Goal: Task Accomplishment & Management: Use online tool/utility

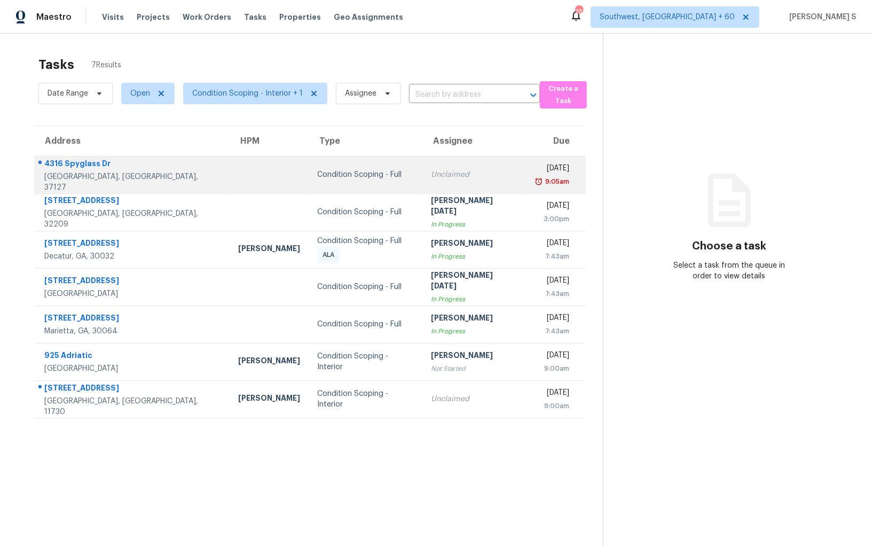
click at [527, 187] on td "Tue, Oct 14th 2025 9:05am" at bounding box center [557, 174] width 60 height 37
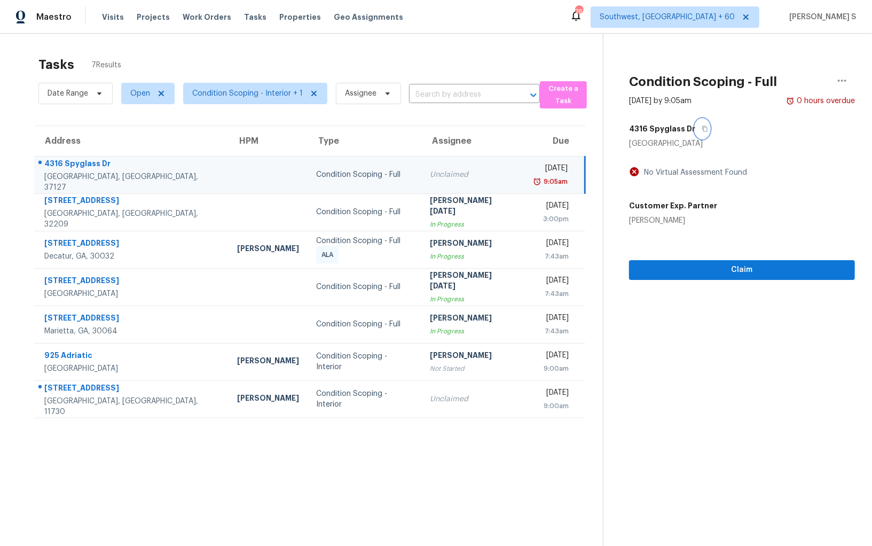
click at [695, 128] on button "button" at bounding box center [702, 128] width 14 height 19
click at [702, 126] on icon "button" at bounding box center [705, 128] width 6 height 6
click at [724, 274] on span "Claim" at bounding box center [742, 269] width 209 height 13
click at [533, 173] on div "Tue, Oct 14th 2025" at bounding box center [550, 169] width 34 height 13
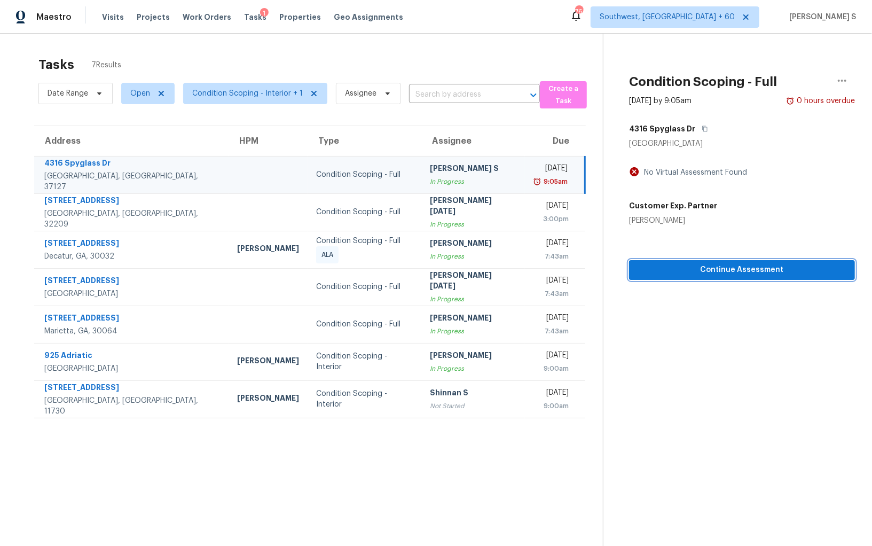
click at [711, 270] on span "Continue Assessment" at bounding box center [742, 269] width 209 height 13
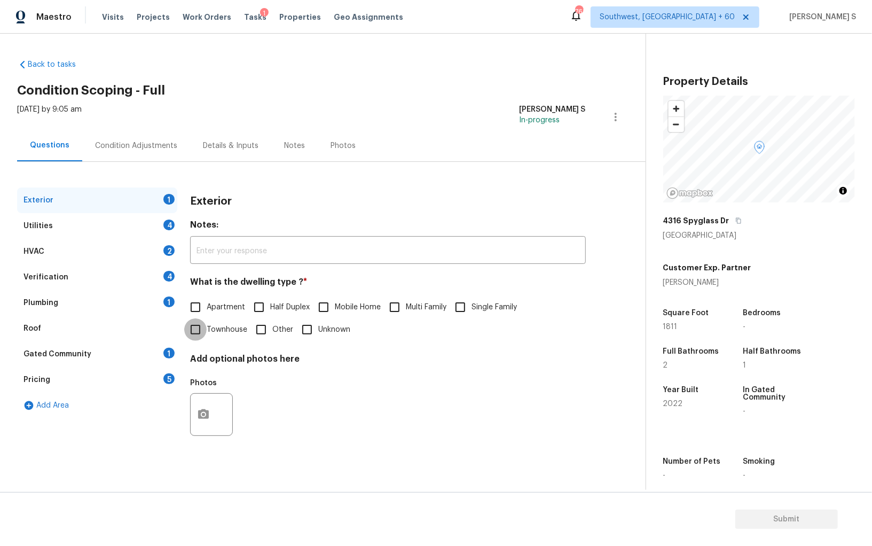
click at [190, 330] on input "Townhouse" at bounding box center [195, 329] width 22 height 22
checkbox input "true"
click at [166, 225] on div "4" at bounding box center [168, 224] width 11 height 11
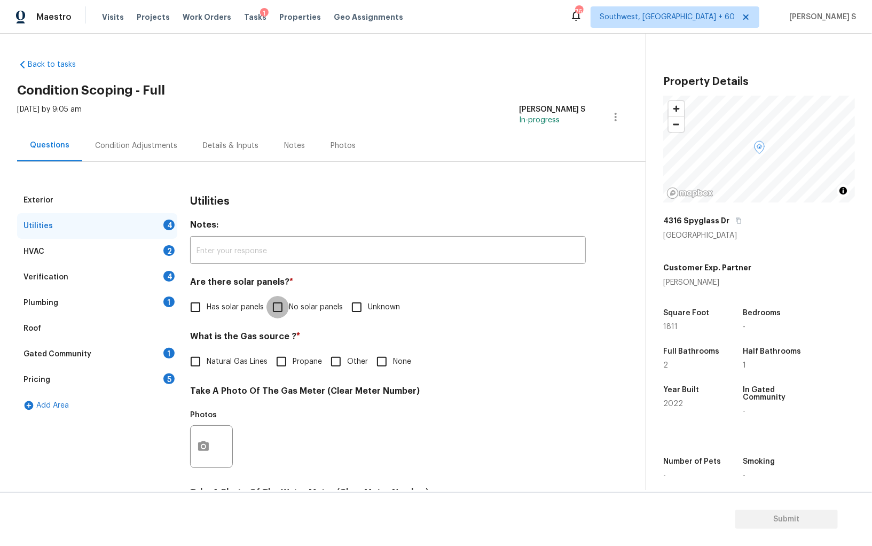
click at [281, 304] on input "No solar panels" at bounding box center [277, 307] width 22 height 22
checkbox input "true"
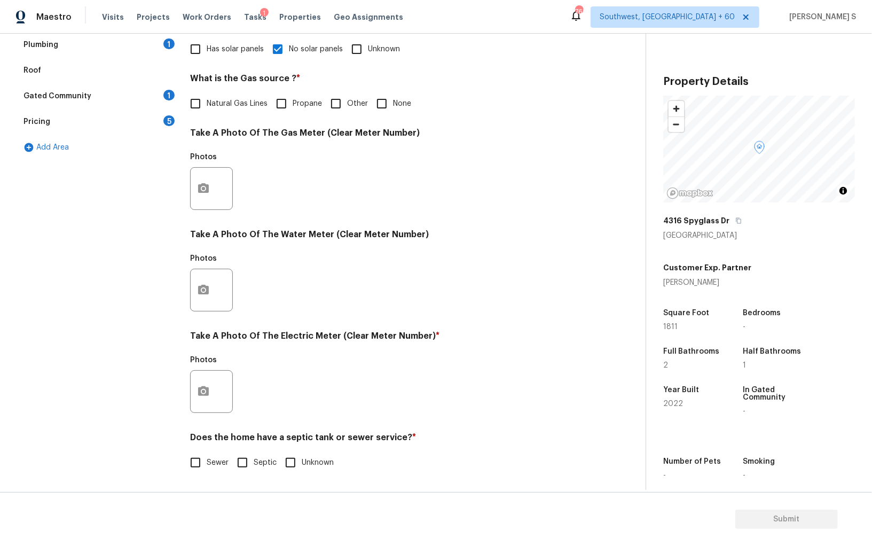
scroll to position [258, 0]
click at [211, 460] on span "Sewer" at bounding box center [218, 462] width 22 height 11
click at [207, 460] on input "Sewer" at bounding box center [195, 462] width 22 height 22
checkbox input "true"
drag, startPoint x: 207, startPoint y: 379, endPoint x: 213, endPoint y: 378, distance: 5.6
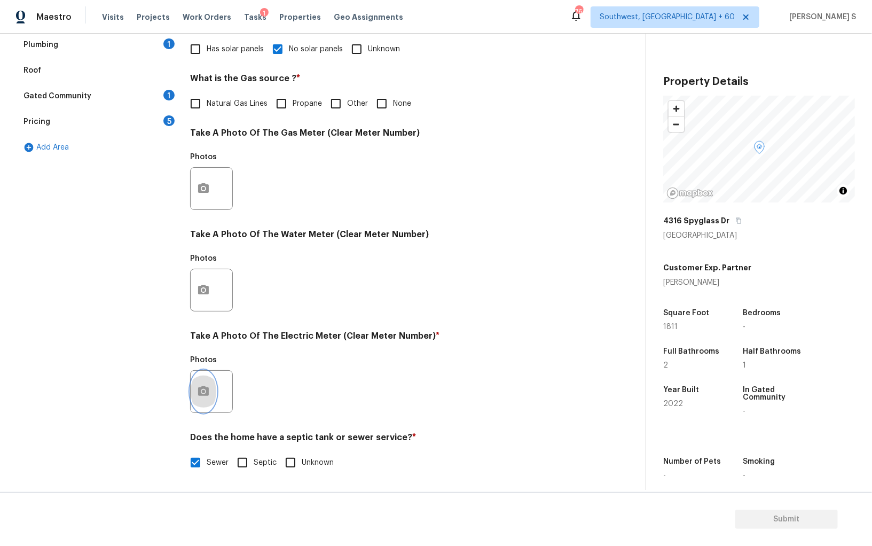
click at [213, 378] on button "button" at bounding box center [204, 392] width 26 height 42
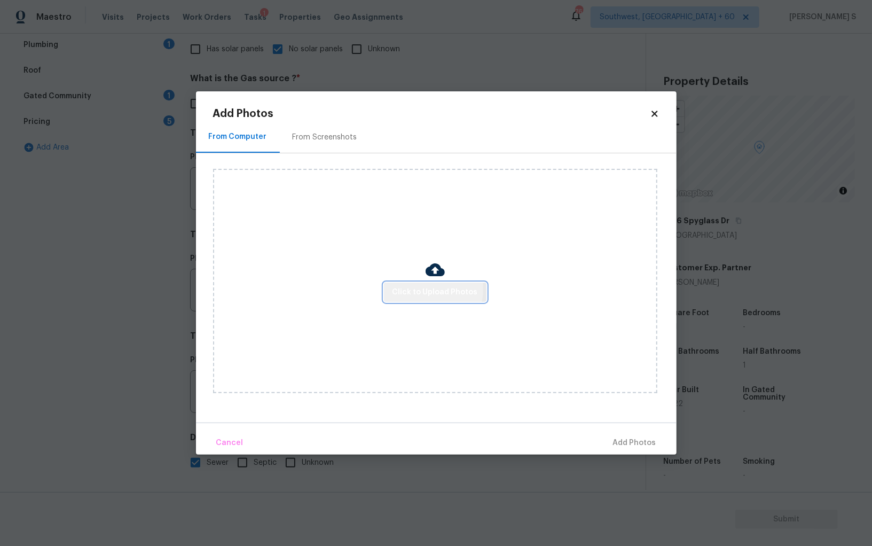
click at [426, 289] on span "Click to Upload Photos" at bounding box center [435, 292] width 85 height 13
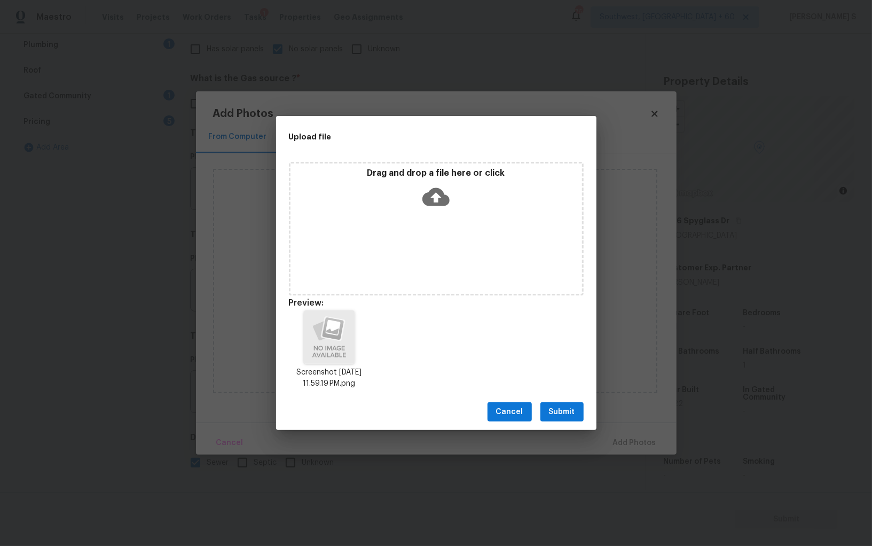
click at [575, 407] on button "Submit" at bounding box center [561, 412] width 43 height 20
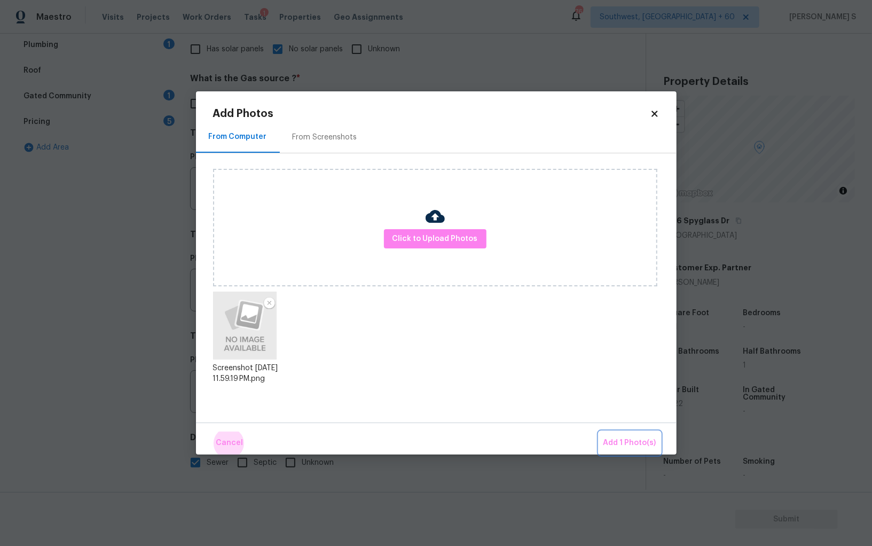
click at [599, 431] on button "Add 1 Photo(s)" at bounding box center [629, 442] width 61 height 23
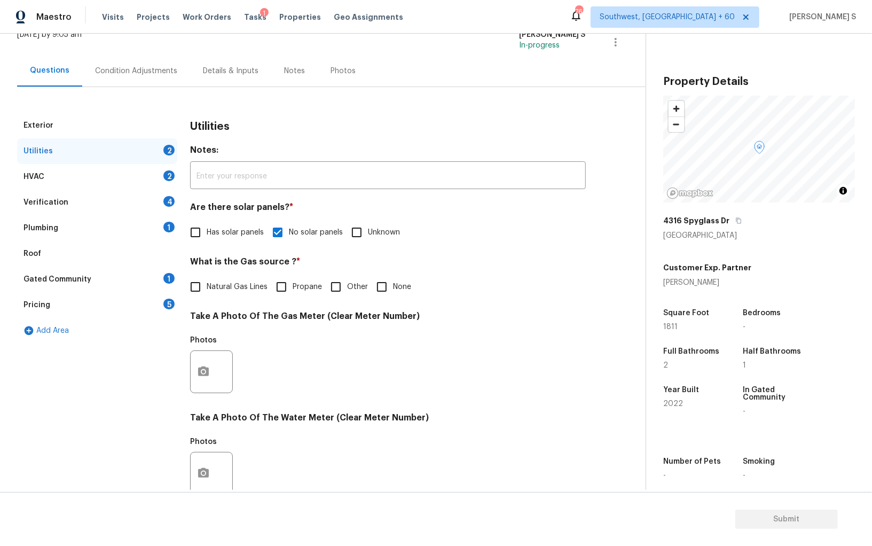
scroll to position [0, 0]
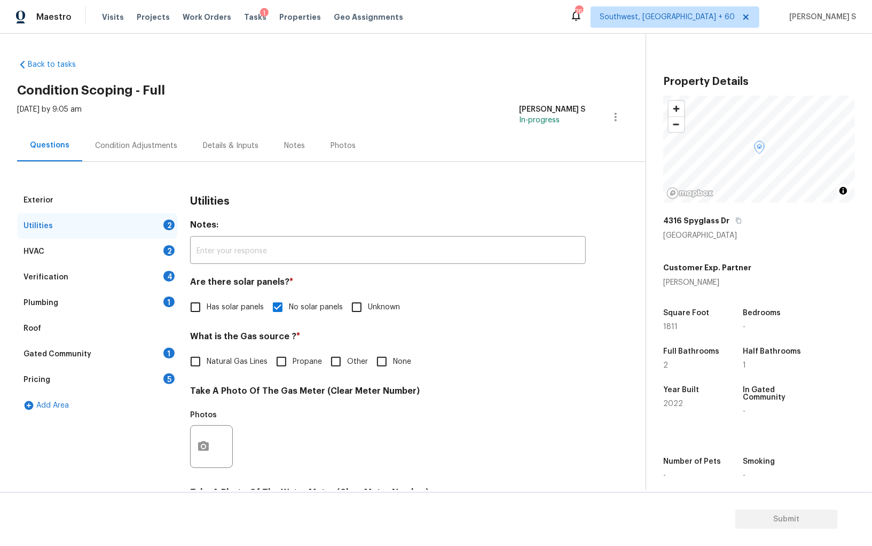
click at [166, 272] on div "4" at bounding box center [168, 276] width 11 height 11
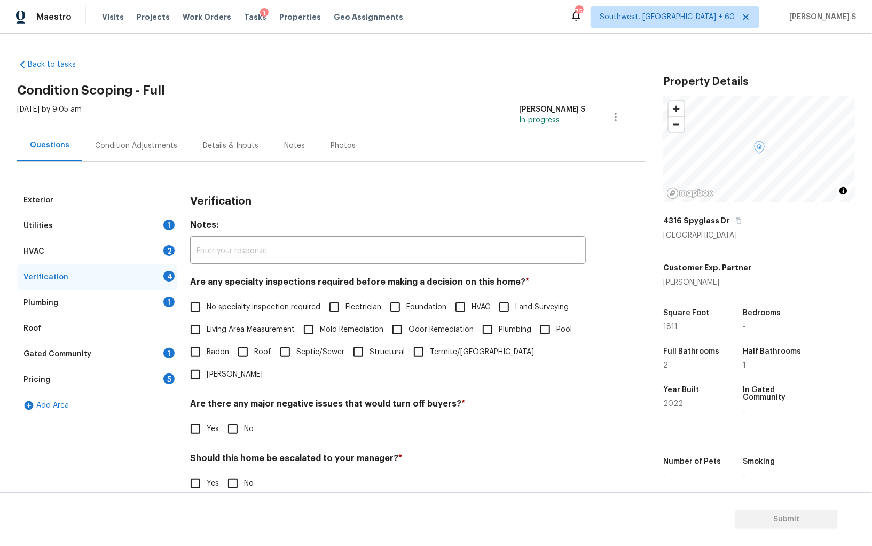
drag, startPoint x: 197, startPoint y: 298, endPoint x: 269, endPoint y: 301, distance: 72.7
click at [197, 298] on input "No specialty inspection required" at bounding box center [195, 307] width 22 height 22
checkbox input "true"
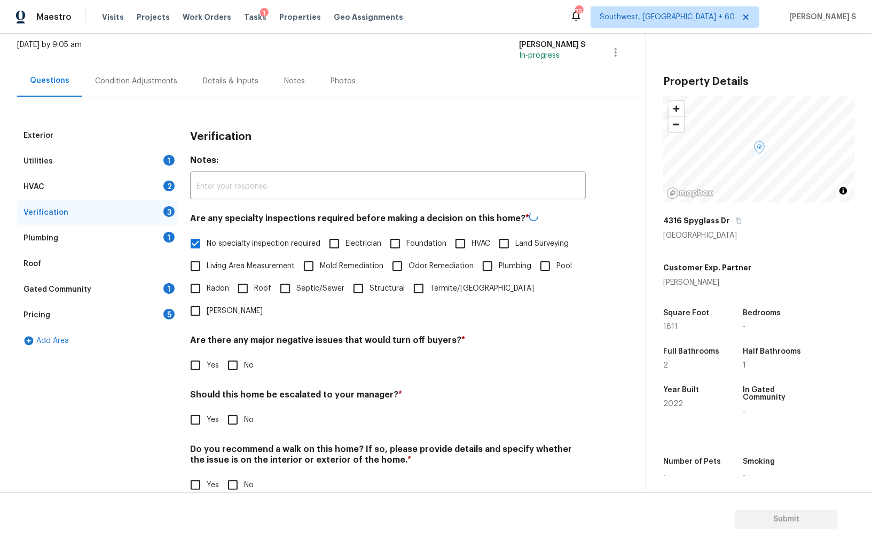
scroll to position [64, 0]
click at [239, 335] on div "Are there any major negative issues that would turn off buyers? * Yes No" at bounding box center [388, 356] width 396 height 42
click at [244, 480] on span "No" at bounding box center [249, 485] width 10 height 11
click at [244, 474] on input "No" at bounding box center [233, 485] width 22 height 22
checkbox input "true"
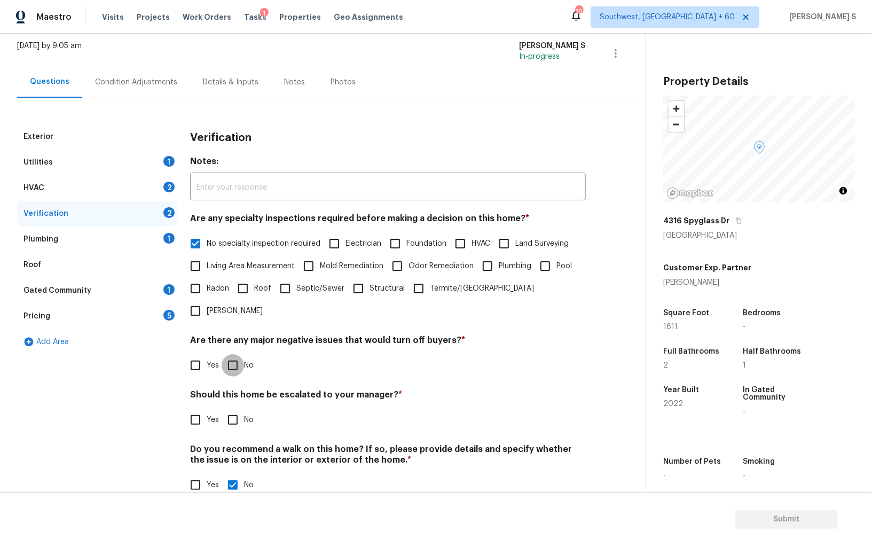
click at [229, 354] on input "No" at bounding box center [233, 365] width 22 height 22
checkbox input "true"
click at [162, 191] on div "HVAC 2" at bounding box center [97, 188] width 160 height 26
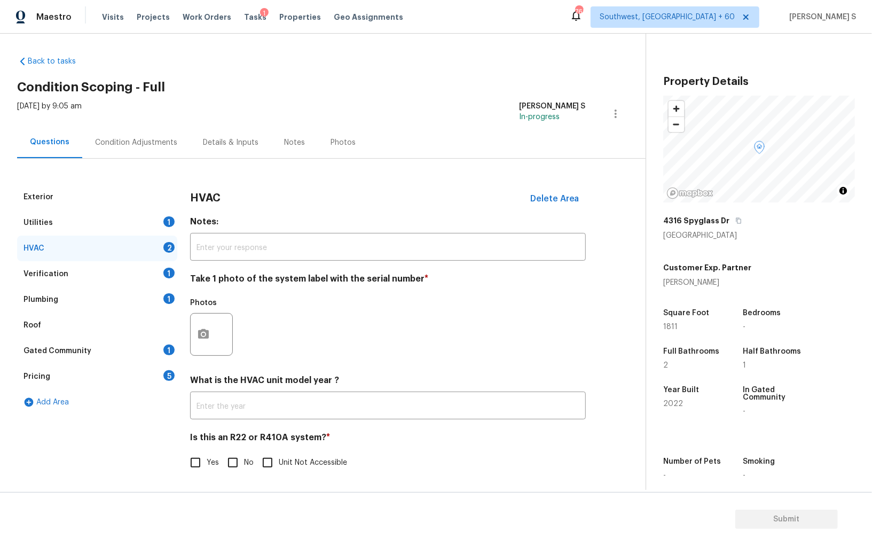
scroll to position [4, 0]
drag, startPoint x: 190, startPoint y: 329, endPoint x: 556, endPoint y: 269, distance: 371.2
click at [191, 329] on div "Exterior Utilities 1 HVAC 2 Verification 1 Plumbing 1 Roof Gated Community 1 Pr…" at bounding box center [318, 335] width 603 height 302
click at [207, 329] on icon "button" at bounding box center [203, 334] width 13 height 13
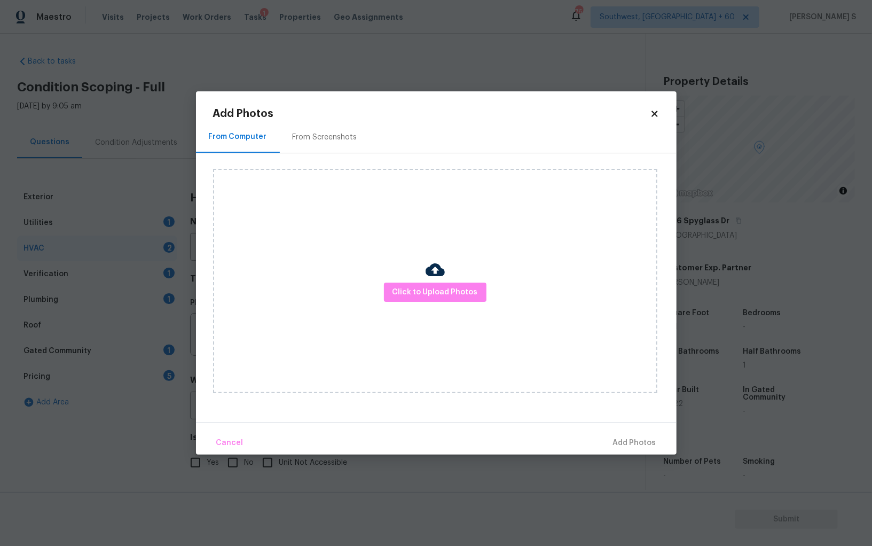
click at [467, 279] on div "Click to Upload Photos" at bounding box center [435, 281] width 444 height 224
click at [467, 300] on button "Click to Upload Photos" at bounding box center [435, 292] width 103 height 20
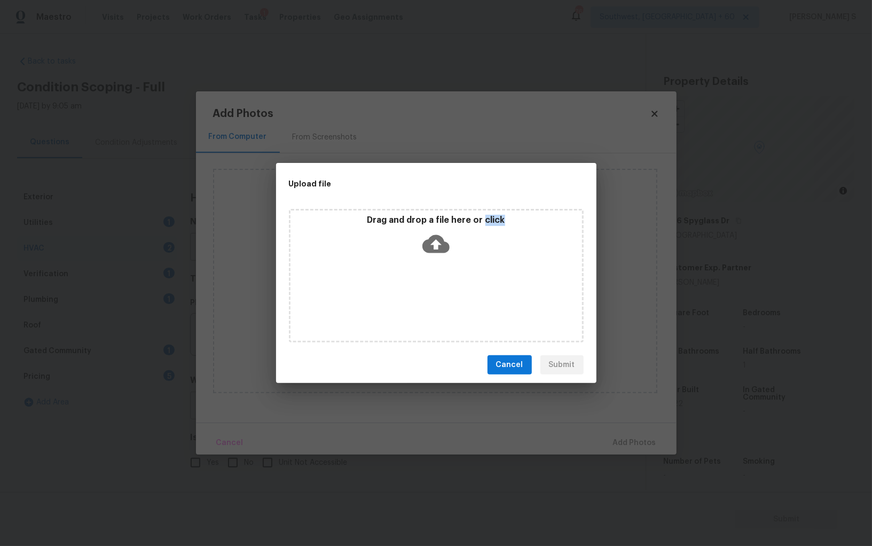
click at [467, 300] on div "Drag and drop a file here or click" at bounding box center [436, 276] width 295 height 134
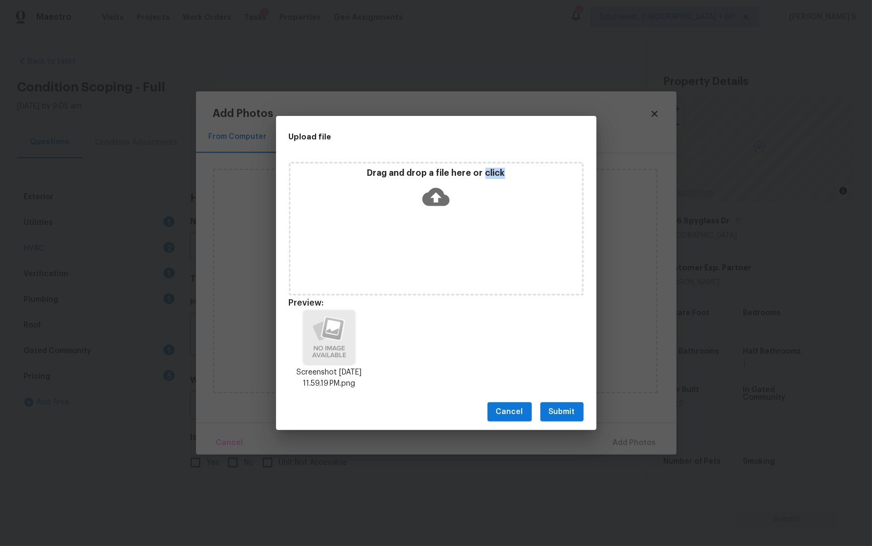
click at [551, 411] on span "Submit" at bounding box center [562, 411] width 26 height 13
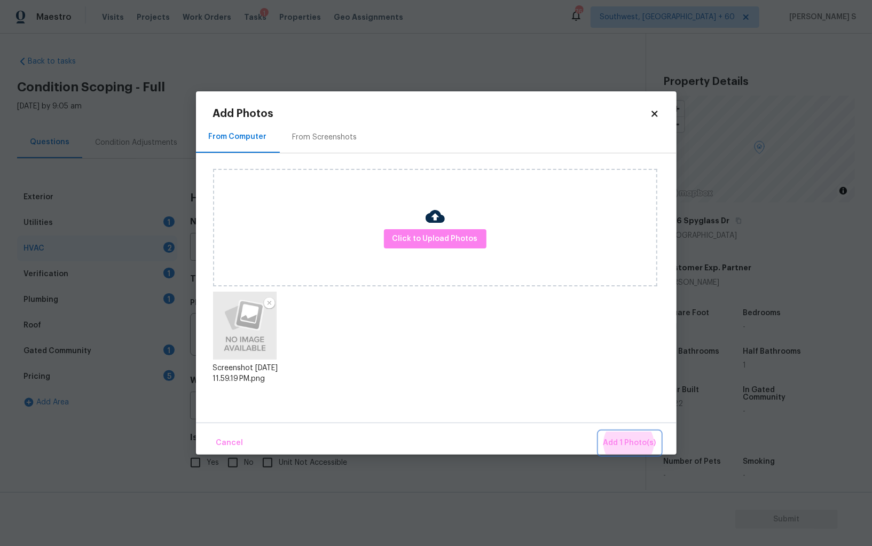
click at [599, 431] on button "Add 1 Photo(s)" at bounding box center [629, 442] width 61 height 23
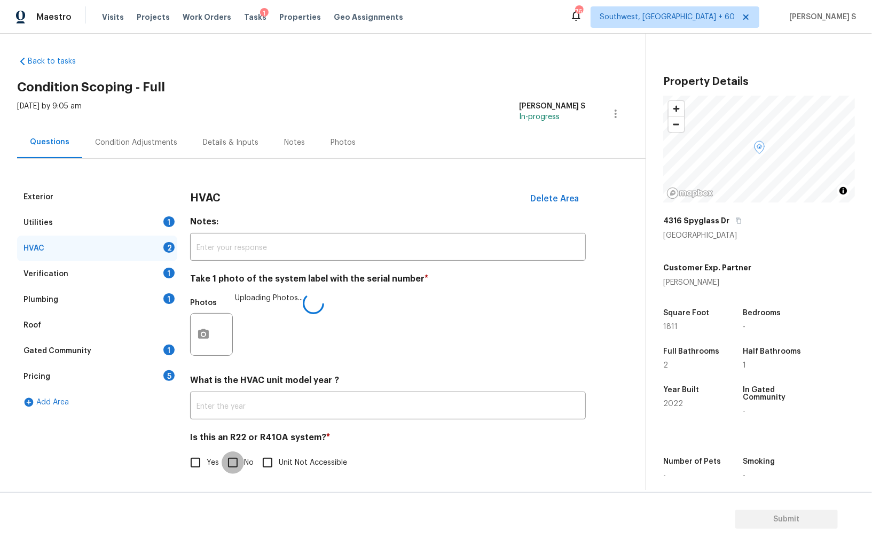
click at [234, 465] on input "No" at bounding box center [233, 462] width 22 height 22
checkbox input "true"
click at [736, 219] on icon "button" at bounding box center [738, 221] width 5 height 6
click at [735, 218] on icon "button" at bounding box center [738, 220] width 6 height 6
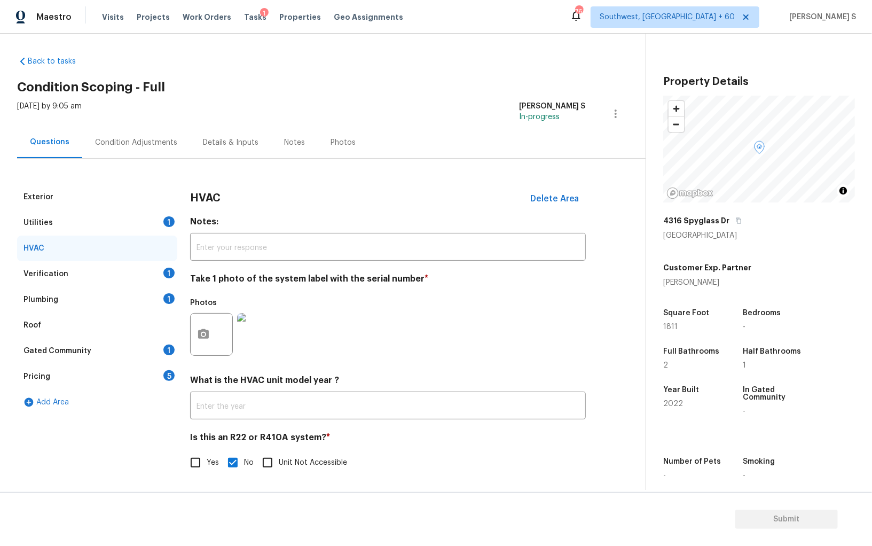
click at [166, 298] on div "1" at bounding box center [168, 298] width 11 height 11
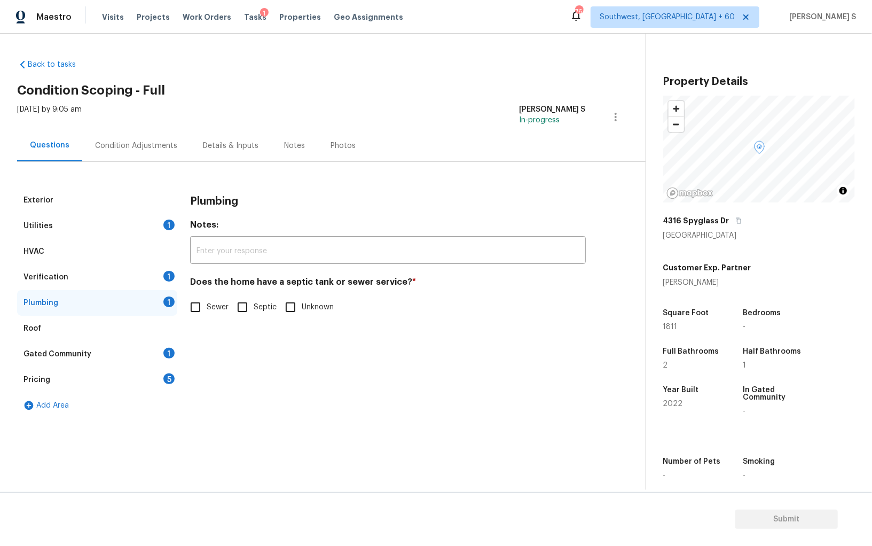
click at [198, 301] on input "Sewer" at bounding box center [195, 307] width 22 height 22
checkbox input "true"
click at [166, 354] on div "1" at bounding box center [168, 353] width 11 height 11
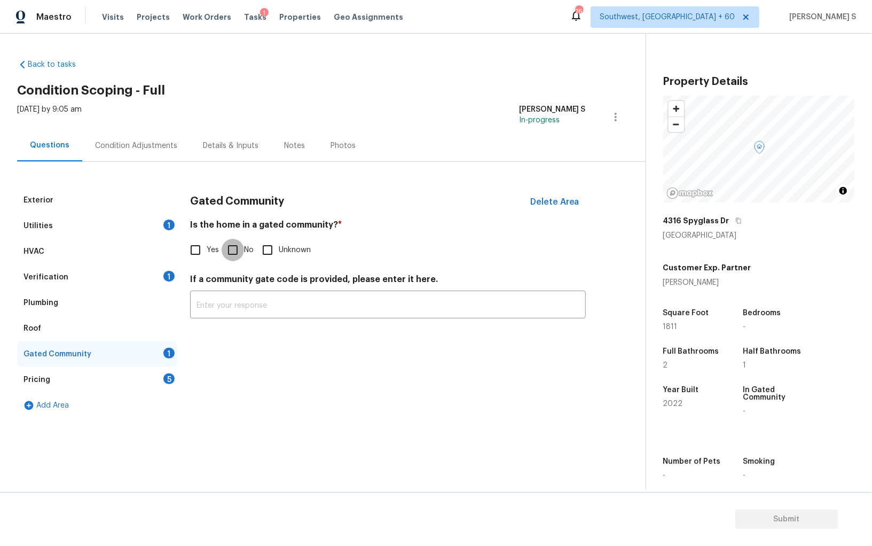
click at [230, 247] on input "No" at bounding box center [233, 250] width 22 height 22
checkbox input "true"
click at [159, 281] on div "Verification 1" at bounding box center [97, 277] width 160 height 26
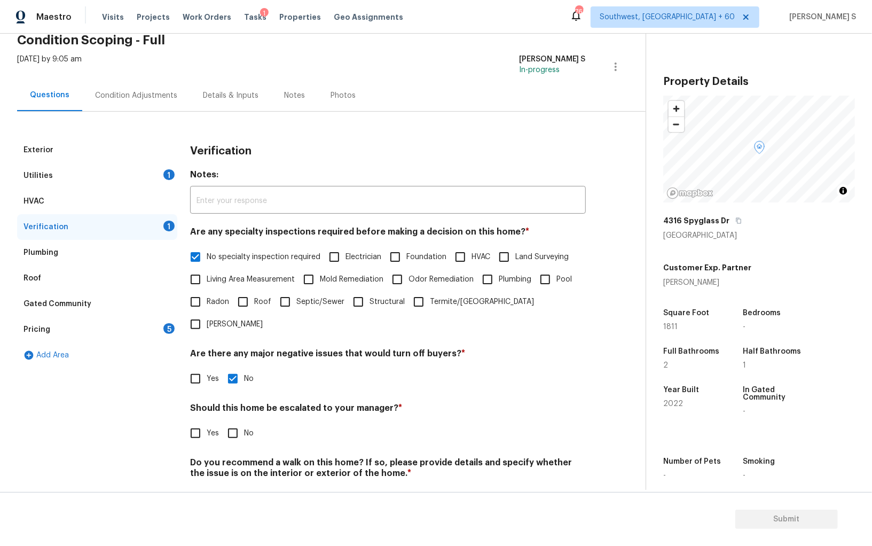
scroll to position [64, 0]
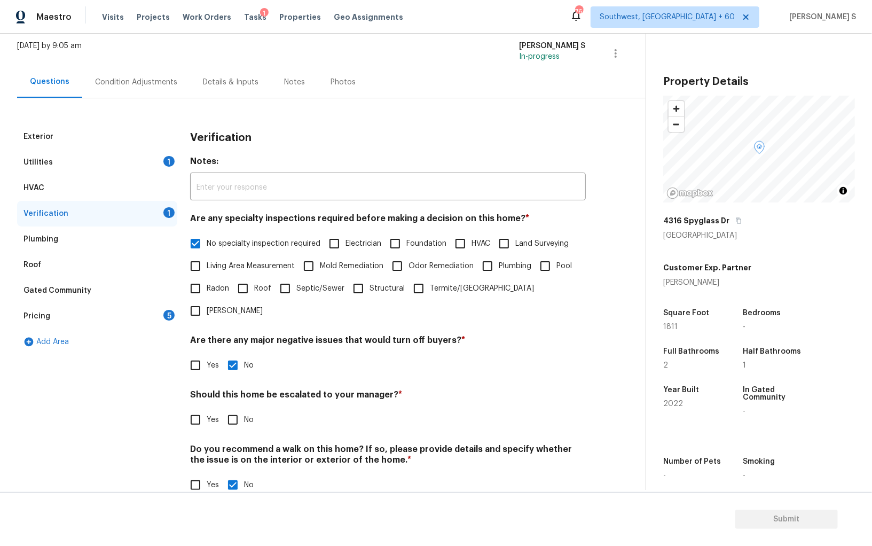
click at [237, 409] on input "No" at bounding box center [233, 420] width 22 height 22
checkbox input "true"
click at [176, 320] on div "Pricing 5" at bounding box center [97, 316] width 160 height 26
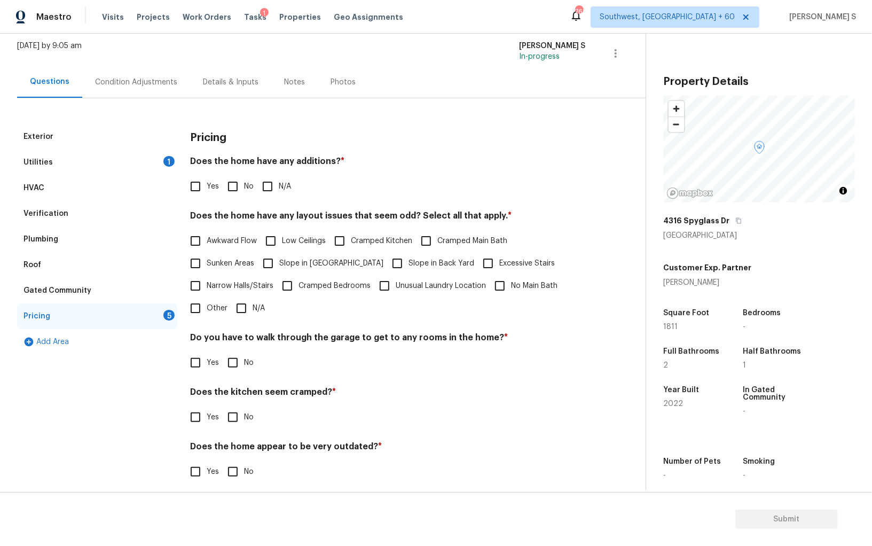
click at [242, 186] on input "No" at bounding box center [233, 186] width 22 height 22
checkbox input "true"
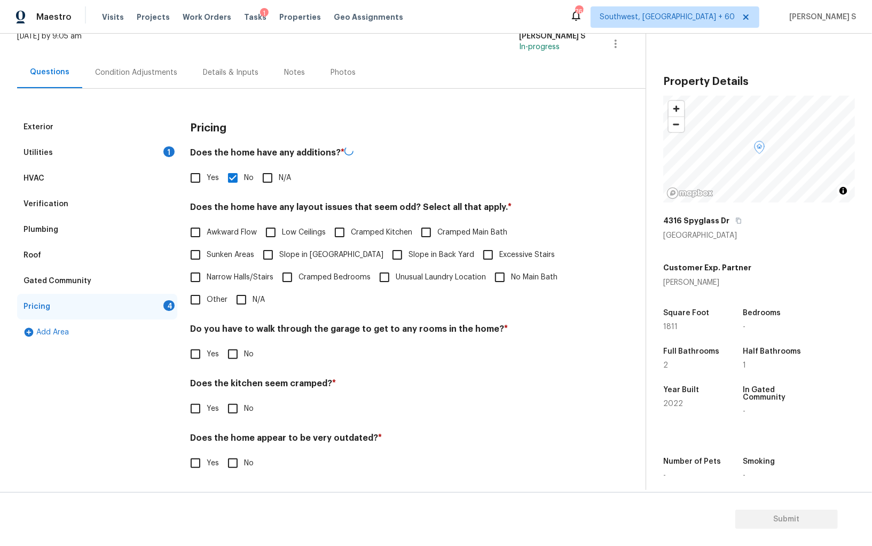
scroll to position [72, 0]
click at [240, 350] on input "No" at bounding box center [233, 354] width 22 height 22
checkbox input "true"
click at [222, 398] on input "No" at bounding box center [233, 409] width 22 height 22
checkbox input "true"
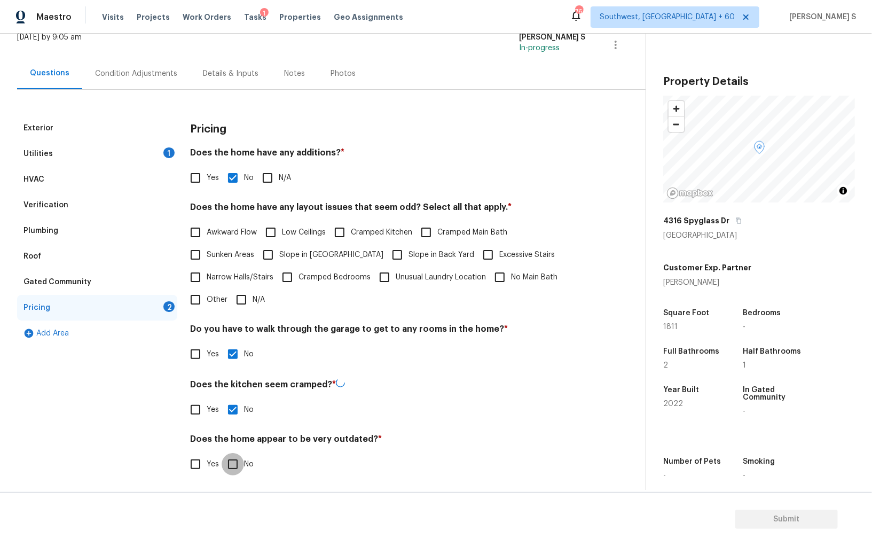
click at [222, 453] on input "No" at bounding box center [233, 464] width 22 height 22
checkbox input "true"
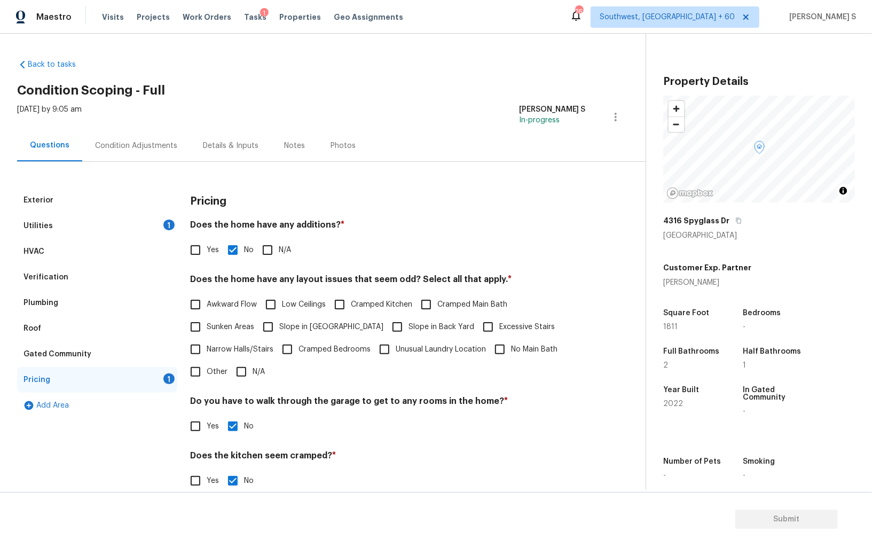
click at [160, 220] on div "Utilities 1" at bounding box center [97, 226] width 160 height 26
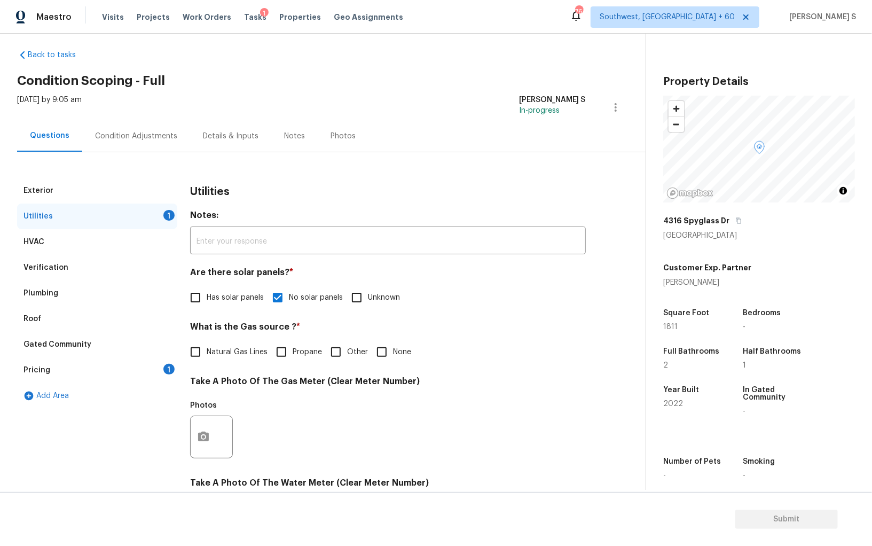
scroll to position [12, 0]
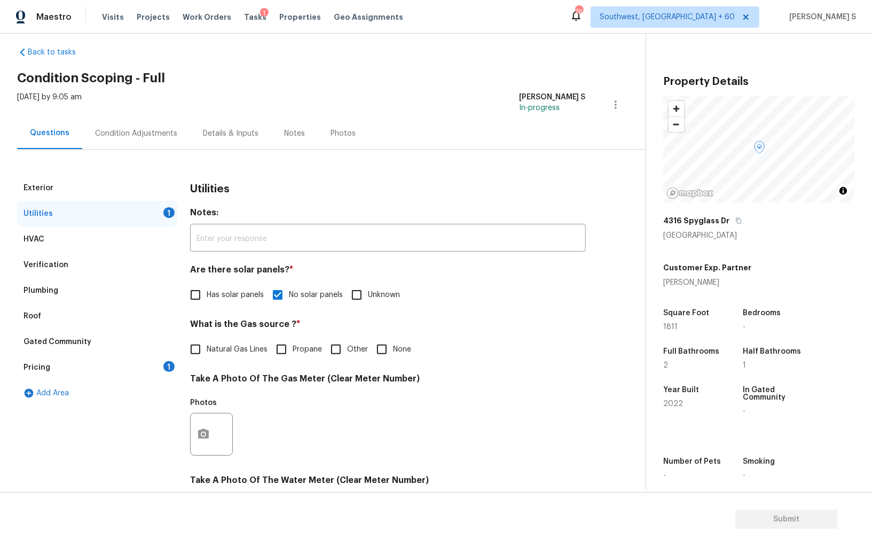
click at [100, 132] on div "Condition Adjustments" at bounding box center [136, 133] width 82 height 11
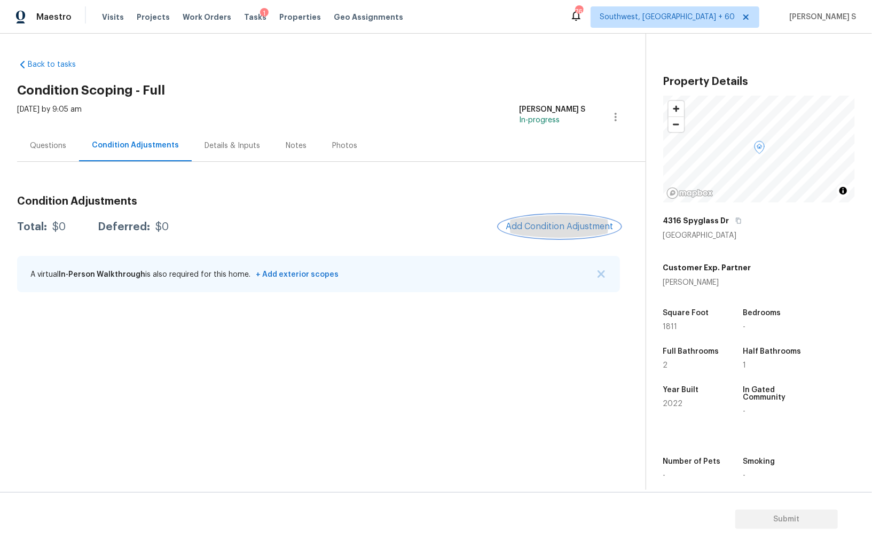
click at [541, 222] on span "Add Condition Adjustment" at bounding box center [560, 227] width 108 height 10
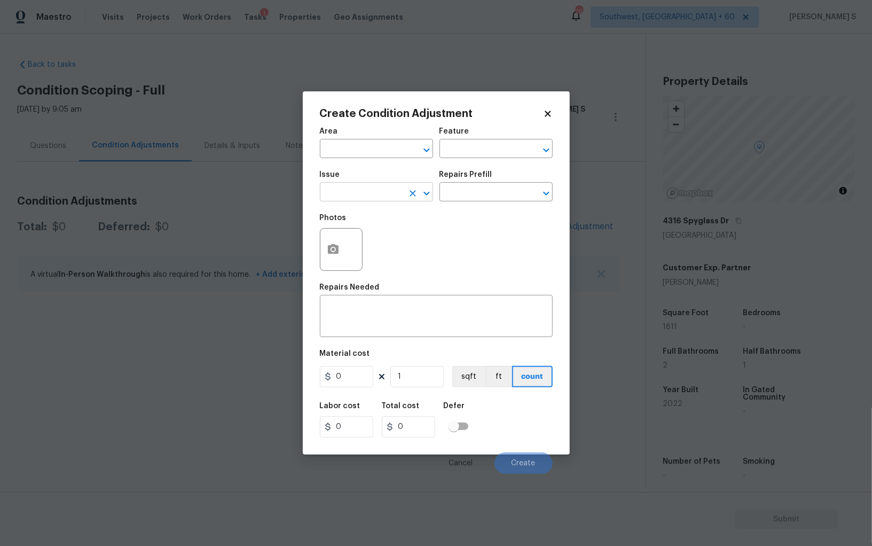
click at [389, 197] on input "text" at bounding box center [361, 193] width 83 height 17
type input "Light Pet Odor"
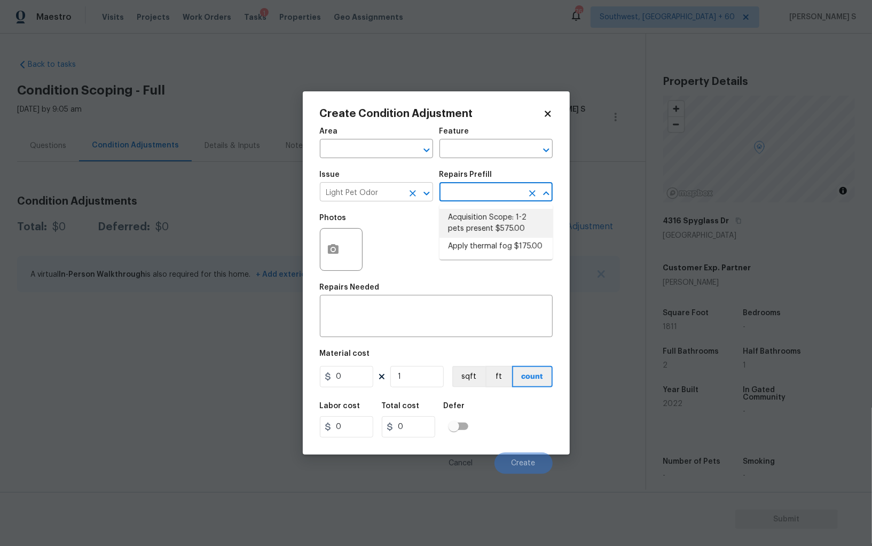
type textarea "Acquisition Scope: 1-2 pets present"
type input "575"
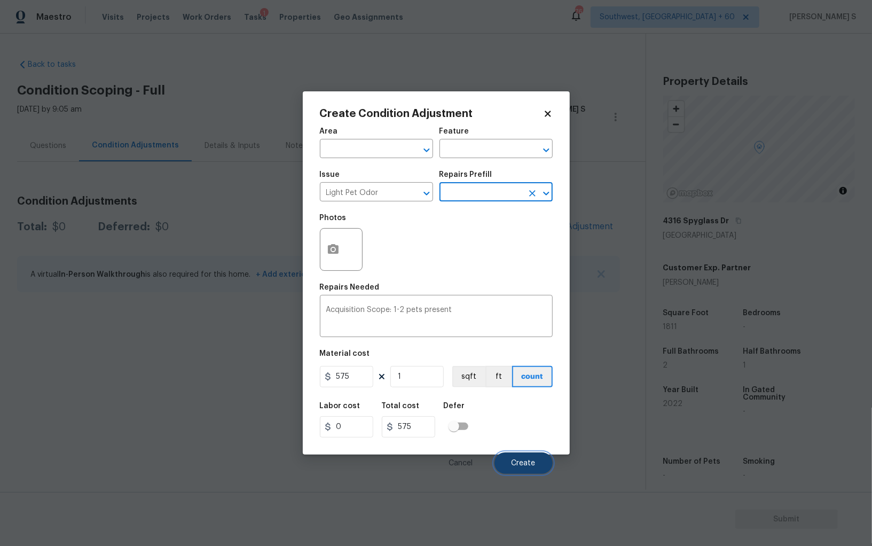
click at [543, 469] on button "Create" at bounding box center [523, 462] width 58 height 21
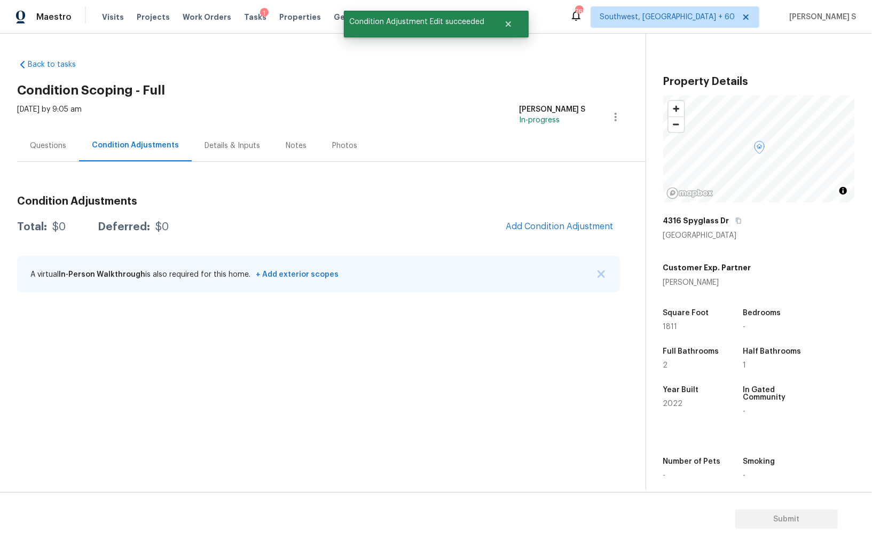
click at [207, 376] on section "Back to tasks Condition Scoping - Full Tue, Oct 14 2025 by 9:05 am Anbu Jebakum…" at bounding box center [331, 270] width 629 height 439
click at [544, 223] on span "Add Condition Adjustment" at bounding box center [560, 227] width 108 height 10
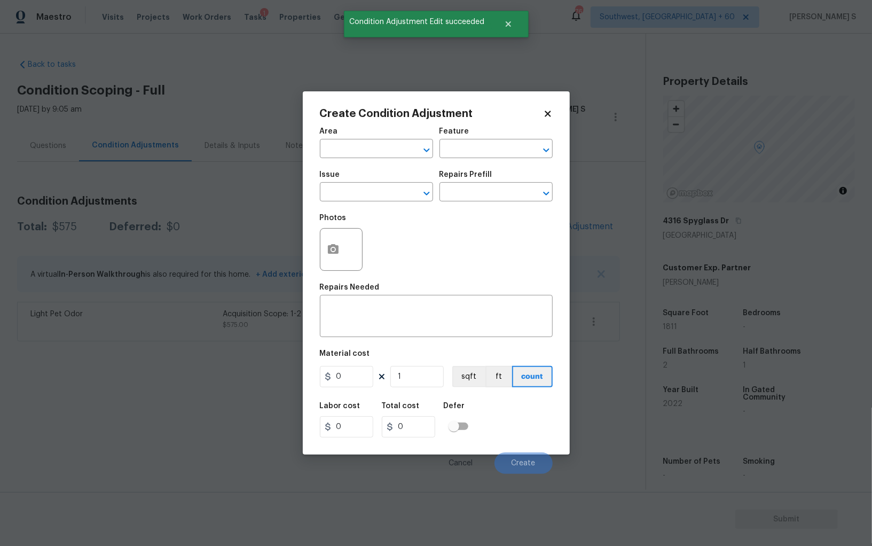
click at [384, 182] on div "Issue" at bounding box center [376, 178] width 113 height 14
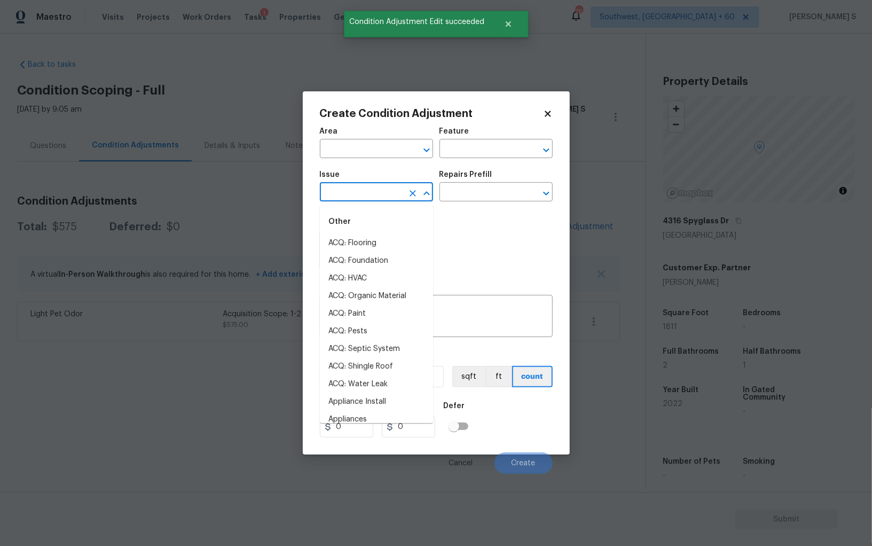
click at [384, 196] on input "text" at bounding box center [361, 193] width 83 height 17
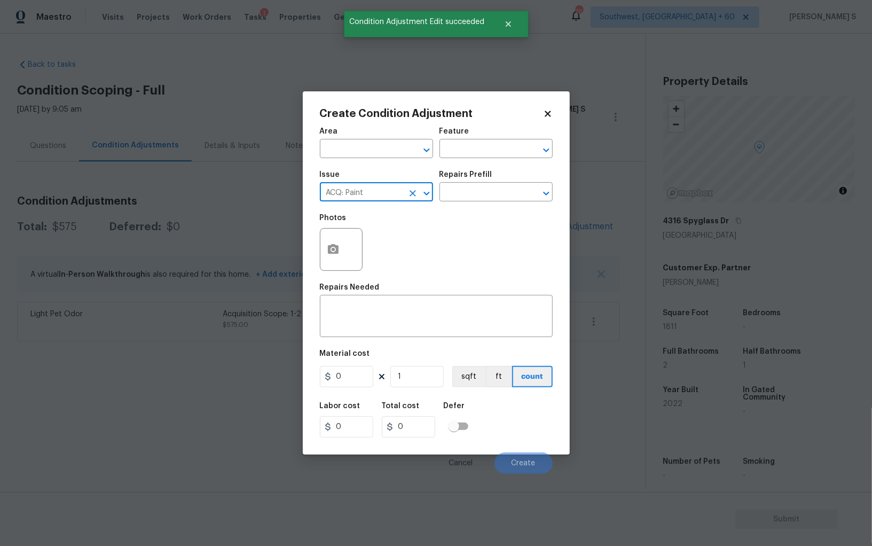
type input "ACQ: Paint"
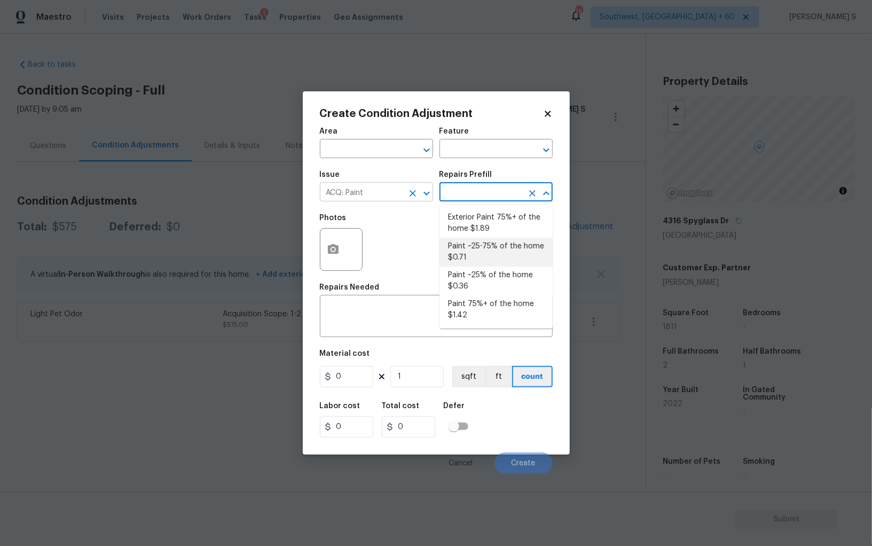
type input "Acquisition"
type textarea "Acquisition Scope: ~25% of the home needs interior paint"
type input "0.36"
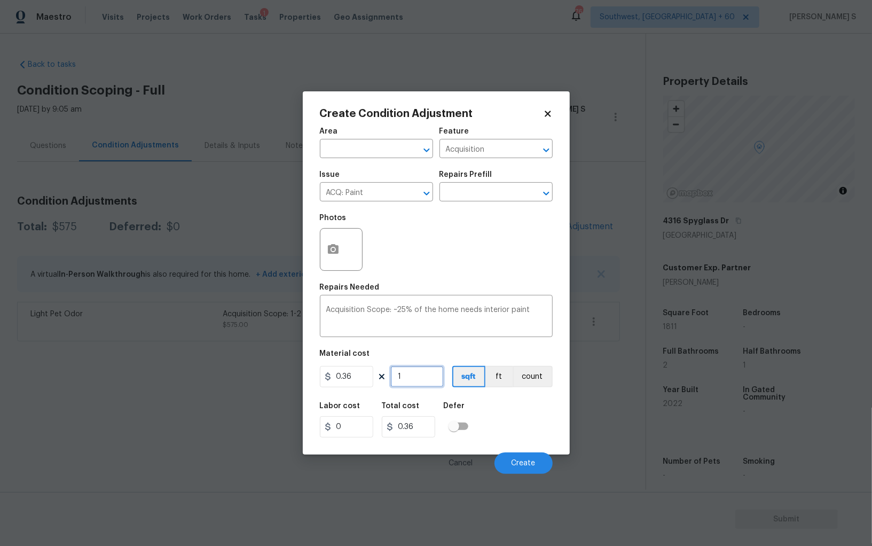
click at [424, 383] on input "1" at bounding box center [416, 376] width 53 height 21
type input "18"
type input "6.48"
type input "181"
type input "65.16"
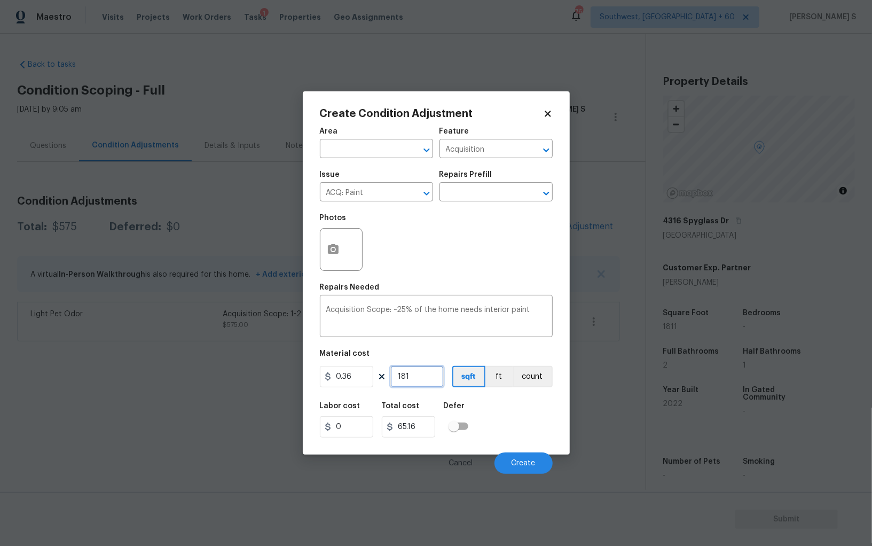
type input "1811"
type input "651.96"
type input "1811"
click at [507, 429] on div "Labor cost 0 Total cost 651.96 Defer" at bounding box center [436, 420] width 233 height 48
click at [520, 466] on span "Create" at bounding box center [524, 463] width 24 height 8
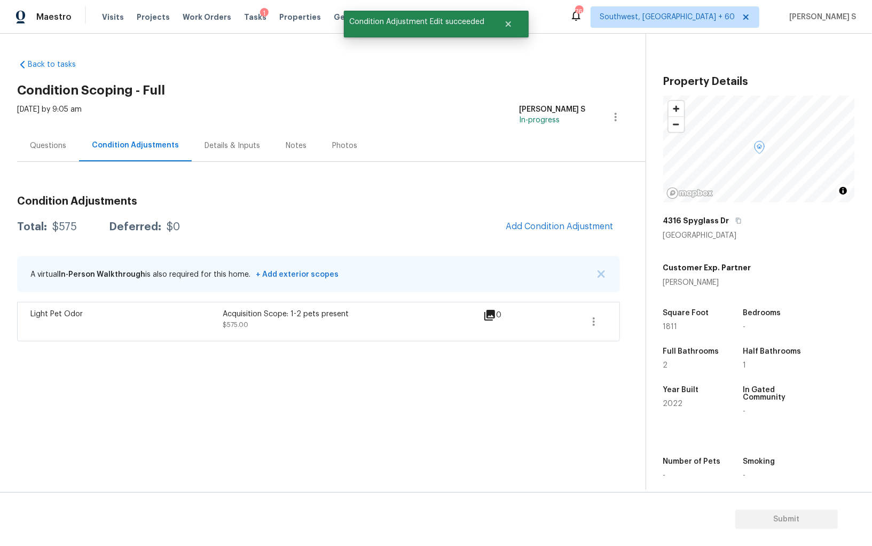
click at [279, 395] on body "Maestro Visits Projects Work Orders Tasks 1 Properties Geo Assignments 761 Sout…" at bounding box center [436, 273] width 872 height 546
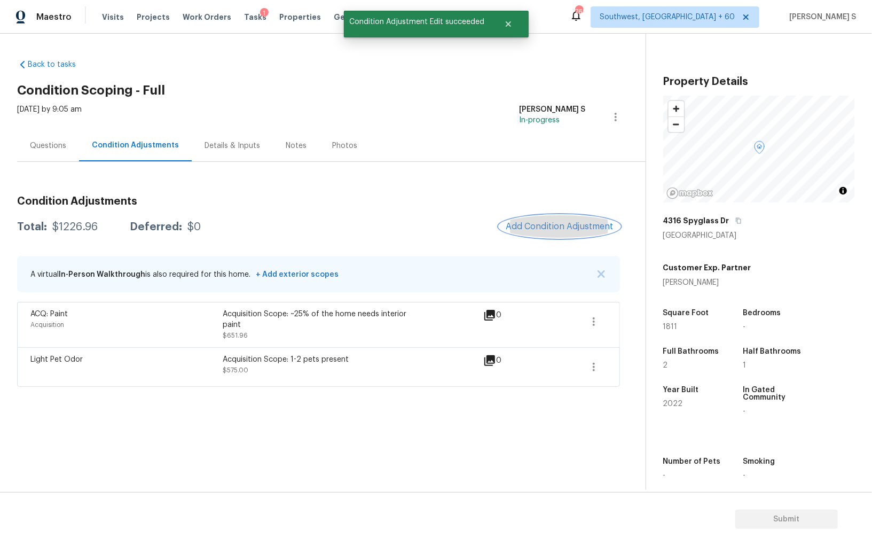
click at [571, 219] on button "Add Condition Adjustment" at bounding box center [559, 226] width 121 height 22
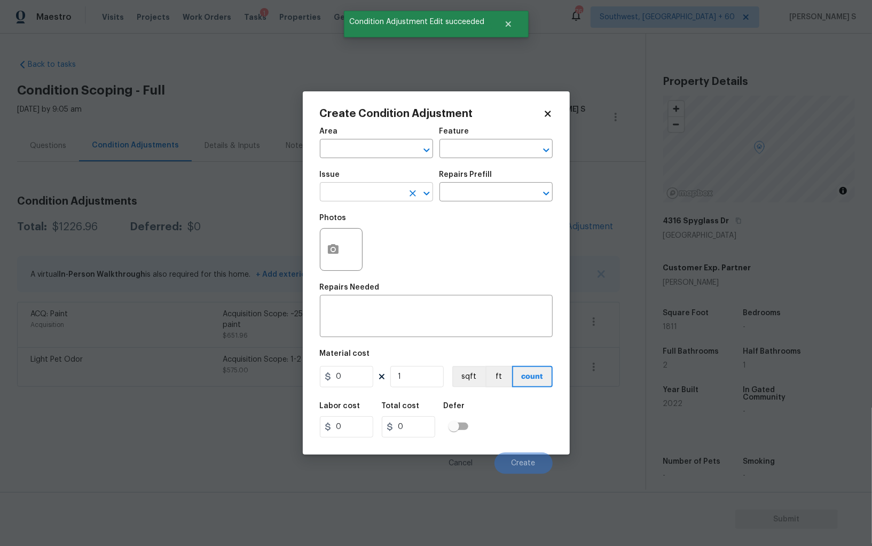
click at [390, 194] on input "text" at bounding box center [361, 193] width 83 height 17
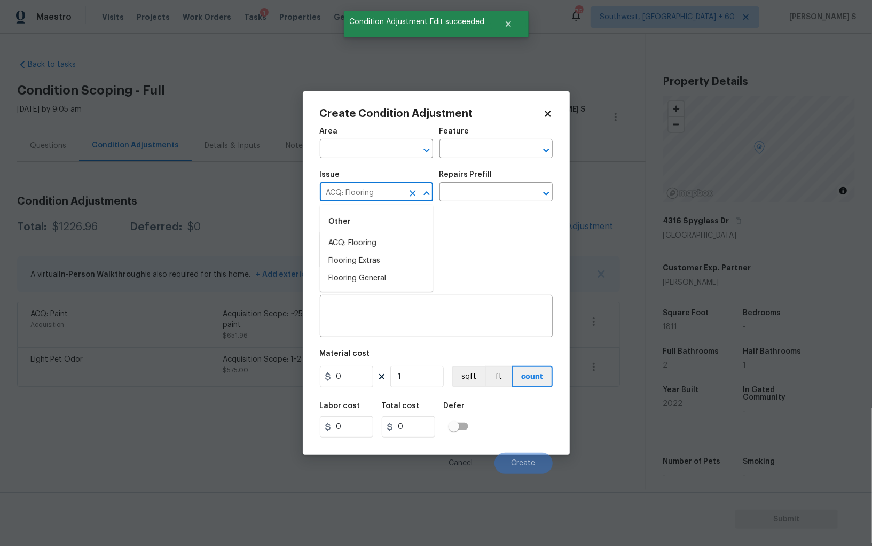
type input "ACQ: Flooring"
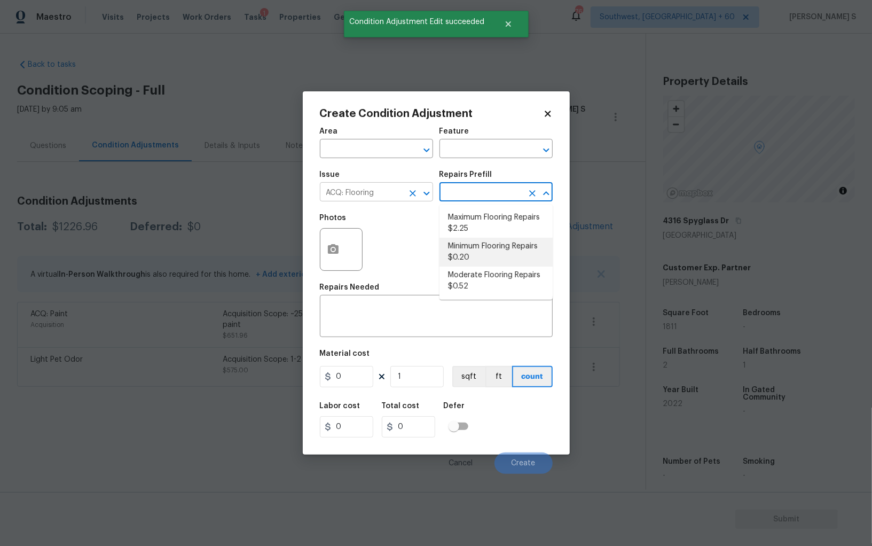
type input "Acquisition"
type textarea "Acquisition Scope: Minimum flooring repairs"
type input "0.2"
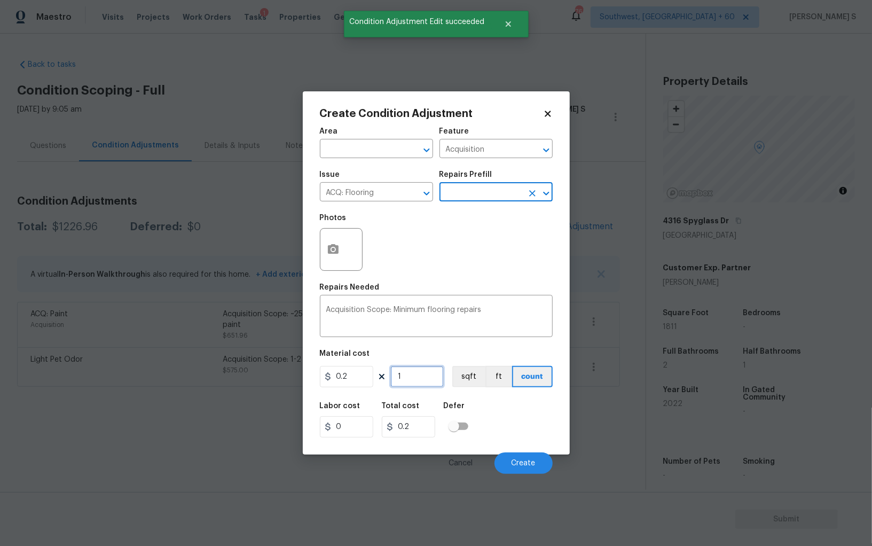
click at [429, 379] on input "1" at bounding box center [416, 376] width 53 height 21
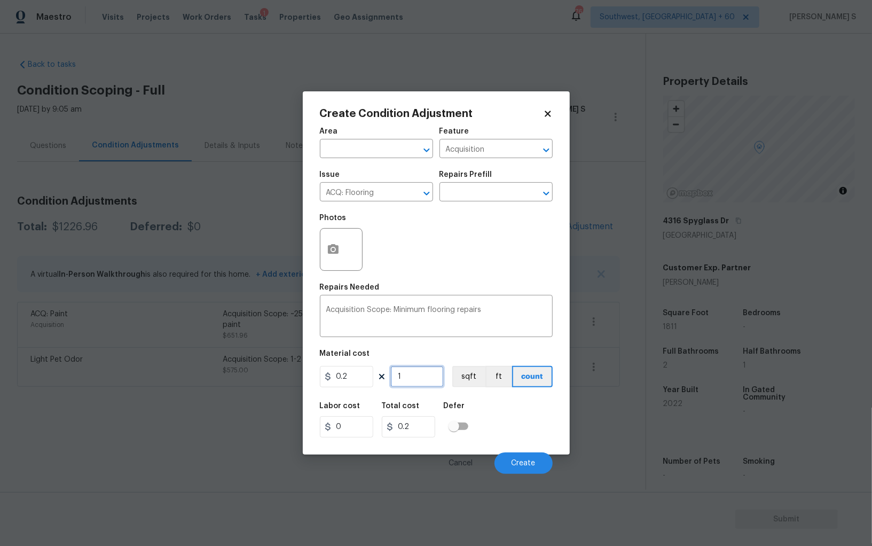
paste input "811"
type input "1811"
type input "362.2"
type input "1811"
click at [480, 374] on button "sqft" at bounding box center [468, 376] width 33 height 21
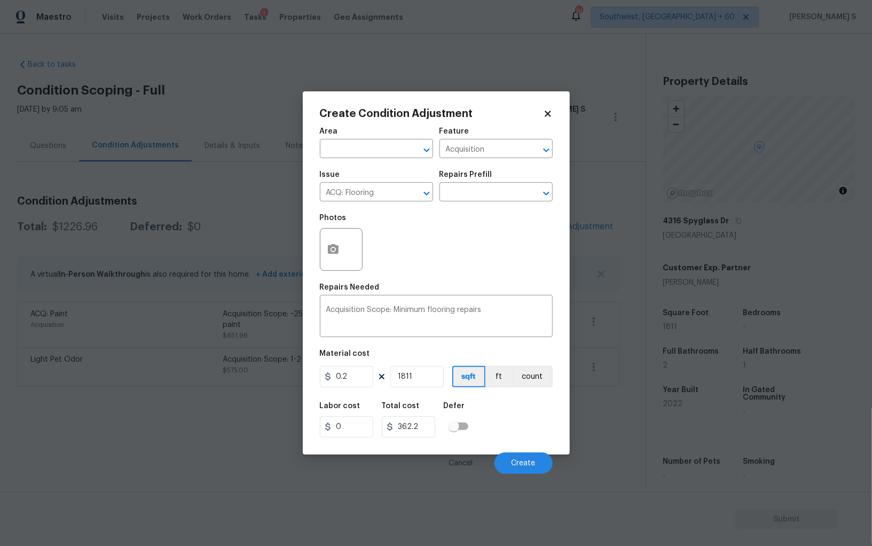
click at [497, 413] on div "Labor cost 0 Total cost 362.2 Defer" at bounding box center [436, 420] width 233 height 48
click at [537, 462] on button "Create" at bounding box center [523, 462] width 58 height 21
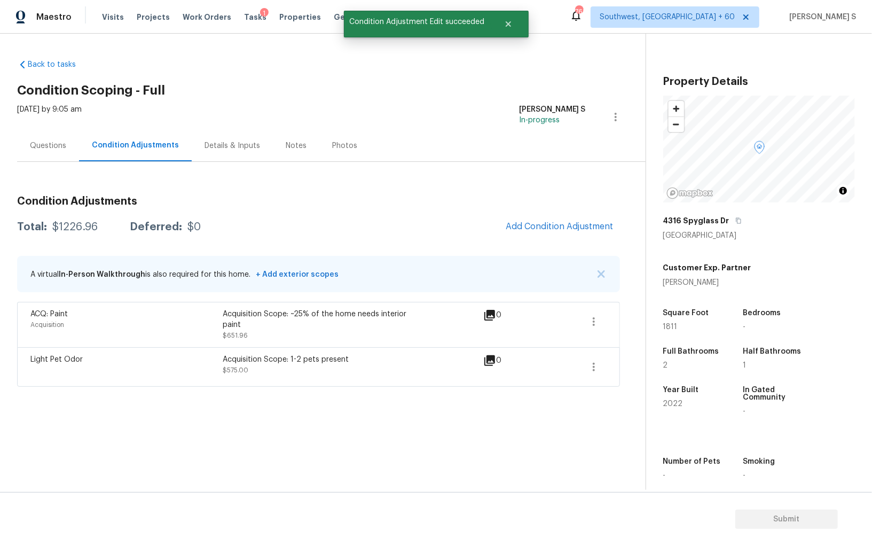
click at [121, 378] on div "Light Pet Odor" at bounding box center [126, 367] width 192 height 26
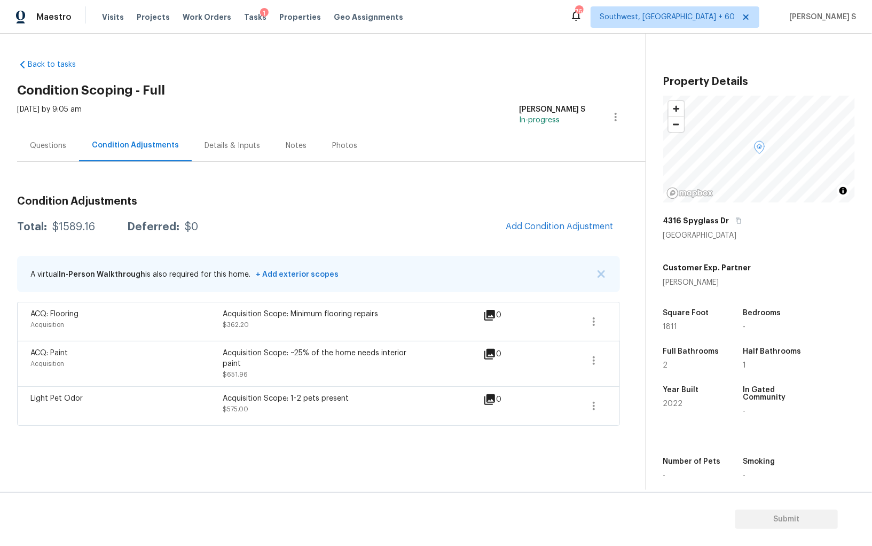
click at [60, 140] on div "Questions" at bounding box center [48, 145] width 36 height 11
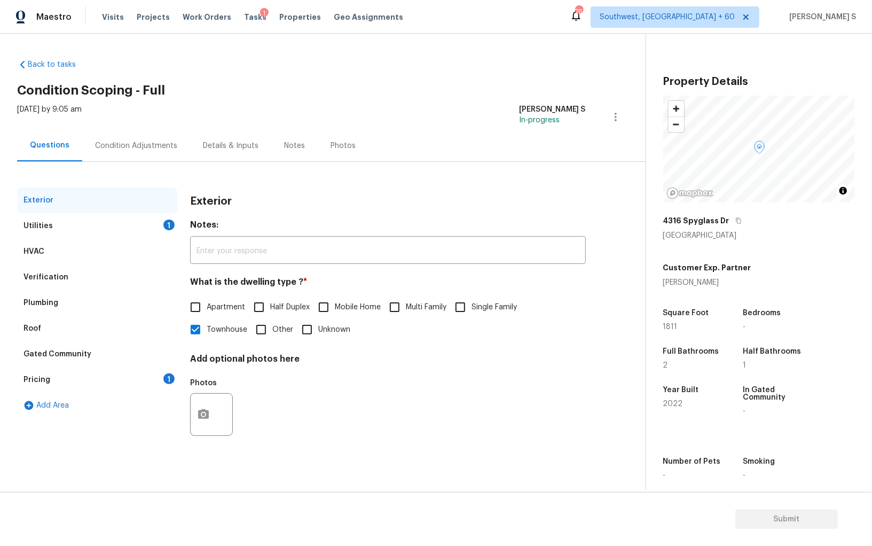
click at [154, 376] on div "Pricing 1" at bounding box center [97, 380] width 160 height 26
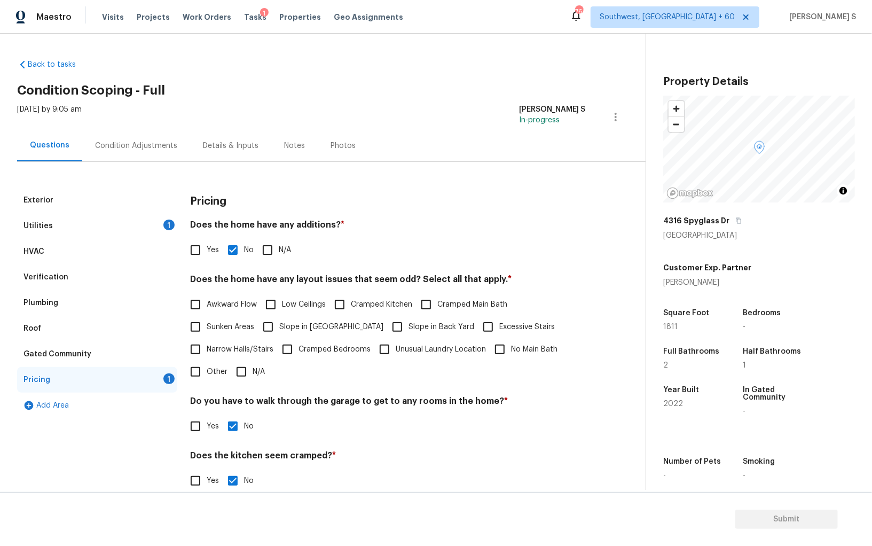
click at [246, 374] on input "N/A" at bounding box center [241, 371] width 22 height 22
checkbox input "true"
click at [170, 221] on div "1" at bounding box center [168, 224] width 11 height 11
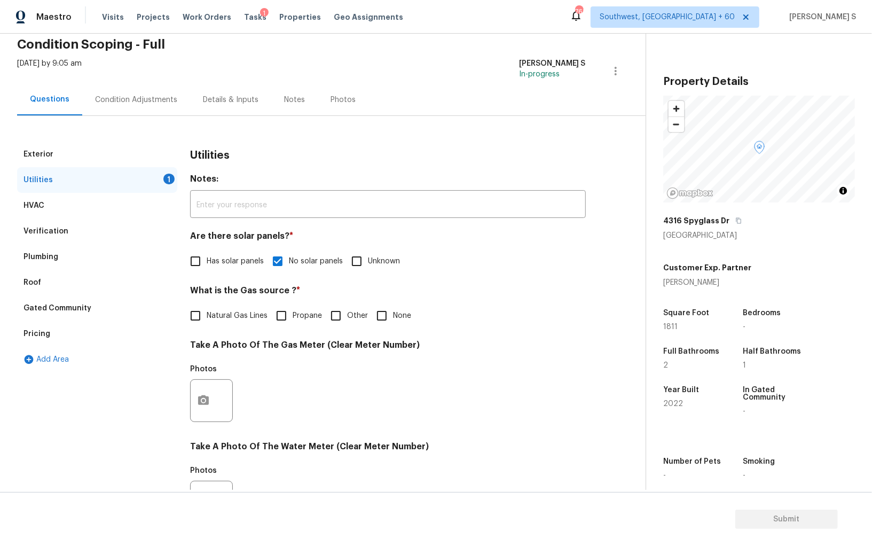
scroll to position [7, 0]
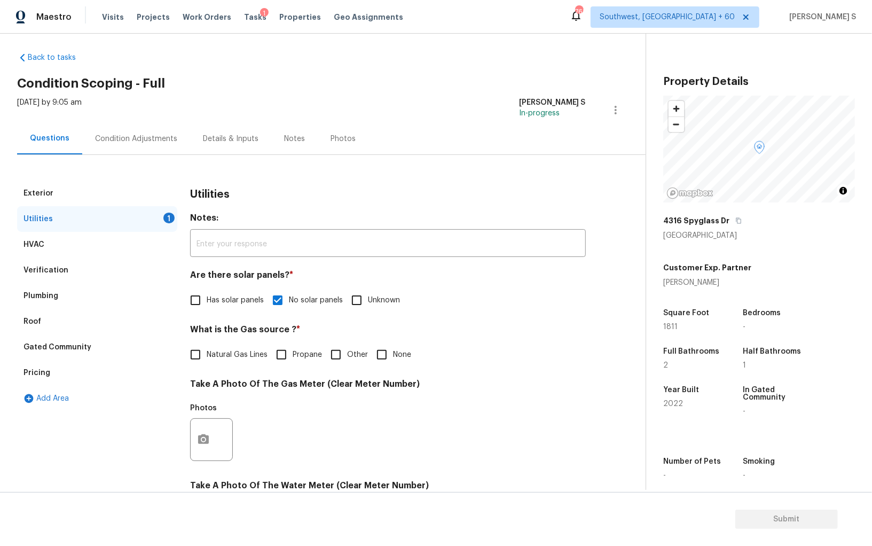
click at [393, 355] on span "None" at bounding box center [402, 354] width 18 height 11
click at [393, 355] on input "None" at bounding box center [382, 354] width 22 height 22
checkbox input "true"
click at [768, 516] on span "Submit" at bounding box center [786, 519] width 85 height 13
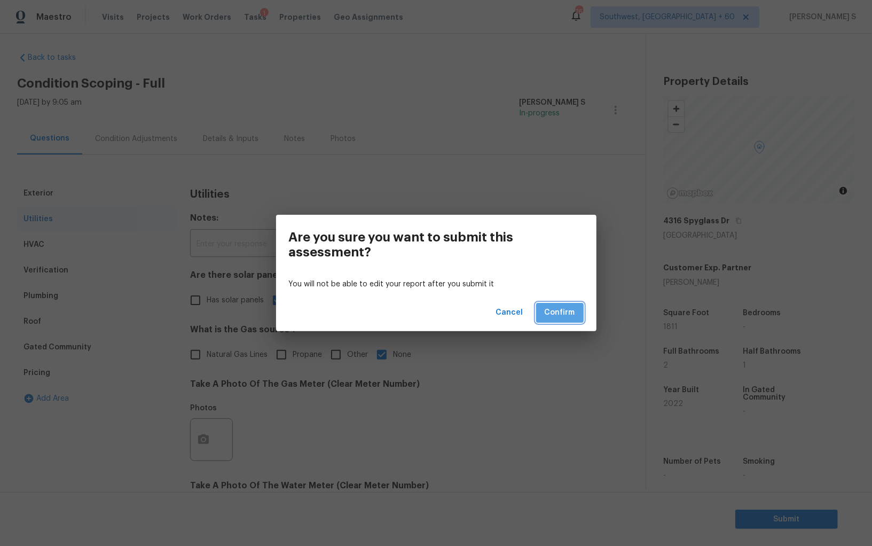
click at [556, 311] on span "Confirm" at bounding box center [560, 312] width 30 height 13
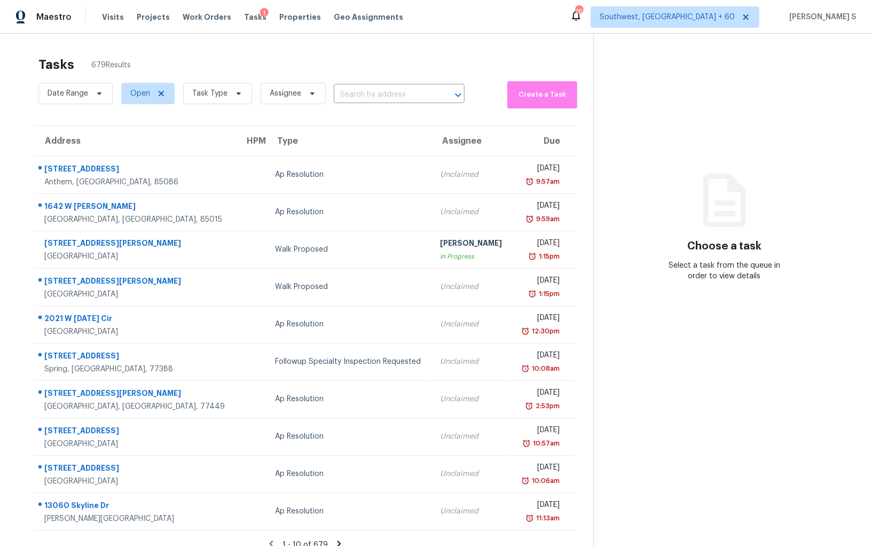
click at [192, 35] on div "Tasks 679 Results Date Range Open Task Type Assignee ​ Create a Task Address HP…" at bounding box center [436, 307] width 872 height 546
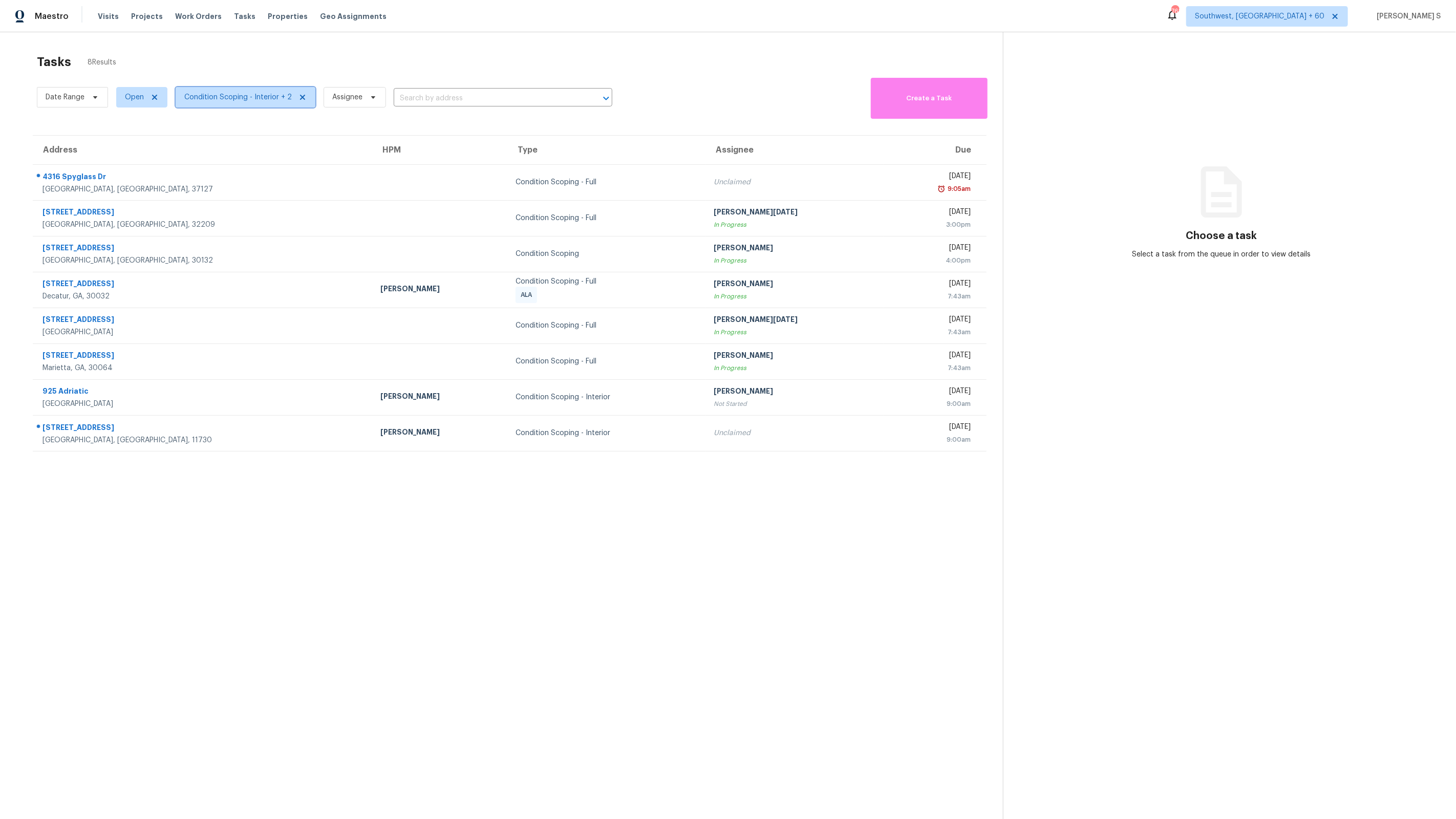
click at [244, 93] on span "Condition Scoping - Interior + 2" at bounding box center [238, 97] width 107 height 11
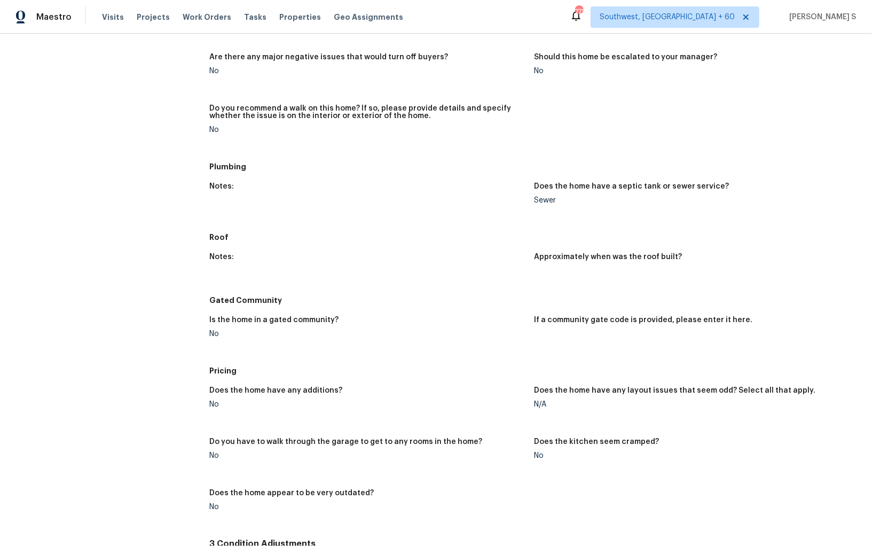
scroll to position [924, 0]
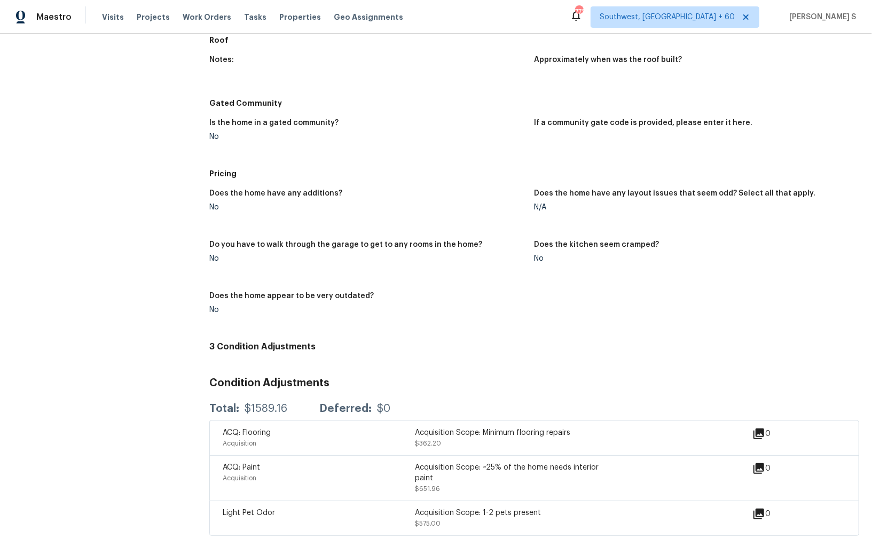
click at [263, 410] on div "$1589.16" at bounding box center [266, 408] width 43 height 11
copy div "1589.16"
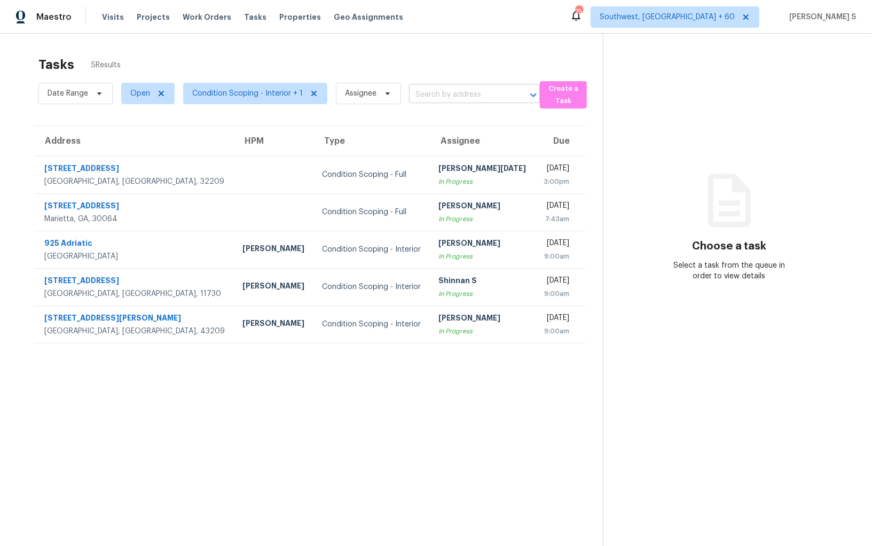
click at [470, 90] on input "text" at bounding box center [459, 95] width 101 height 17
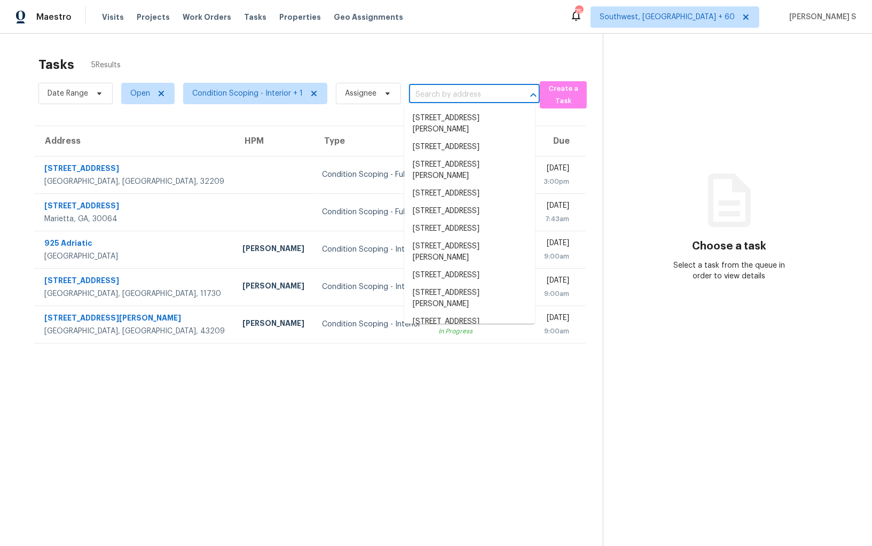
paste input "[STREET_ADDRESS][PERSON_NAME]"
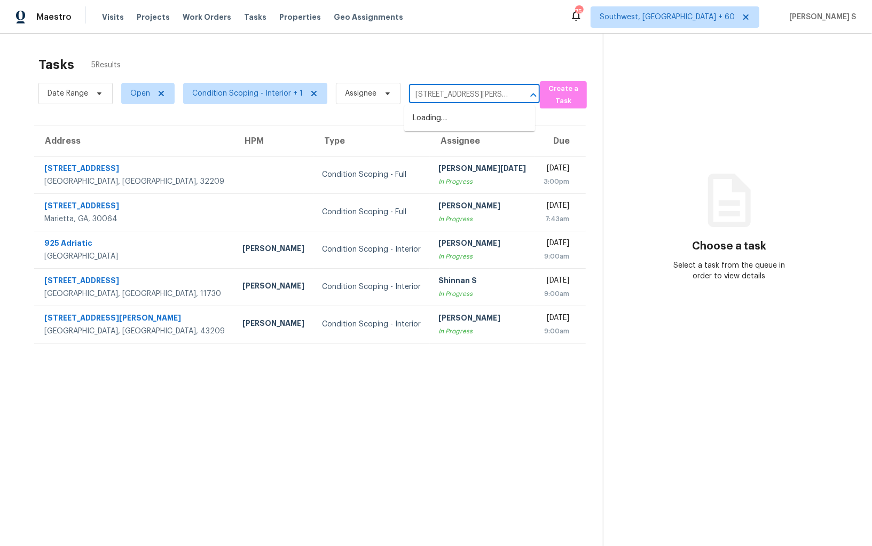
scroll to position [0, 35]
type input "28 River Birch Dr, Euharlee, GA 30145"
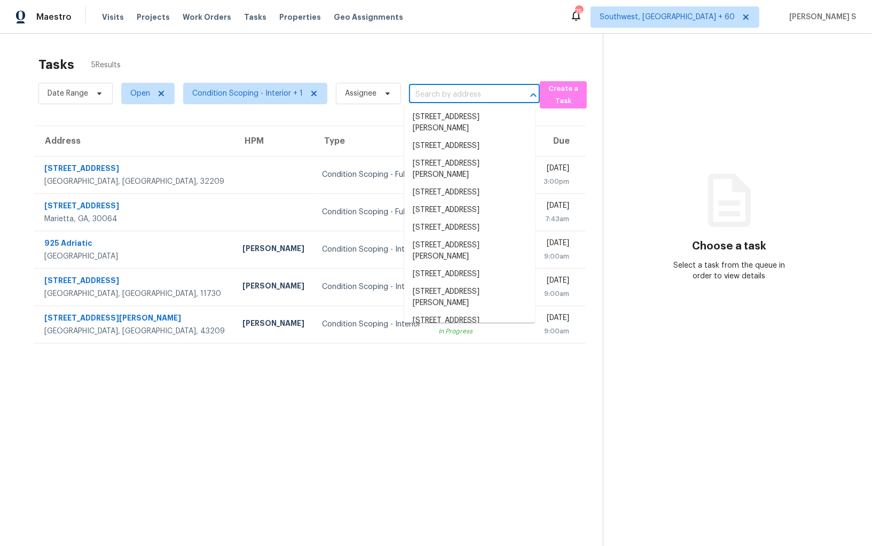
scroll to position [0, 0]
paste input "28 River Birch Dr, Euharlee, GA 30145"
type input "28 River Birch Dr, Euharlee, GA 30145"
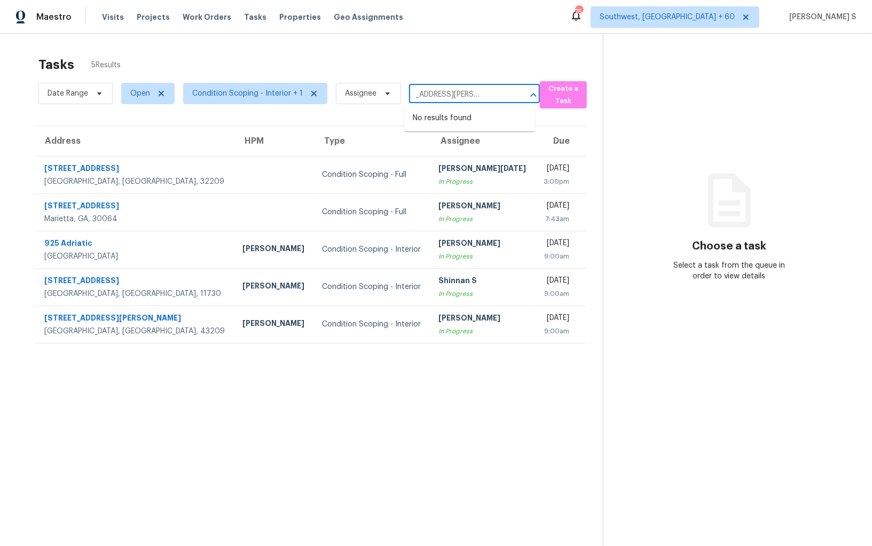
click at [426, 93] on input "28 River Birch Dr, Euharlee, GA 30145" at bounding box center [459, 95] width 101 height 17
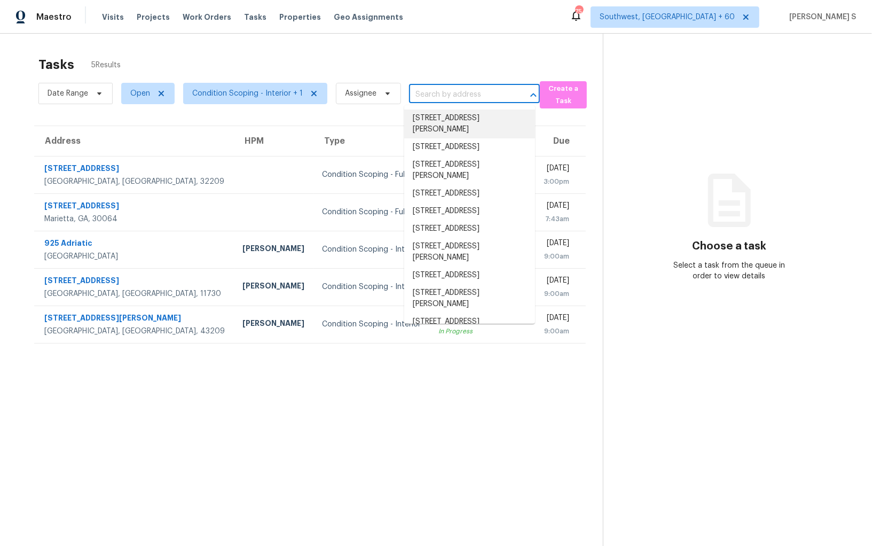
paste input "28 River Birch Dr, Euharlee, GA 30145"
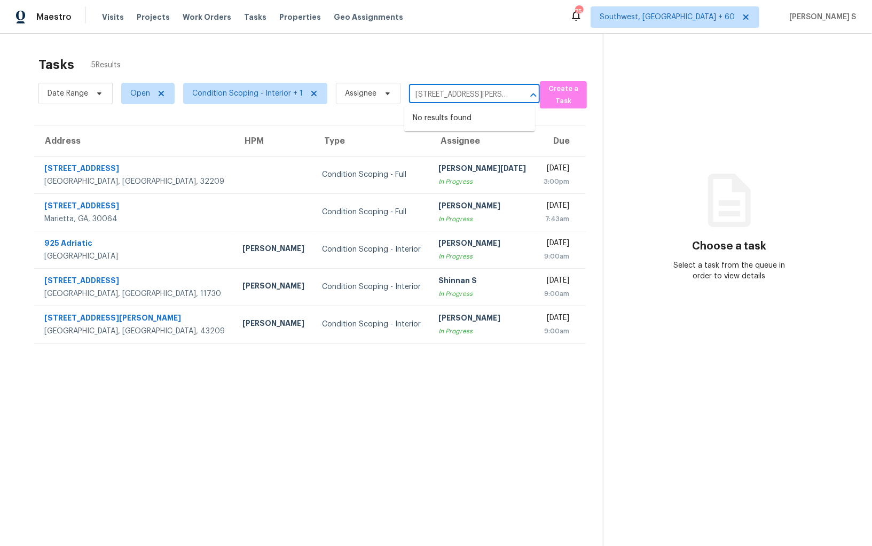
scroll to position [0, 35]
click at [428, 93] on input "28 River Birch Dr, Euharlee, GA 30145" at bounding box center [459, 95] width 101 height 17
type input "28 River Birch"
click at [453, 143] on li "28 River Birch Dr, Euharlee, GA 30145" at bounding box center [469, 141] width 131 height 29
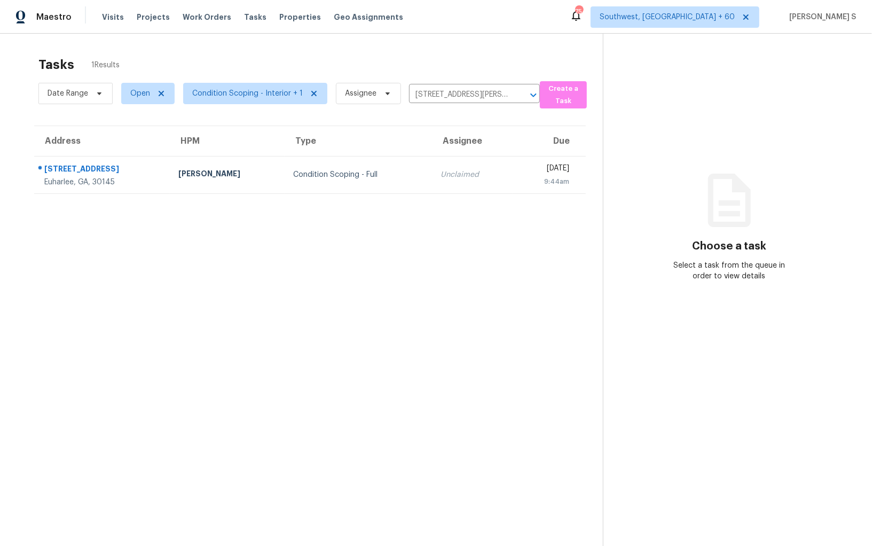
click at [386, 195] on section "Tasks 1 Results Date Range Open Condition Scoping - Interior + 1 Assignee 28 Ri…" at bounding box center [310, 315] width 586 height 529
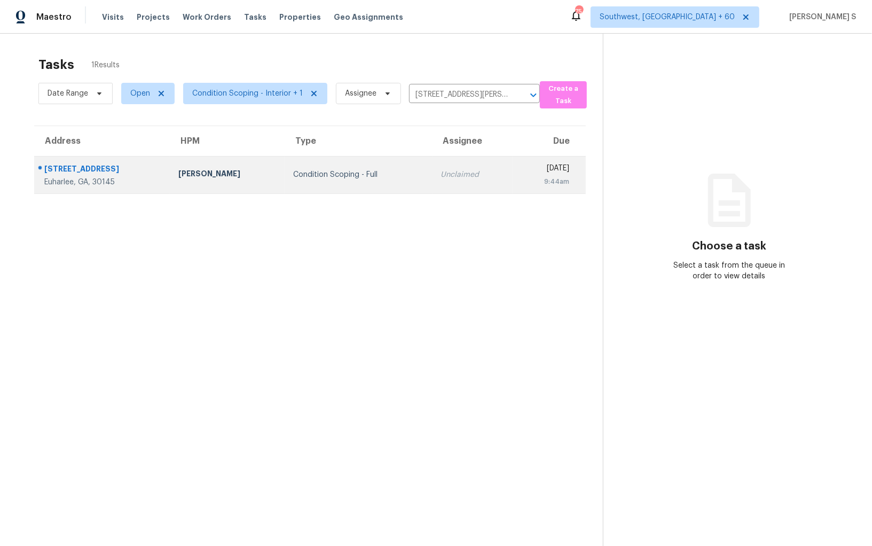
click at [433, 175] on td "Unclaimed" at bounding box center [473, 174] width 81 height 37
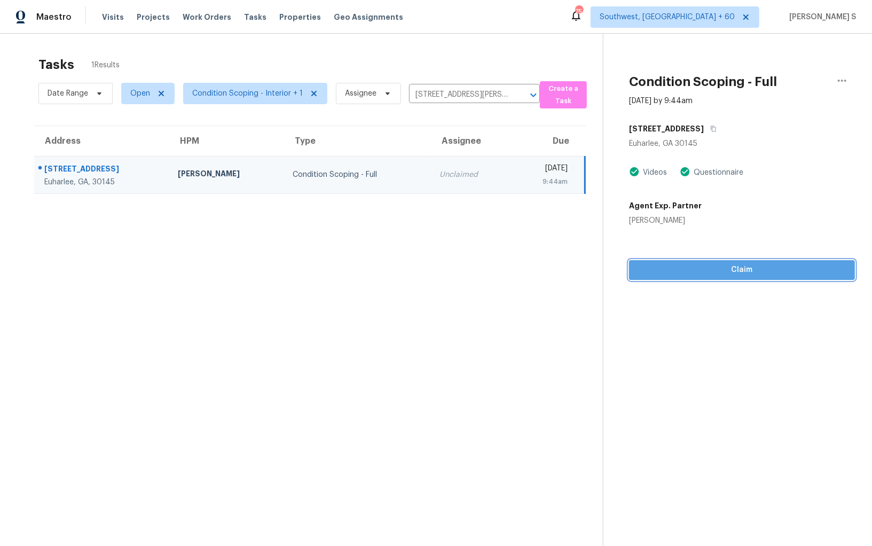
click at [683, 266] on span "Claim" at bounding box center [742, 269] width 209 height 13
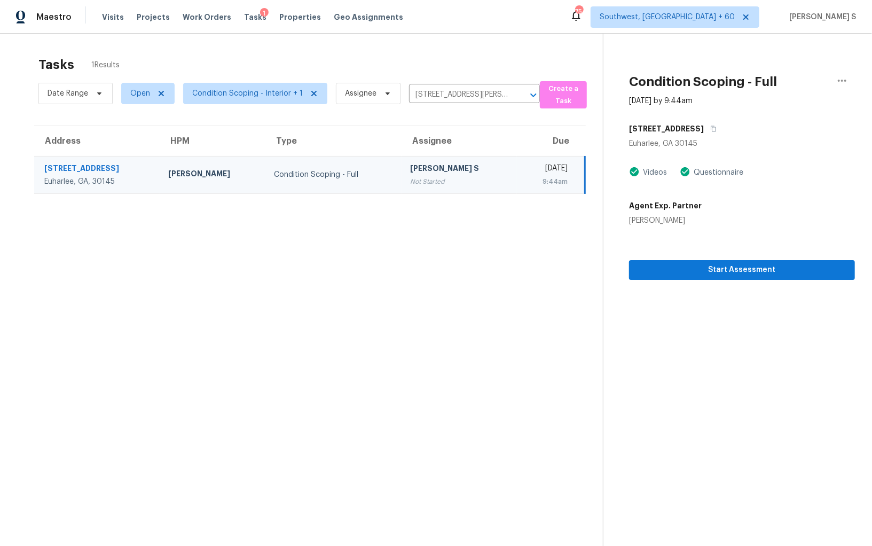
scroll to position [1, 0]
click at [729, 271] on span "Start Assessment" at bounding box center [742, 268] width 209 height 13
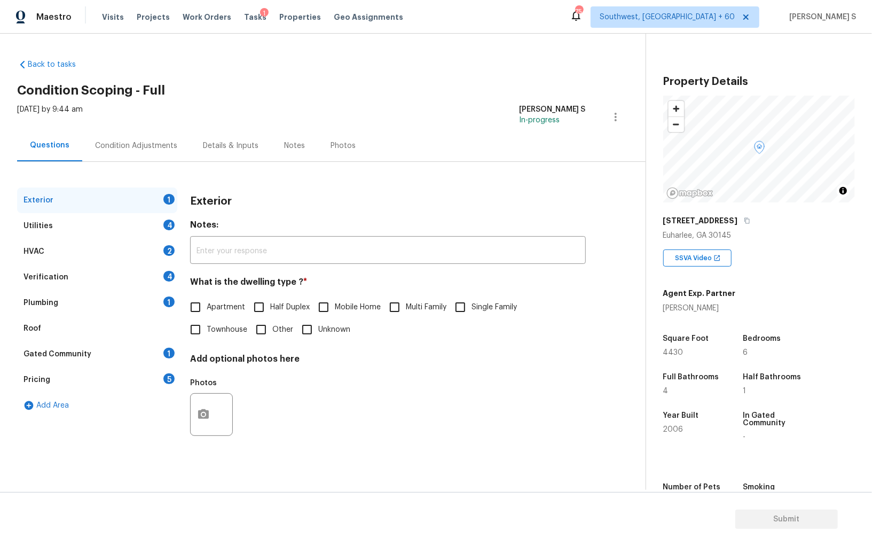
scroll to position [74, 0]
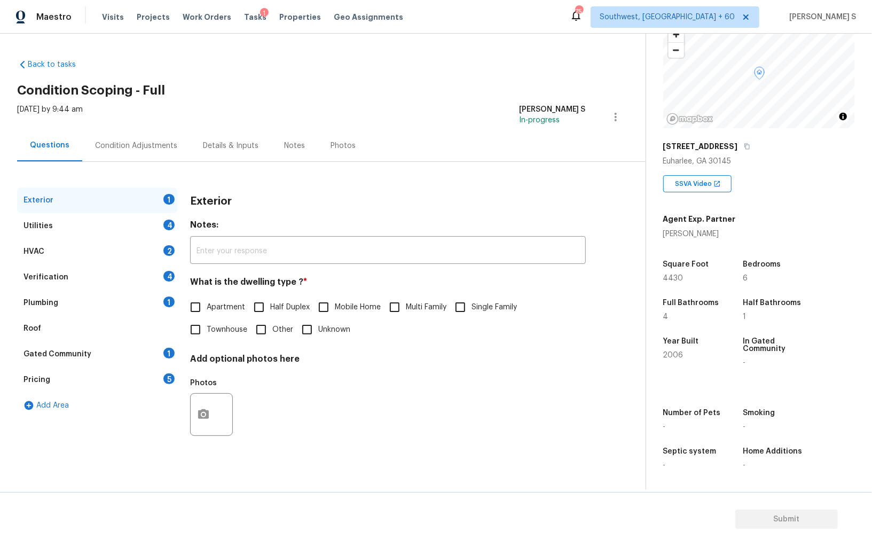
click at [146, 376] on div "Pricing 5" at bounding box center [97, 380] width 160 height 26
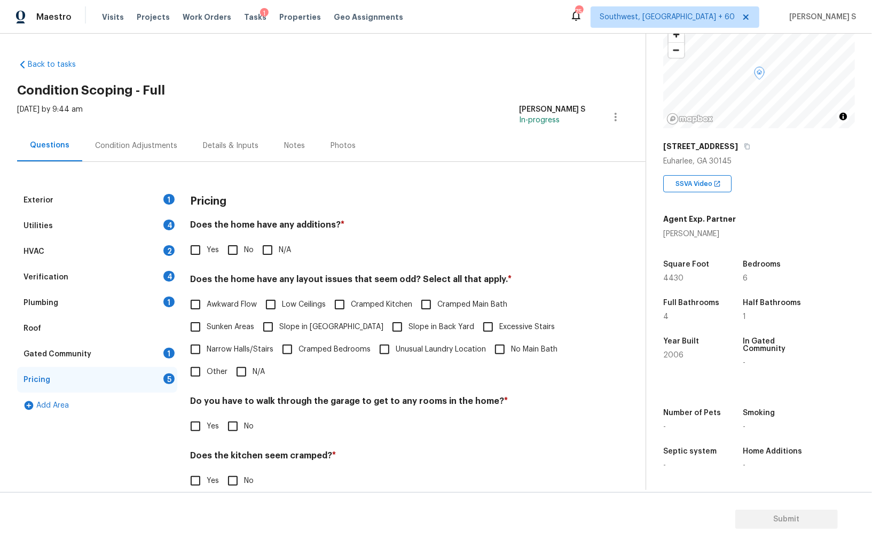
scroll to position [37, 0]
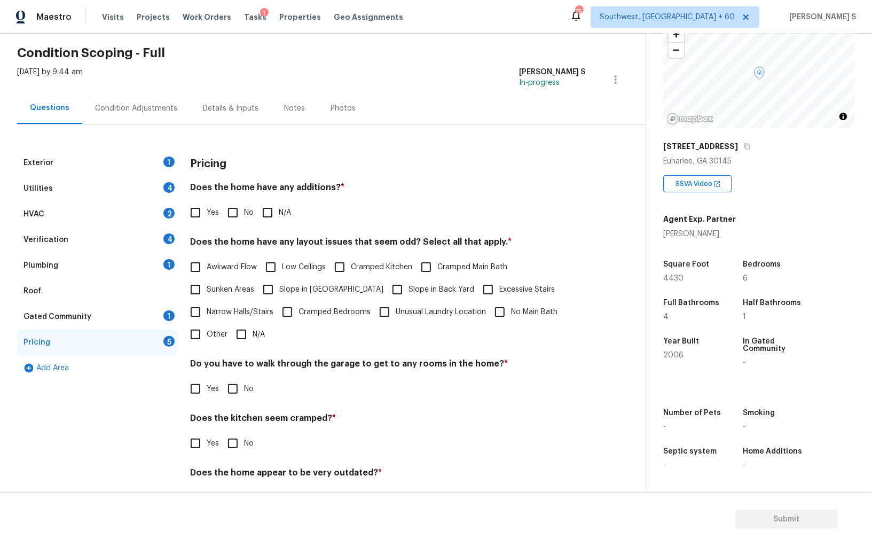
click at [191, 343] on input "Other" at bounding box center [195, 334] width 22 height 22
checkbox input "true"
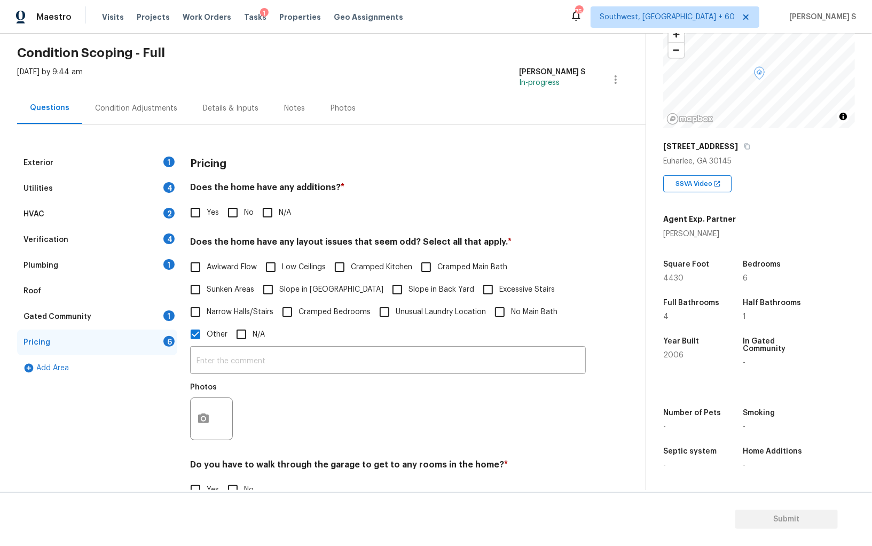
scroll to position [97, 0]
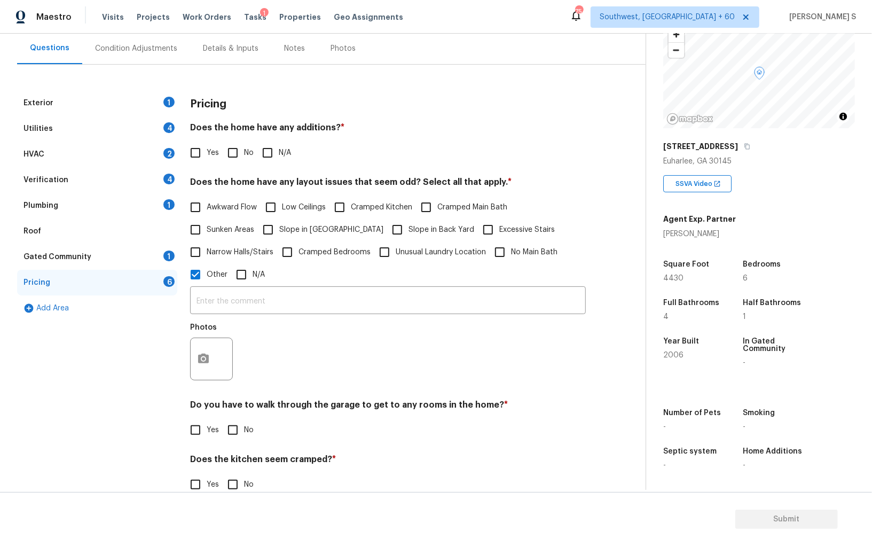
click at [214, 375] on div at bounding box center [211, 358] width 43 height 43
click at [210, 357] on button "button" at bounding box center [204, 359] width 26 height 42
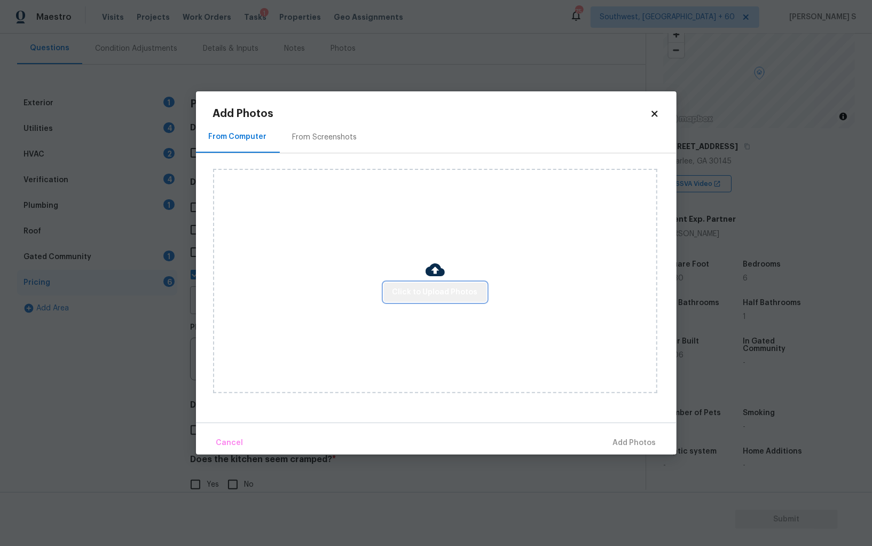
click at [444, 296] on span "Click to Upload Photos" at bounding box center [435, 292] width 85 height 13
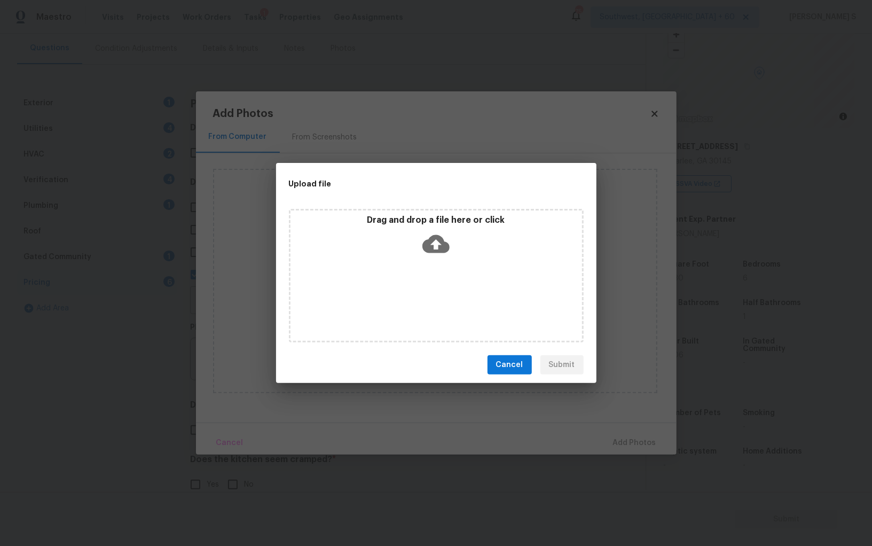
click at [444, 296] on div "Drag and drop a file here or click" at bounding box center [436, 276] width 295 height 134
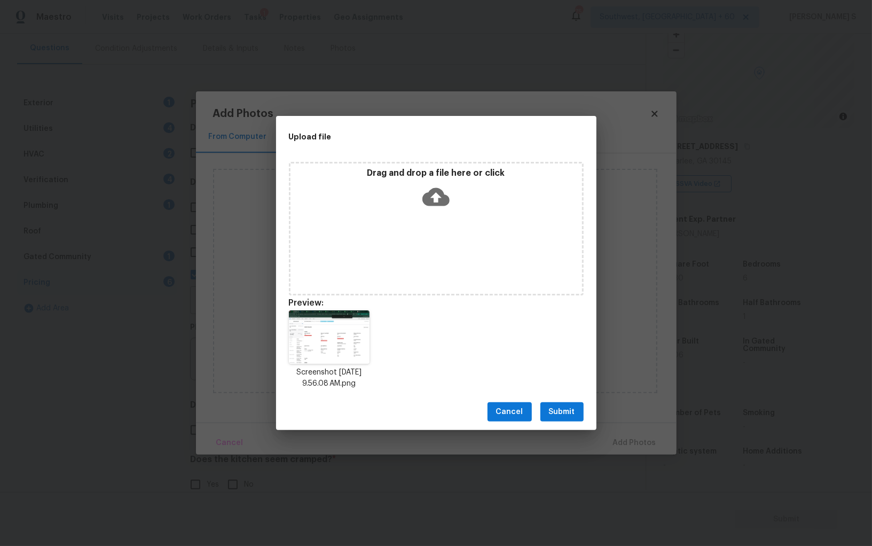
click at [553, 414] on span "Submit" at bounding box center [562, 411] width 26 height 13
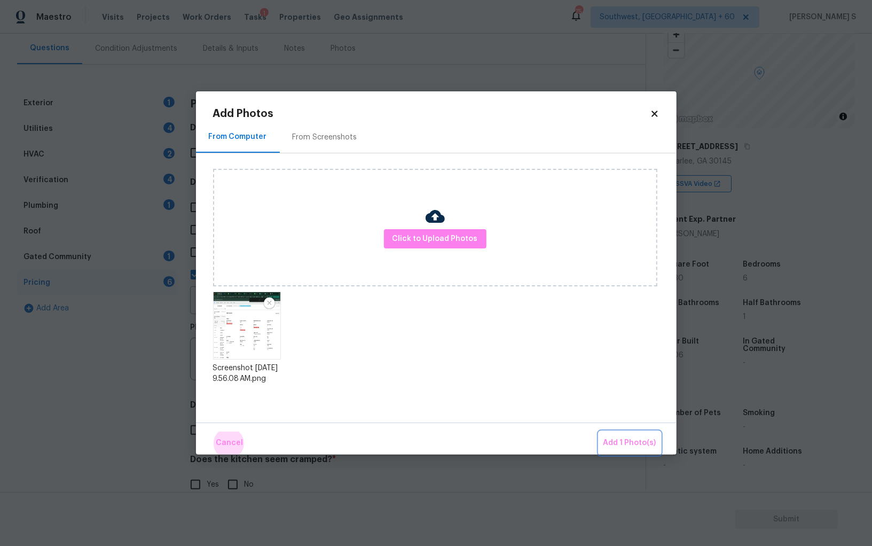
click at [599, 431] on button "Add 1 Photo(s)" at bounding box center [629, 442] width 61 height 23
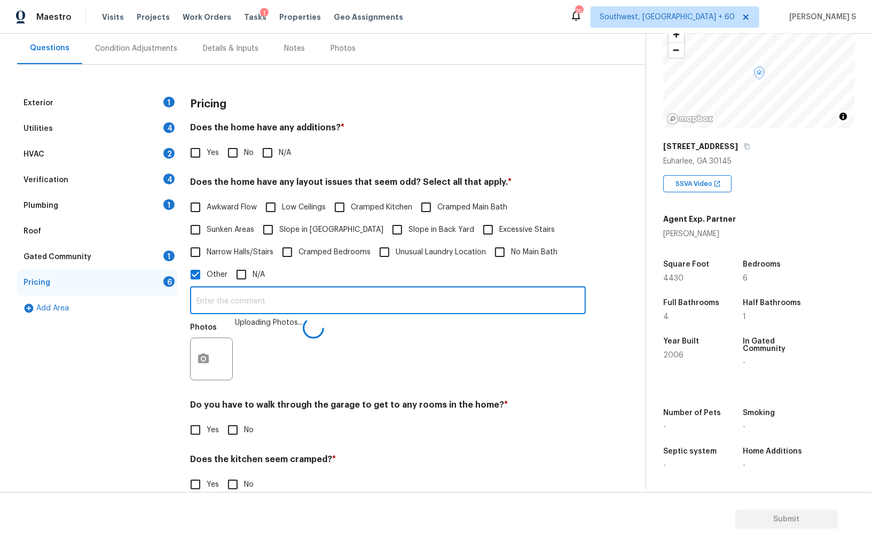
click at [439, 303] on input "text" at bounding box center [388, 301] width 396 height 25
click at [343, 399] on div "Pricing Does the home have any additions? * Yes No N/A Does the home have any l…" at bounding box center [388, 326] width 396 height 473
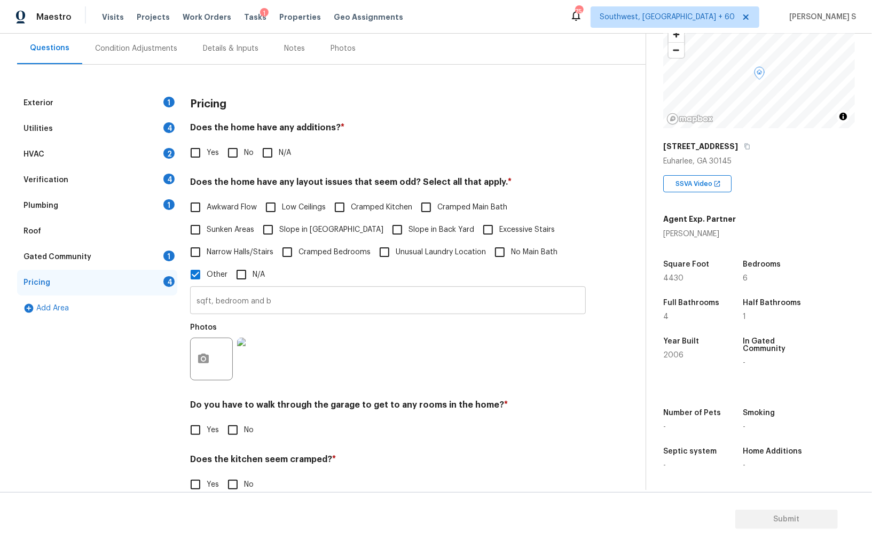
click at [320, 303] on input "sqft, bedroom and b" at bounding box center [388, 301] width 396 height 25
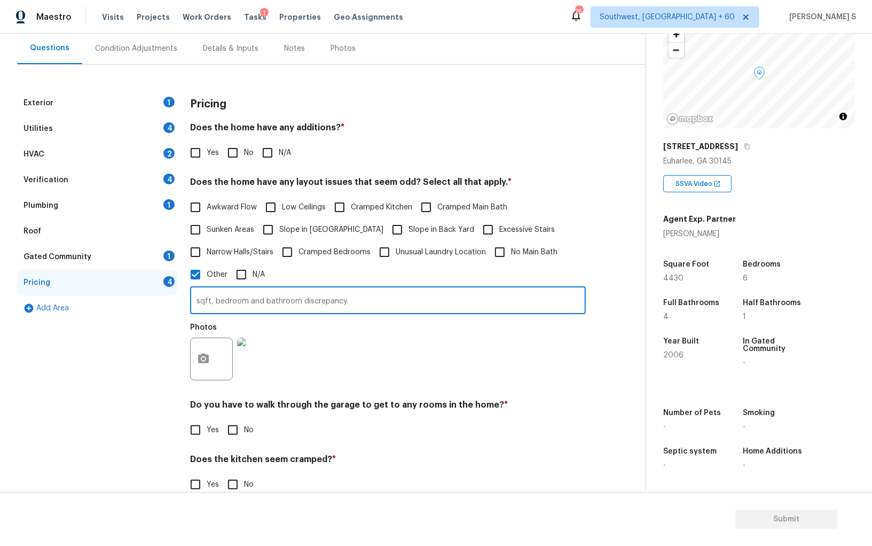
type input "sqft, bedroom and bathroom discrepancy."
click at [340, 383] on div "Photos" at bounding box center [388, 351] width 396 height 69
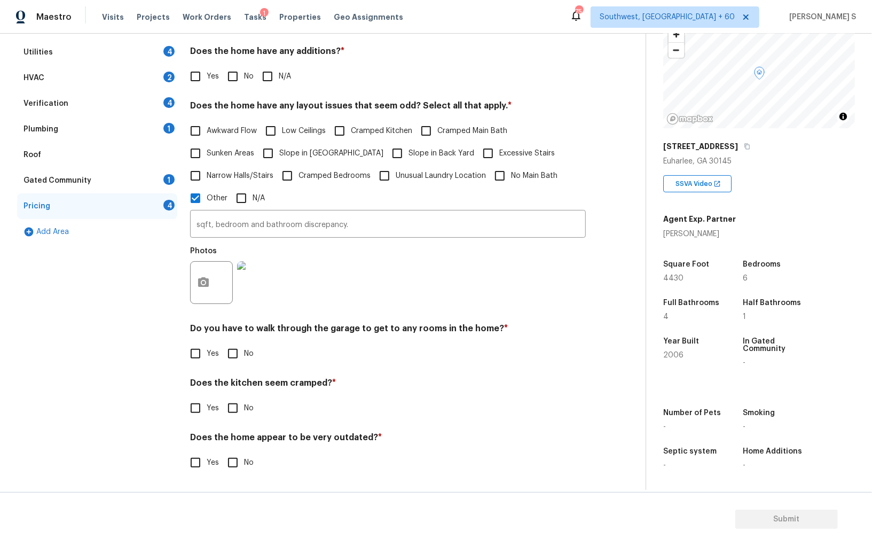
scroll to position [174, 0]
click at [225, 359] on input "No" at bounding box center [233, 353] width 22 height 22
checkbox input "true"
click at [222, 398] on input "No" at bounding box center [233, 409] width 22 height 22
checkbox input "true"
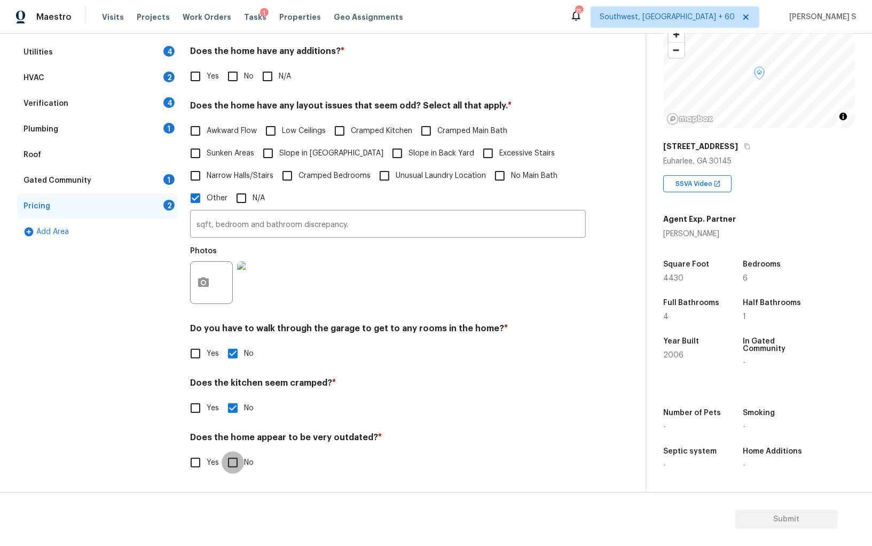
click at [222, 451] on input "No" at bounding box center [233, 462] width 22 height 22
checkbox input "true"
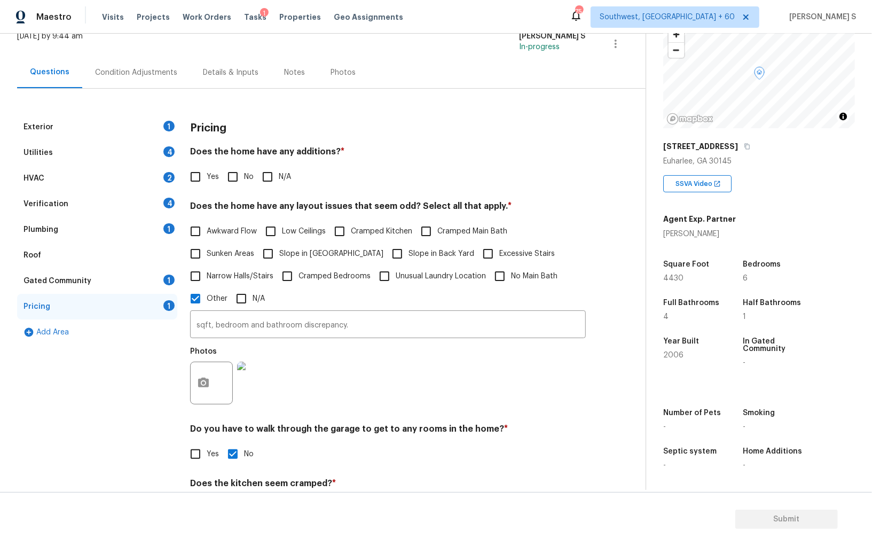
scroll to position [0, 0]
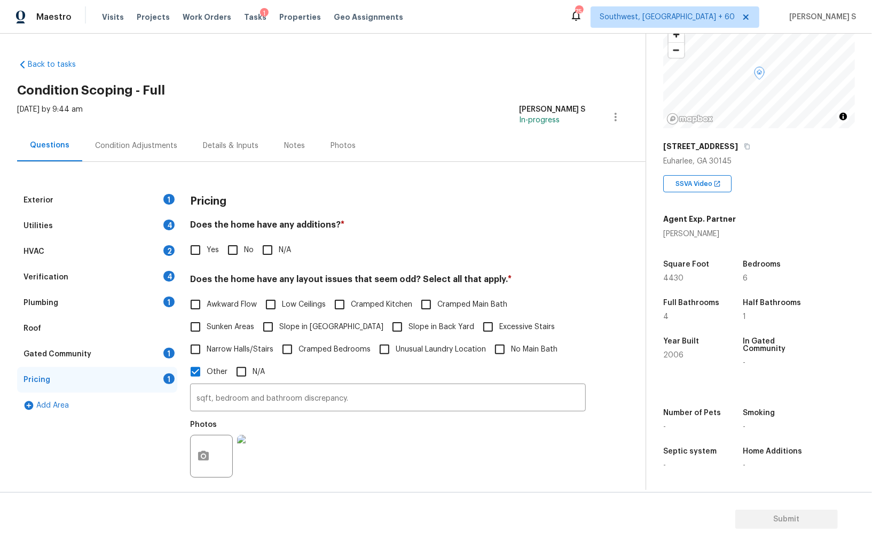
click at [227, 245] on input "No" at bounding box center [233, 250] width 22 height 22
checkbox input "true"
click at [157, 276] on div "Verification 4" at bounding box center [97, 277] width 160 height 26
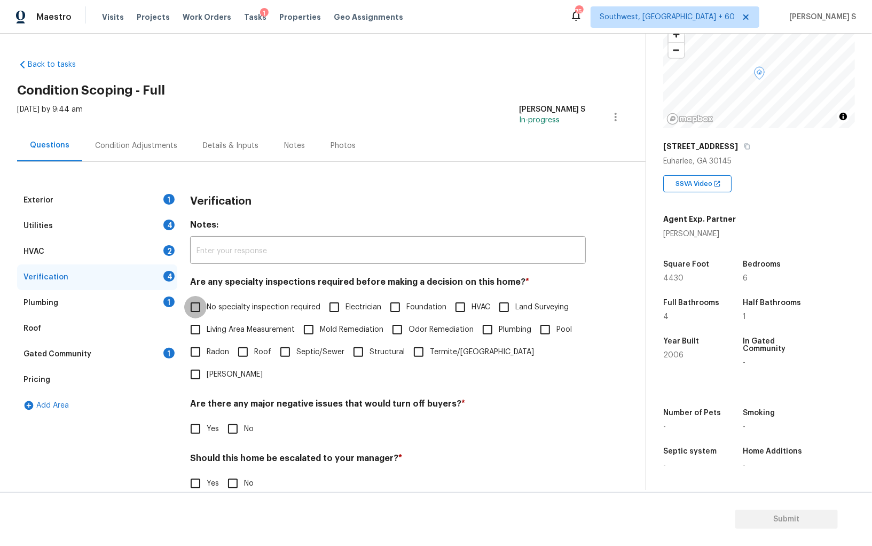
click at [192, 301] on input "No specialty inspection required" at bounding box center [195, 307] width 22 height 22
checkbox input "true"
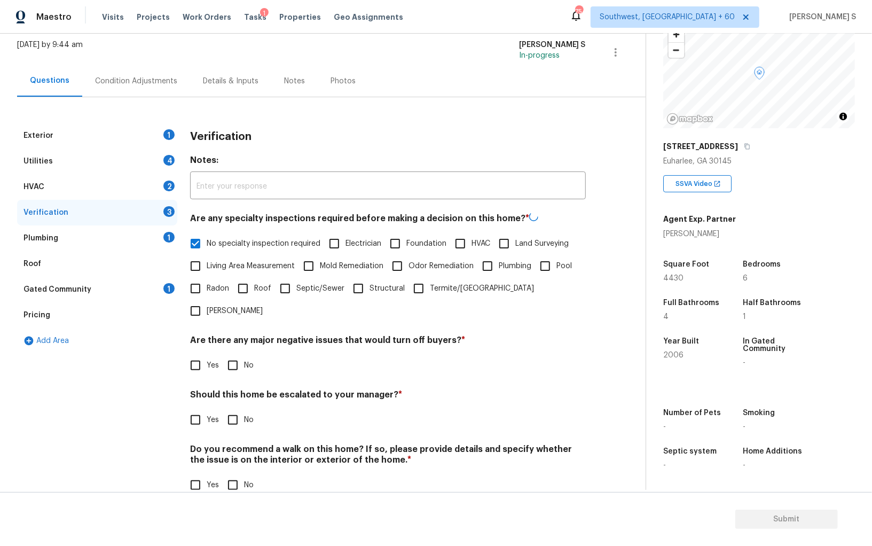
scroll to position [64, 0]
drag, startPoint x: 240, startPoint y: 334, endPoint x: 253, endPoint y: 334, distance: 12.8
click at [240, 354] on input "No" at bounding box center [233, 365] width 22 height 22
checkbox input "true"
click at [231, 475] on input "No" at bounding box center [233, 486] width 22 height 22
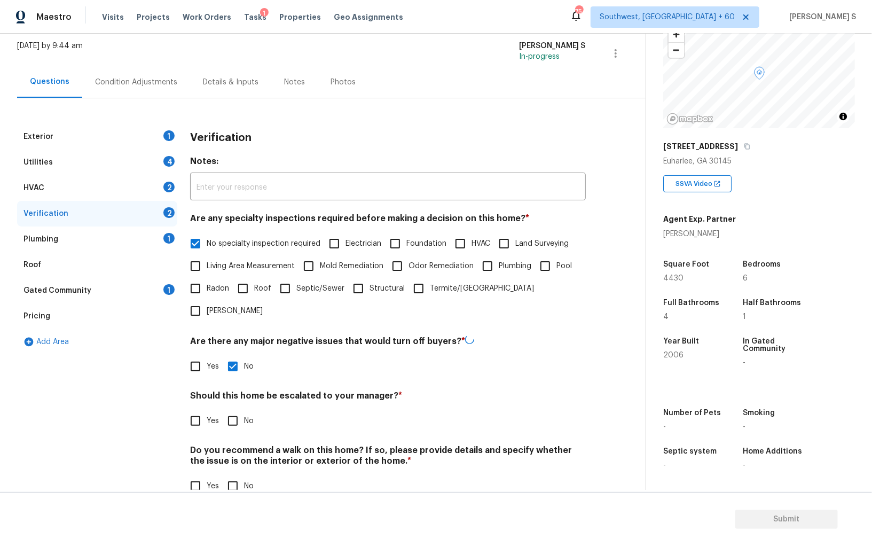
checkbox input "true"
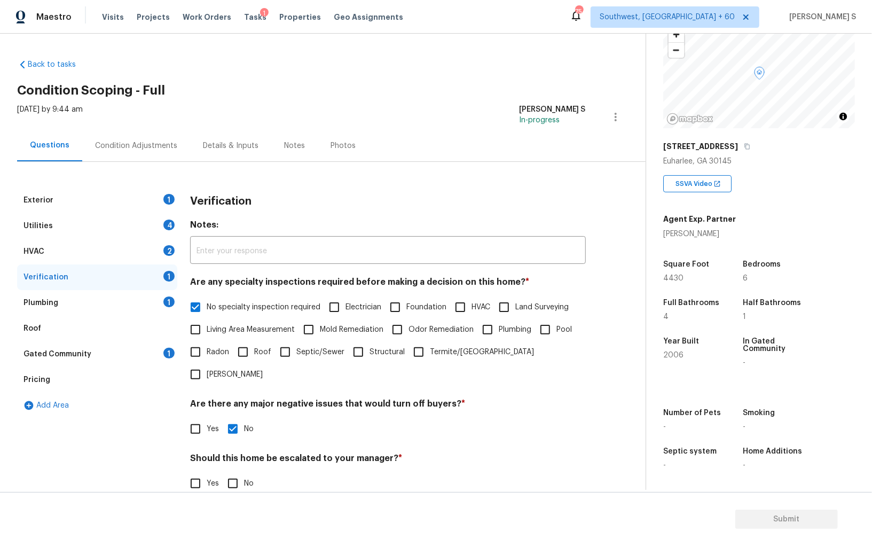
click at [172, 241] on div "HVAC 2" at bounding box center [97, 252] width 160 height 26
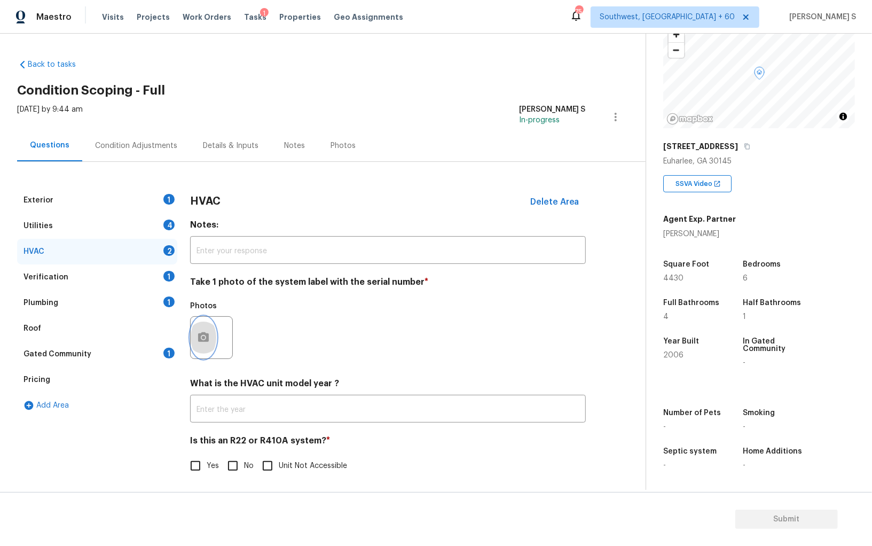
click at [209, 326] on button "button" at bounding box center [204, 338] width 26 height 42
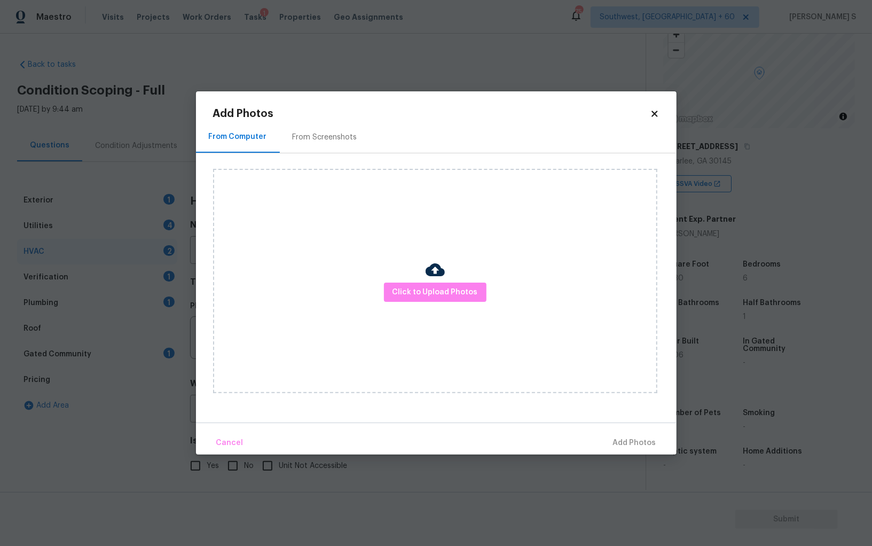
click at [420, 279] on div "Click to Upload Photos" at bounding box center [435, 281] width 444 height 224
click at [420, 285] on button "Click to Upload Photos" at bounding box center [435, 292] width 103 height 20
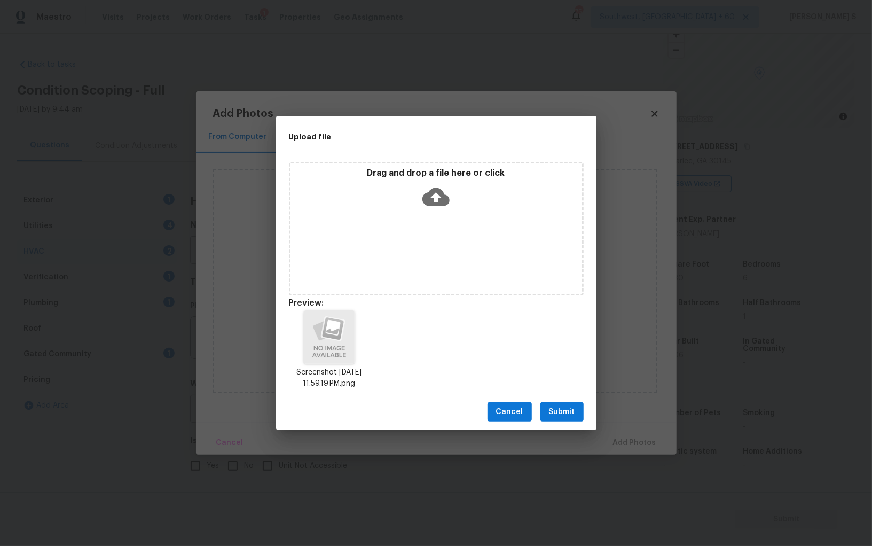
click at [562, 408] on span "Submit" at bounding box center [562, 411] width 26 height 13
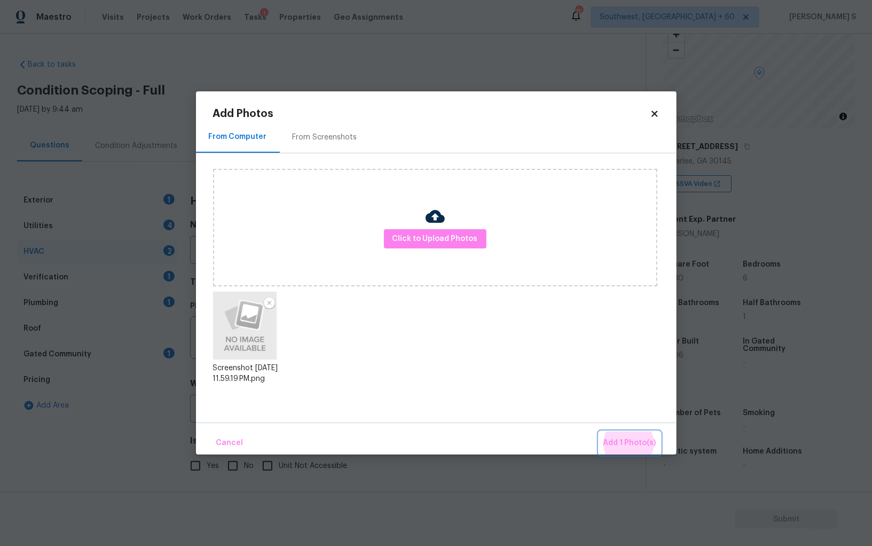
click at [599, 431] on button "Add 1 Photo(s)" at bounding box center [629, 442] width 61 height 23
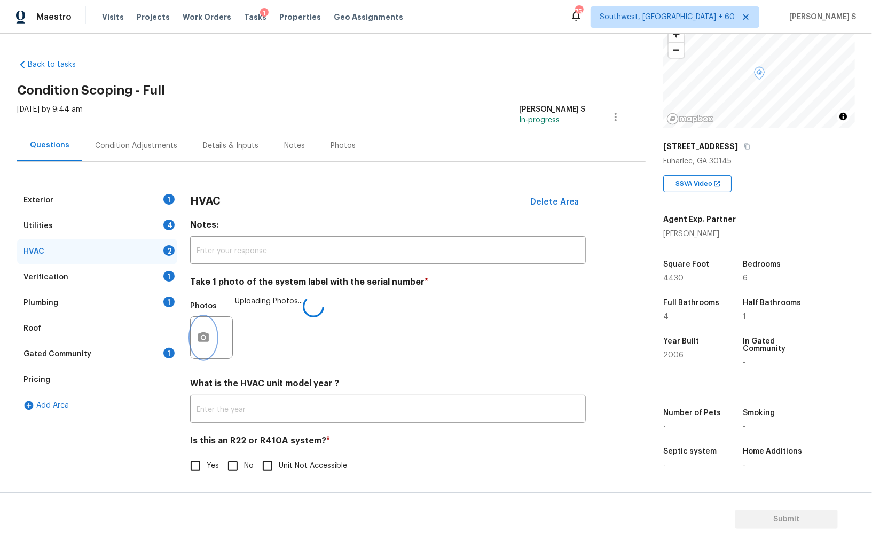
scroll to position [4, 0]
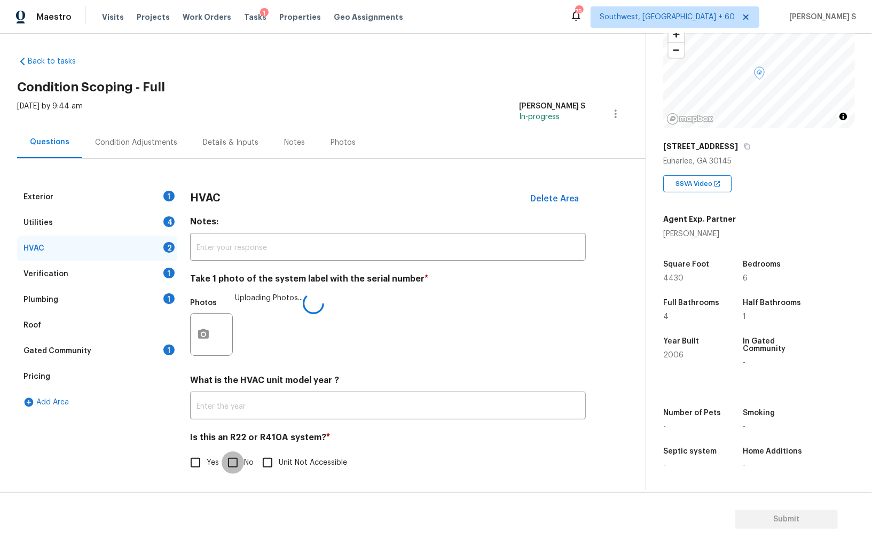
click at [230, 453] on input "No" at bounding box center [233, 462] width 22 height 22
checkbox input "true"
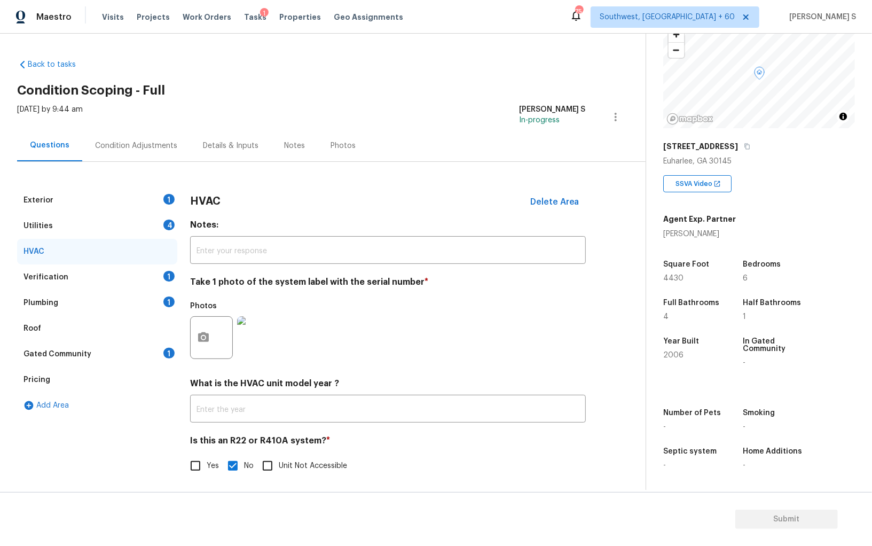
click at [163, 202] on div "Exterior 1" at bounding box center [97, 200] width 160 height 26
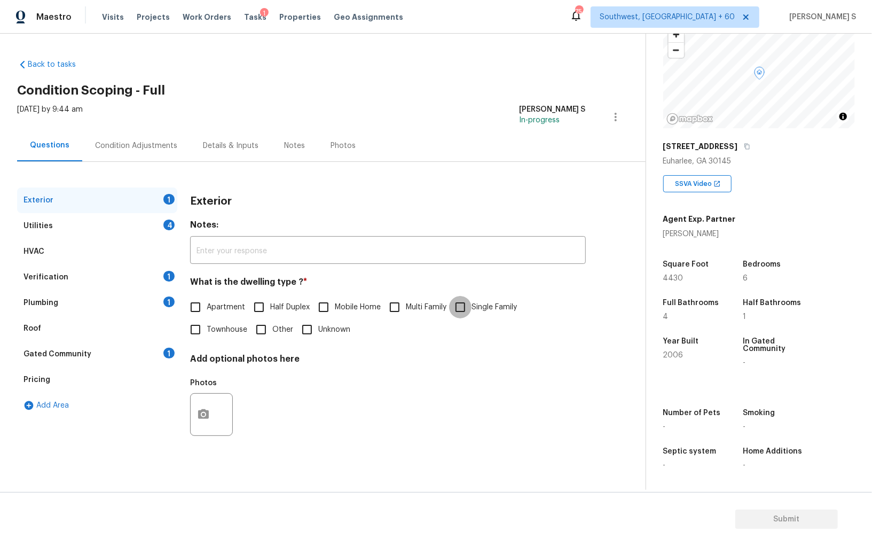
click at [468, 311] on input "Single Family" at bounding box center [460, 307] width 22 height 22
checkbox input "true"
click at [154, 230] on div "Utilities 4" at bounding box center [97, 226] width 160 height 26
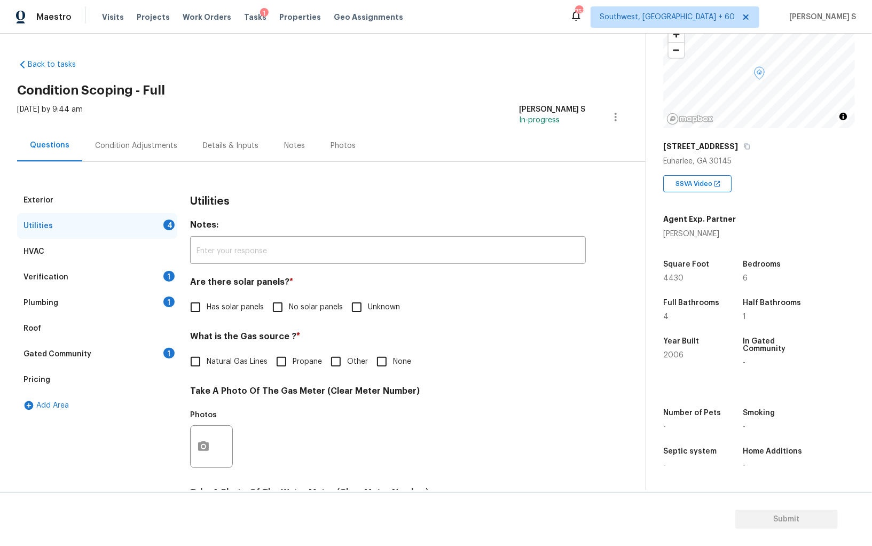
click at [282, 316] on input "No solar panels" at bounding box center [277, 307] width 22 height 22
checkbox input "true"
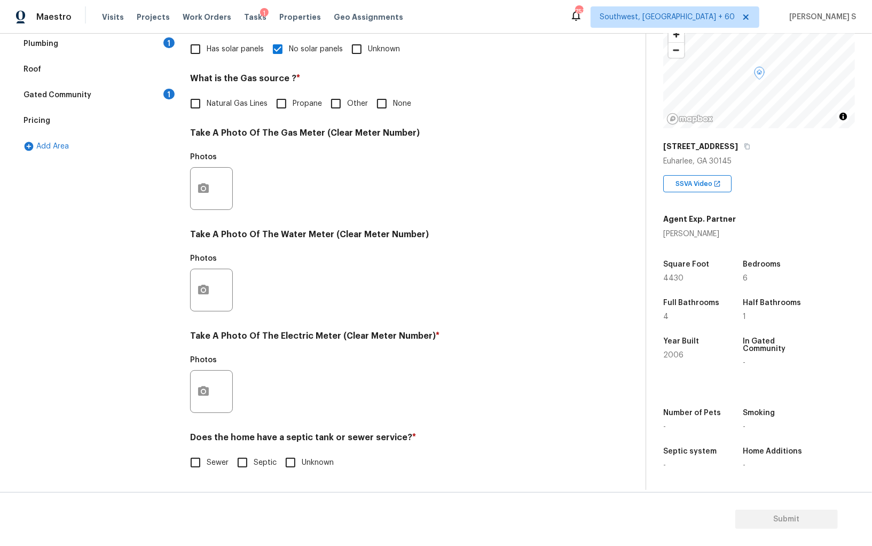
scroll to position [258, 0]
click at [203, 462] on input "Sewer" at bounding box center [195, 462] width 22 height 22
checkbox input "true"
click at [204, 389] on icon "button" at bounding box center [203, 391] width 11 height 10
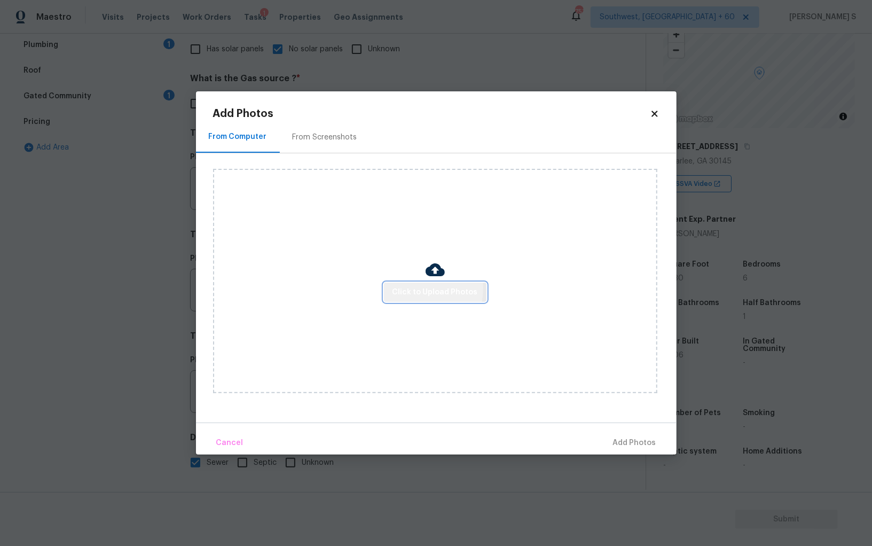
click at [407, 288] on span "Click to Upload Photos" at bounding box center [435, 292] width 85 height 13
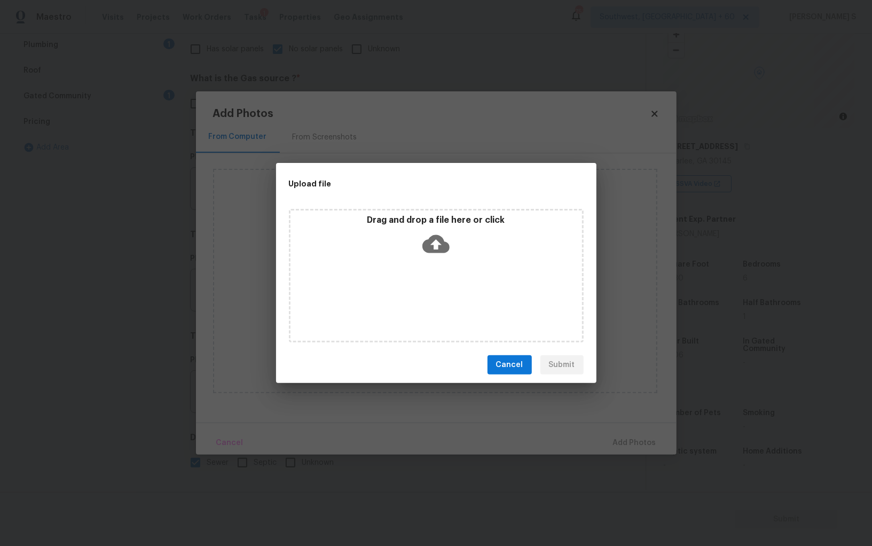
click at [407, 288] on div "Drag and drop a file here or click" at bounding box center [436, 276] width 295 height 134
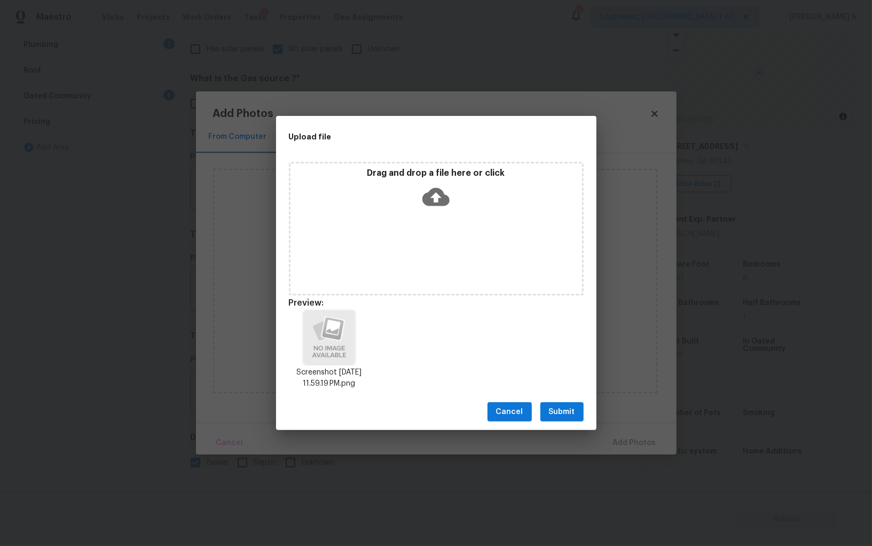
click at [546, 414] on button "Submit" at bounding box center [561, 412] width 43 height 20
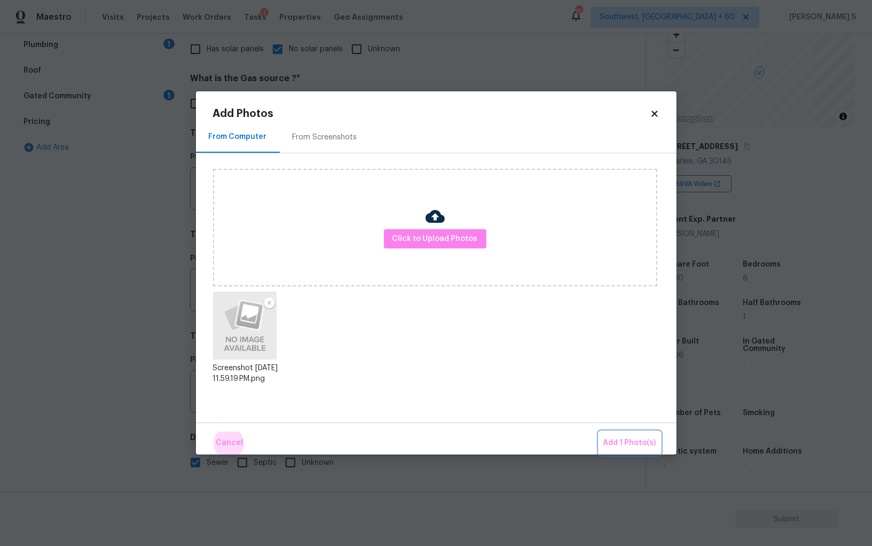
click at [599, 431] on button "Add 1 Photo(s)" at bounding box center [629, 442] width 61 height 23
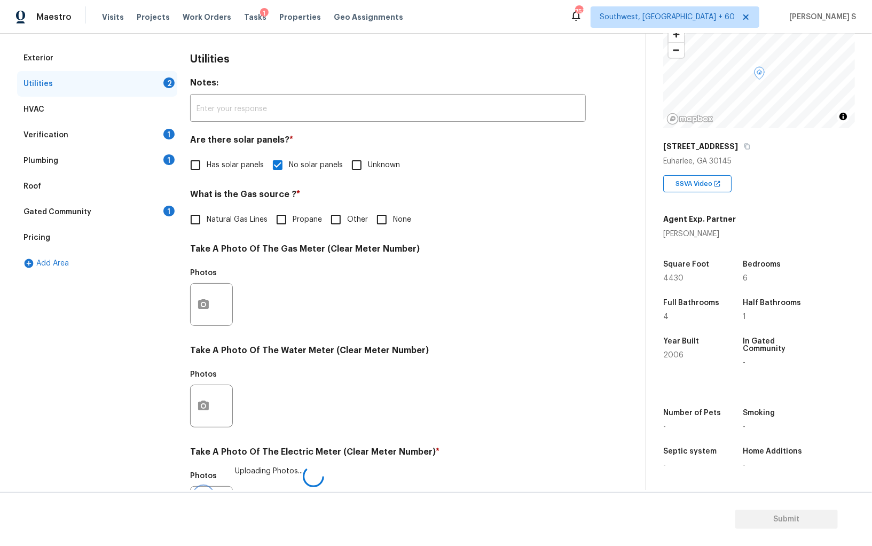
scroll to position [0, 0]
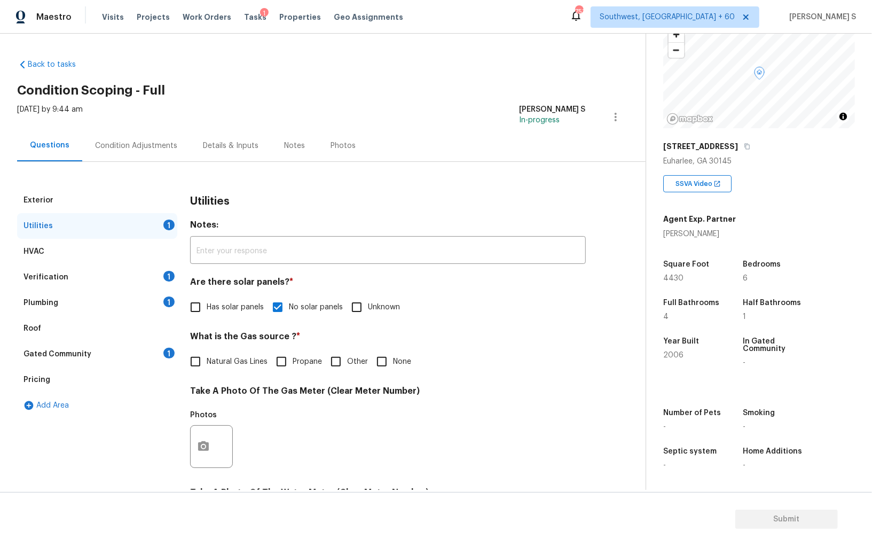
click at [165, 300] on div "1" at bounding box center [168, 301] width 11 height 11
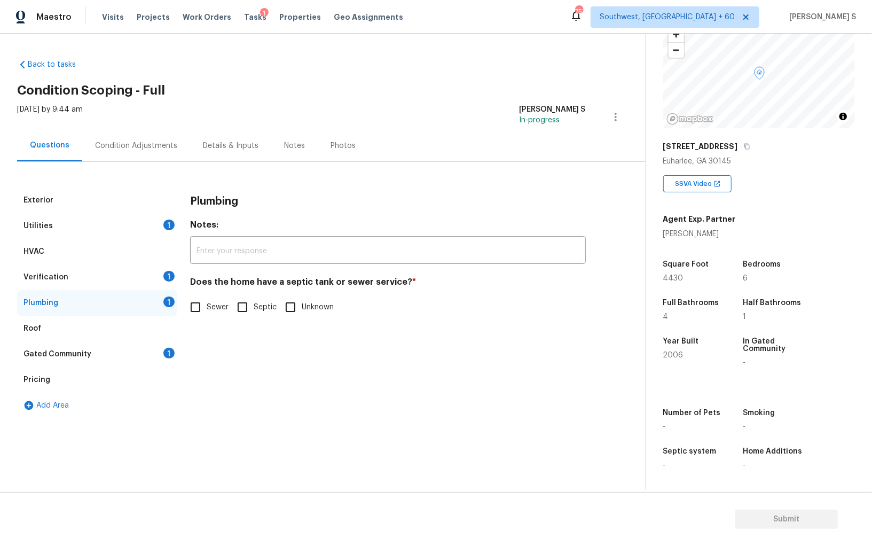
click at [239, 309] on input "Septic" at bounding box center [242, 307] width 22 height 22
checkbox input "true"
click at [164, 354] on div "1" at bounding box center [168, 353] width 11 height 11
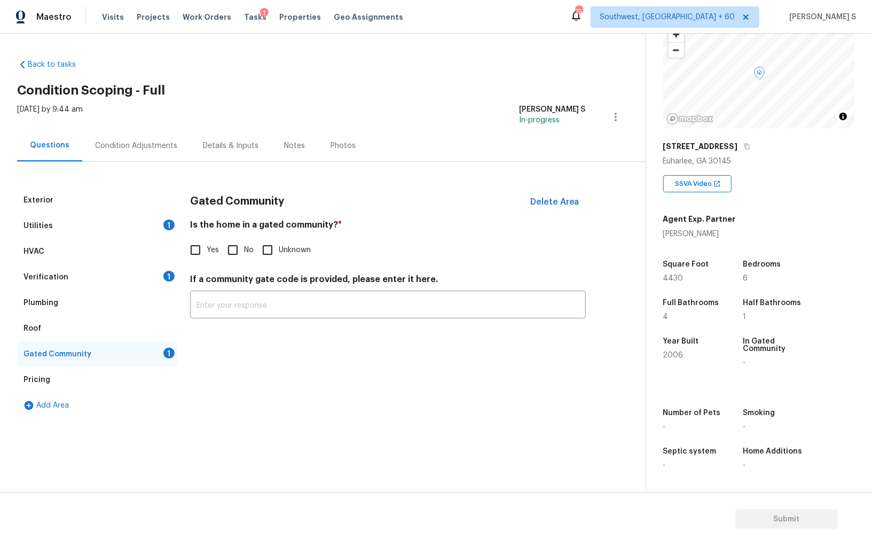
click at [232, 254] on input "No" at bounding box center [233, 250] width 22 height 22
checkbox input "true"
click at [137, 219] on div "Utilities 1" at bounding box center [97, 226] width 160 height 26
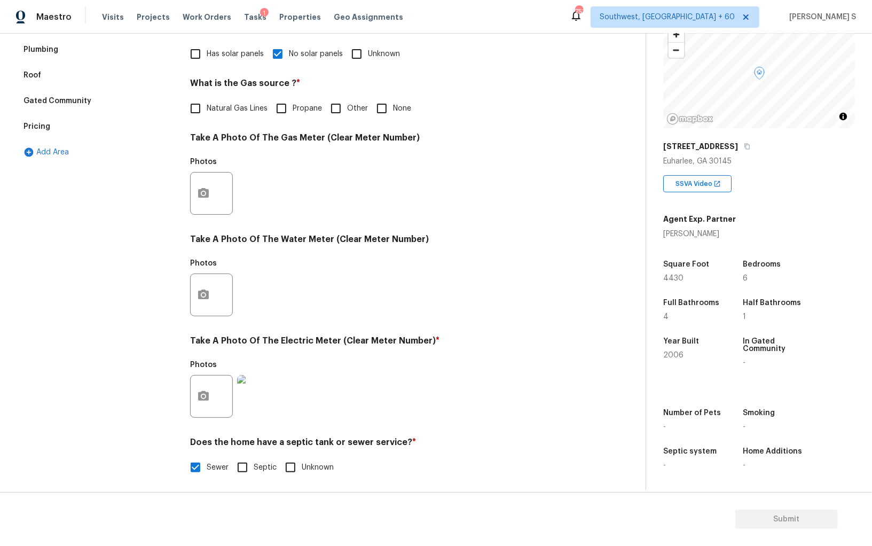
scroll to position [251, 0]
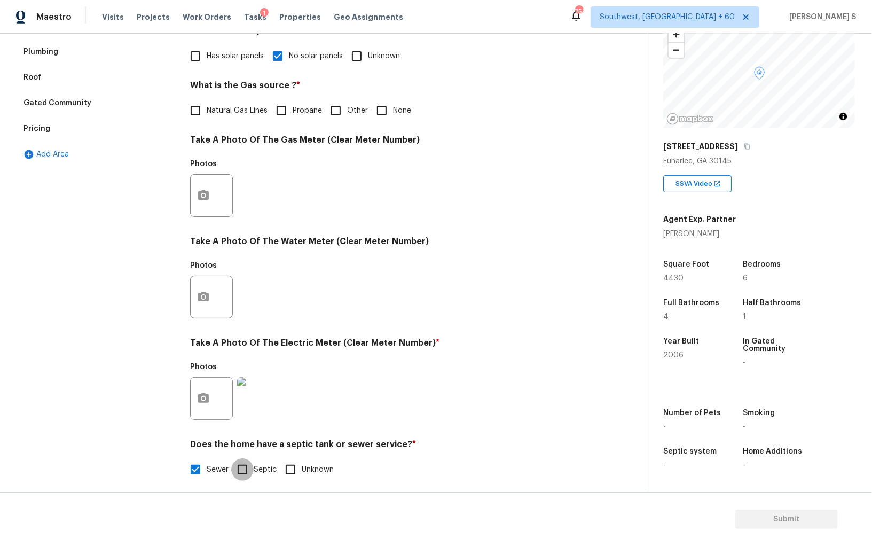
click at [240, 467] on input "Septic" at bounding box center [242, 469] width 22 height 22
checkbox input "true"
checkbox input "false"
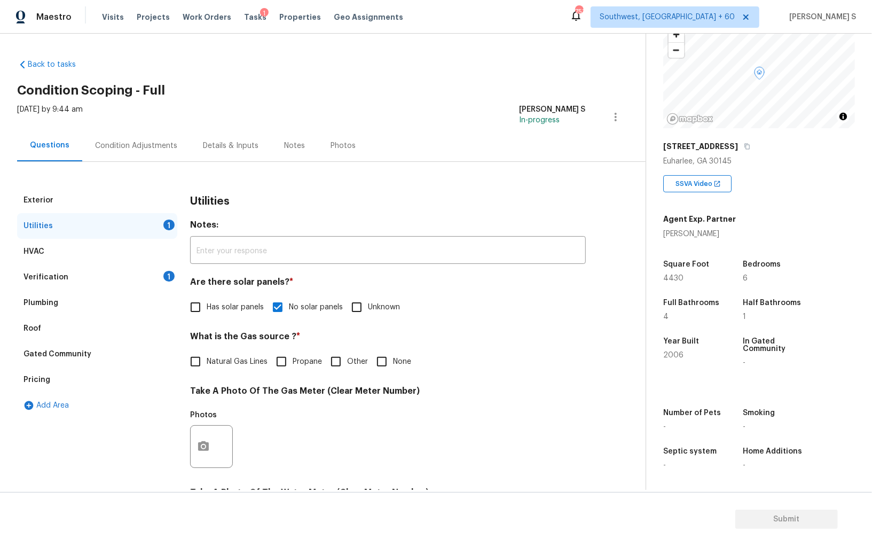
click at [175, 143] on div "Condition Adjustments" at bounding box center [136, 146] width 108 height 32
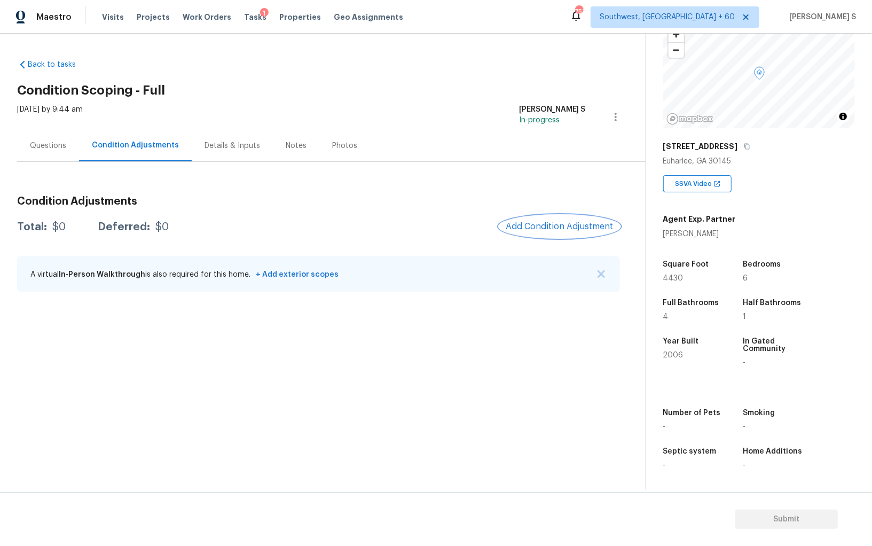
click at [563, 219] on button "Add Condition Adjustment" at bounding box center [559, 226] width 121 height 22
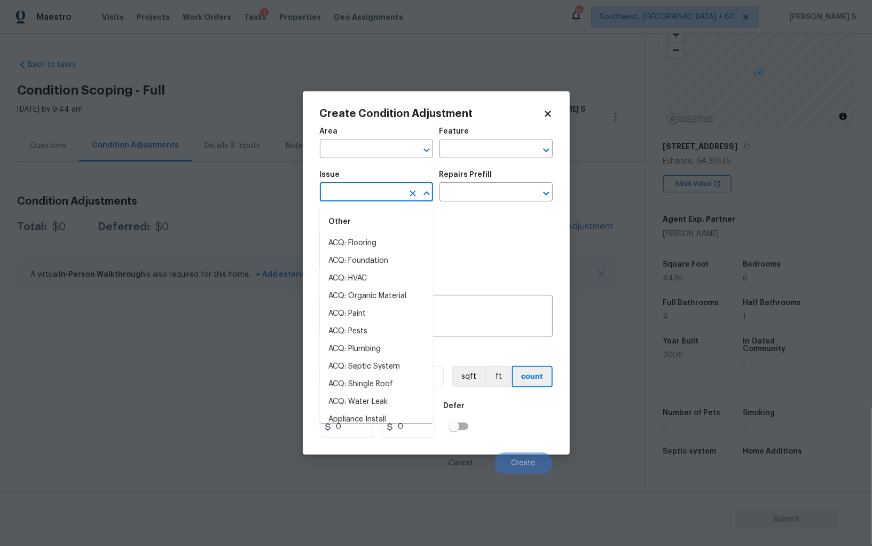
click at [393, 188] on input "text" at bounding box center [361, 193] width 83 height 17
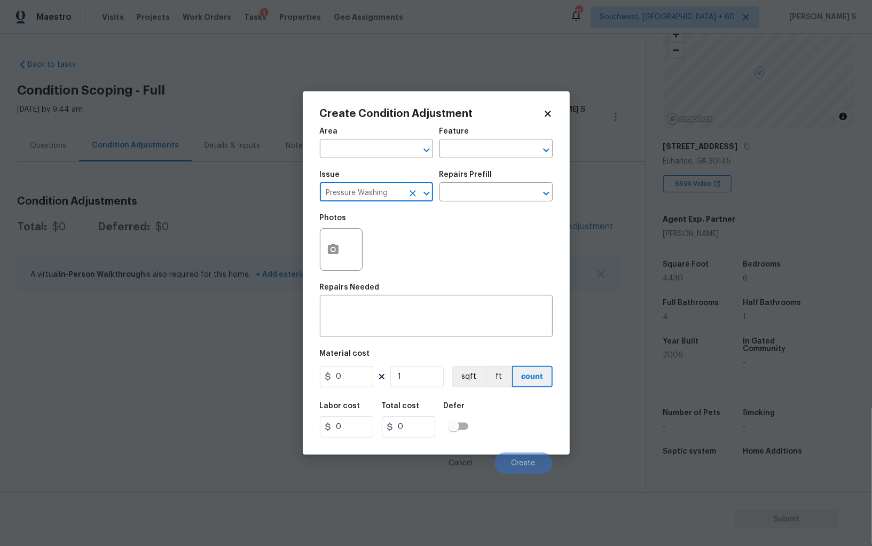
type input "Pressure Washing"
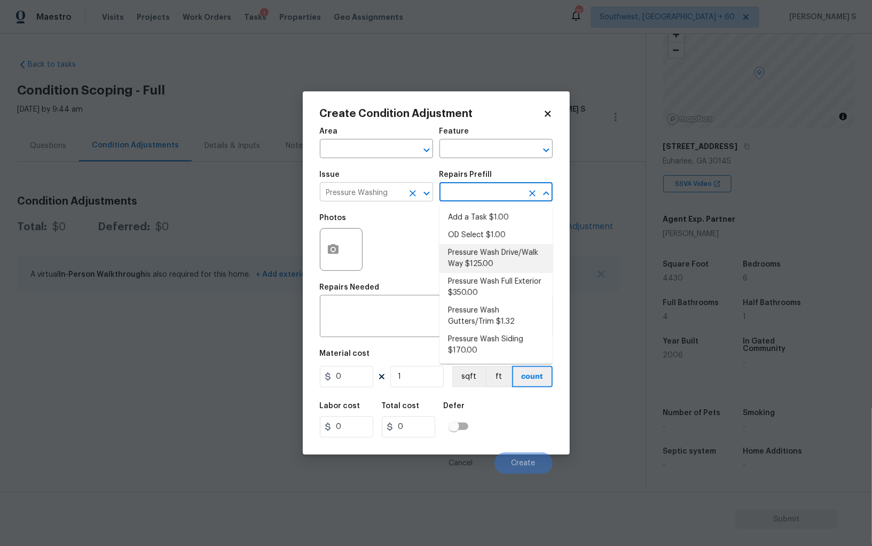
type input "Siding"
type textarea "Pressure wash the driveways/walkways as directed by the PM. Ensure that all deb…"
type input "125"
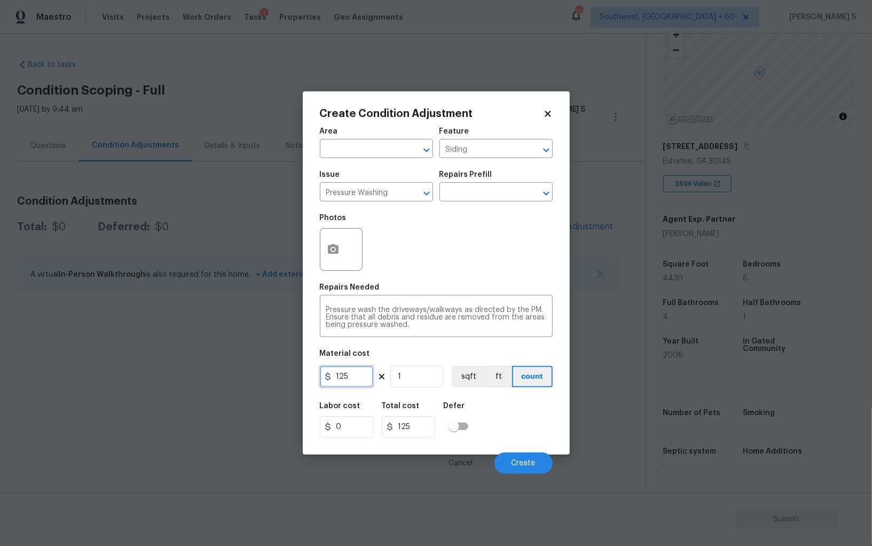
click at [344, 376] on input "125" at bounding box center [346, 376] width 53 height 21
type input "200"
click at [531, 456] on button "Create" at bounding box center [523, 462] width 58 height 21
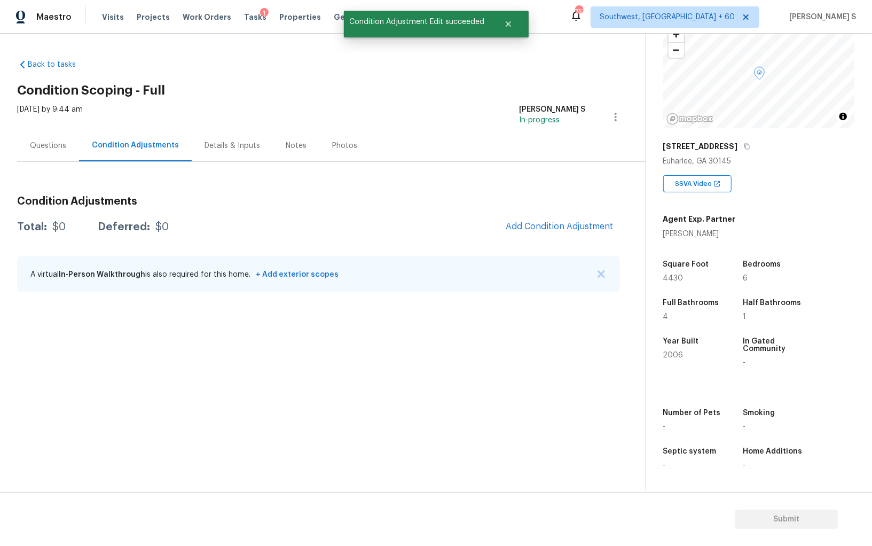
click at [7, 330] on body "Maestro Visits Projects Work Orders Tasks 1 Properties Geo Assignments 753 Sout…" at bounding box center [436, 273] width 872 height 546
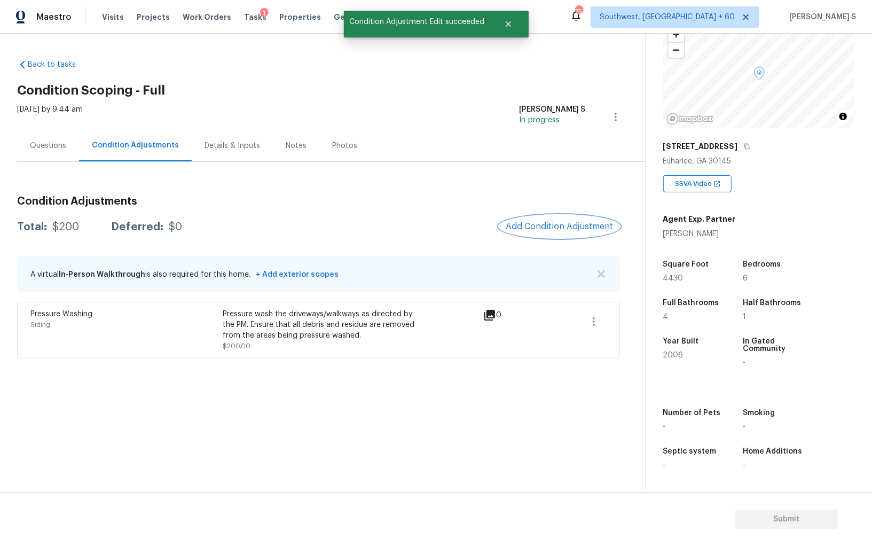
click at [590, 232] on button "Add Condition Adjustment" at bounding box center [559, 226] width 121 height 22
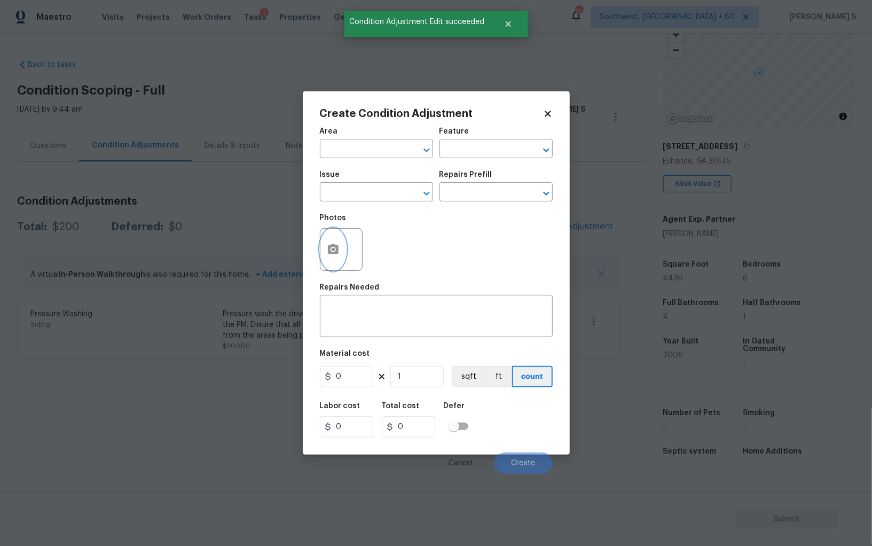
click at [333, 260] on button "button" at bounding box center [333, 250] width 26 height 42
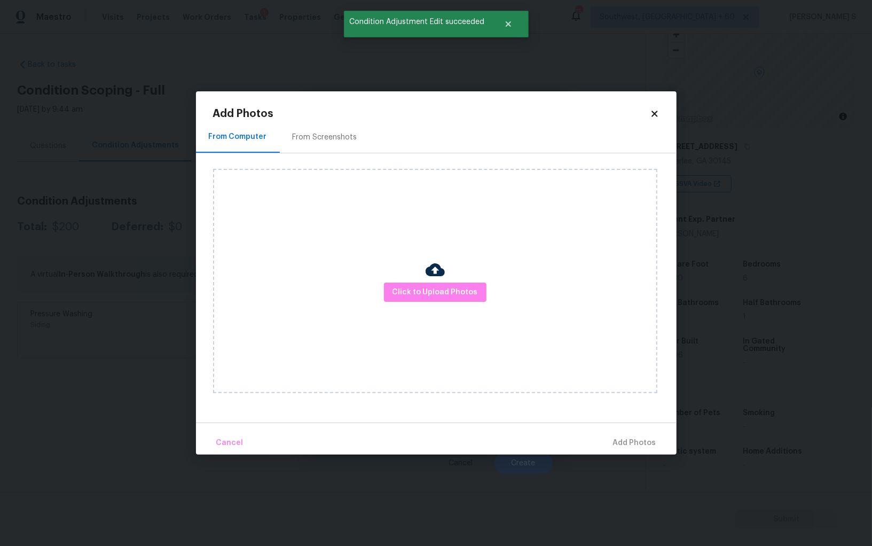
click at [337, 139] on div "From Screenshots" at bounding box center [325, 137] width 65 height 11
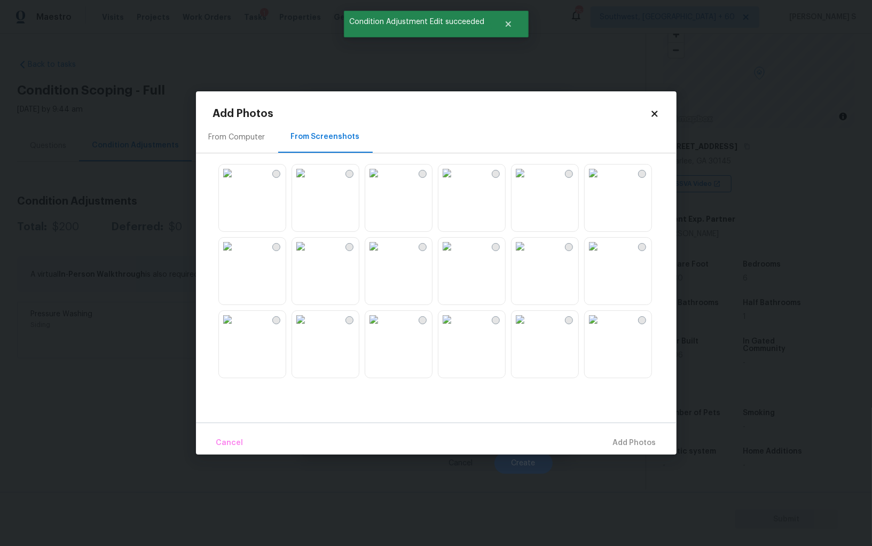
click at [529, 182] on img at bounding box center [520, 172] width 17 height 17
click at [602, 328] on img at bounding box center [593, 319] width 17 height 17
click at [456, 328] on img at bounding box center [446, 319] width 17 height 17
click at [309, 182] on img at bounding box center [300, 172] width 17 height 17
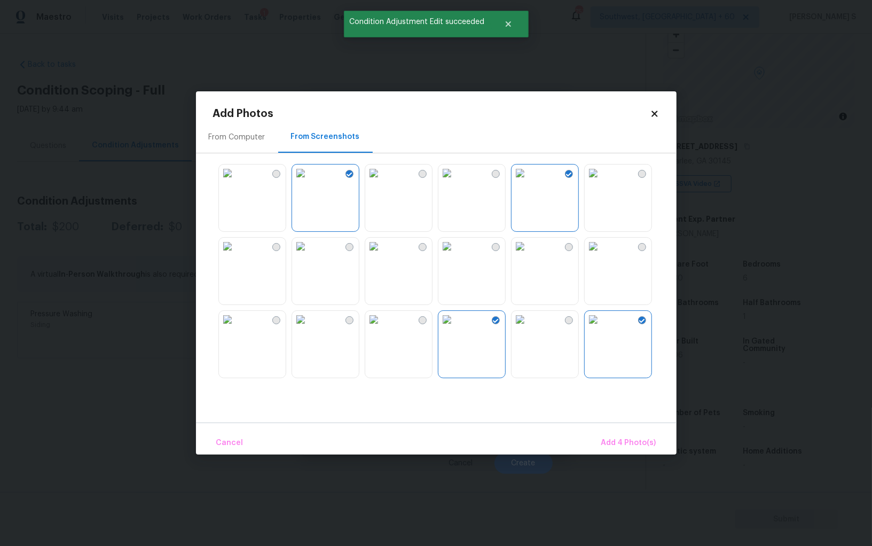
drag, startPoint x: 223, startPoint y: 282, endPoint x: 237, endPoint y: 287, distance: 14.9
click at [223, 255] on img at bounding box center [227, 246] width 17 height 17
click at [650, 443] on span "Add 5 Photo(s)" at bounding box center [629, 442] width 54 height 13
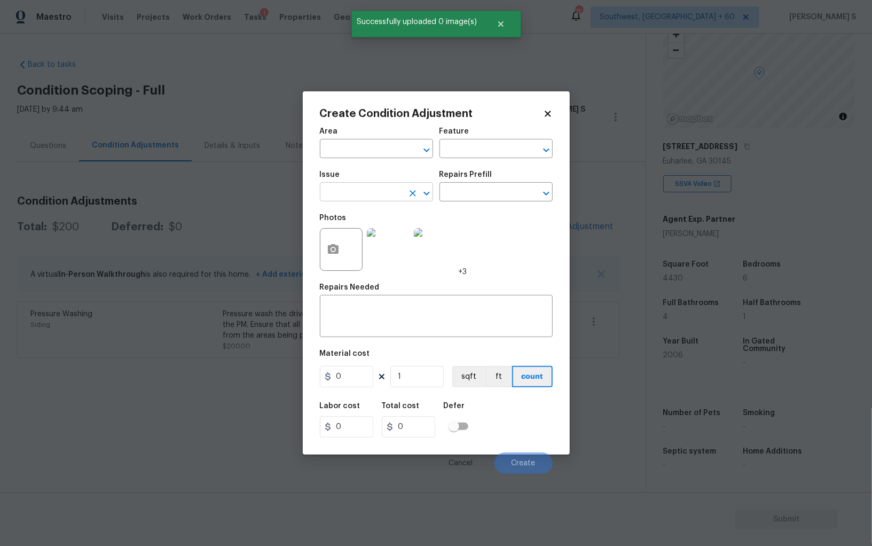
click at [359, 192] on input "text" at bounding box center [361, 193] width 83 height 17
type input "Landscape Package"
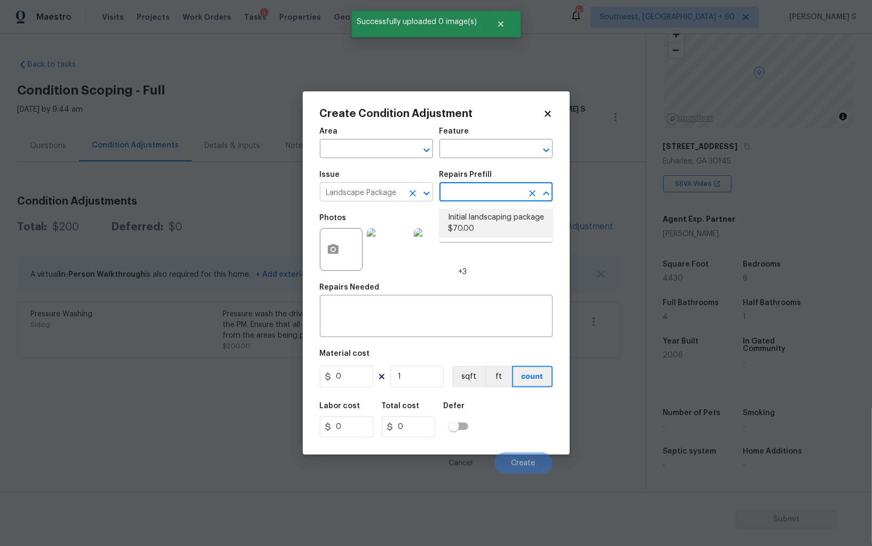
type input "Home Readiness Packages"
type textarea "Mowing of grass up to 6" in height. Mow, edge along driveways & sidewalks, trim…"
type input "70"
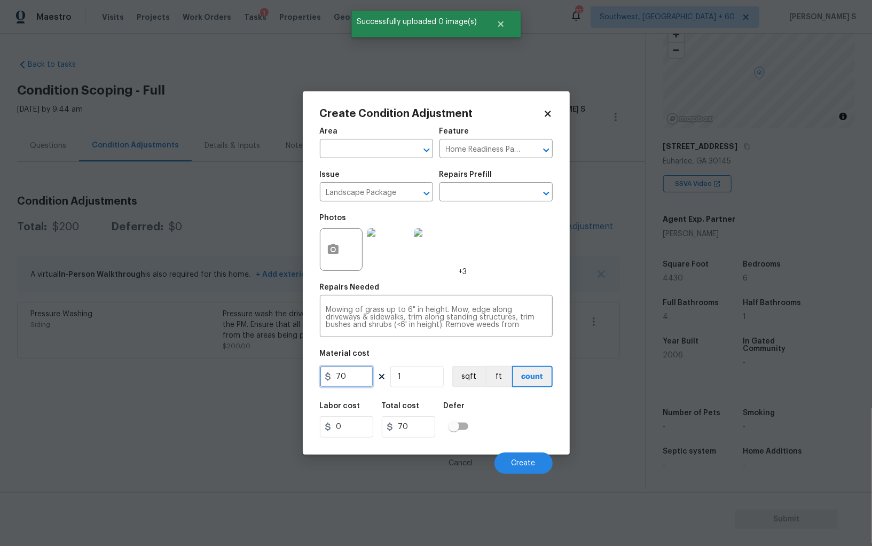
click at [369, 374] on input "70" at bounding box center [346, 376] width 53 height 21
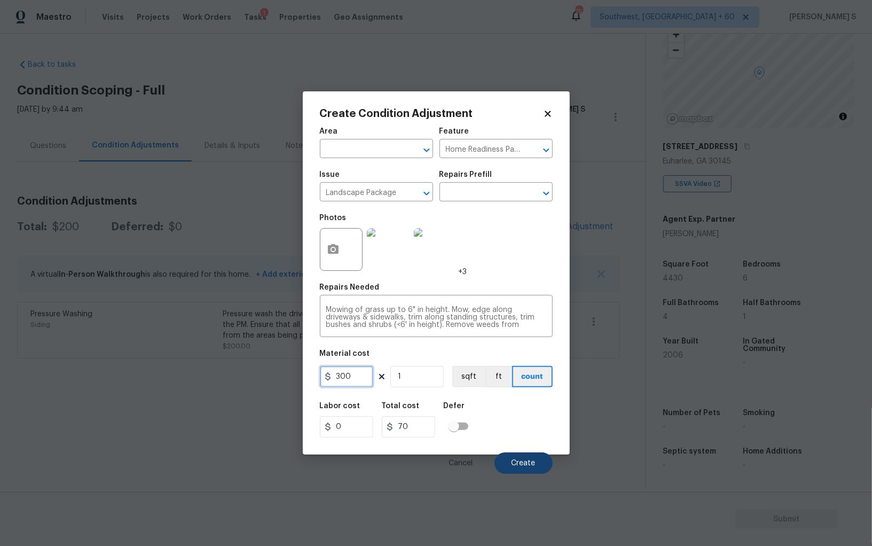
type input "300"
click at [532, 472] on button "Create" at bounding box center [523, 462] width 58 height 21
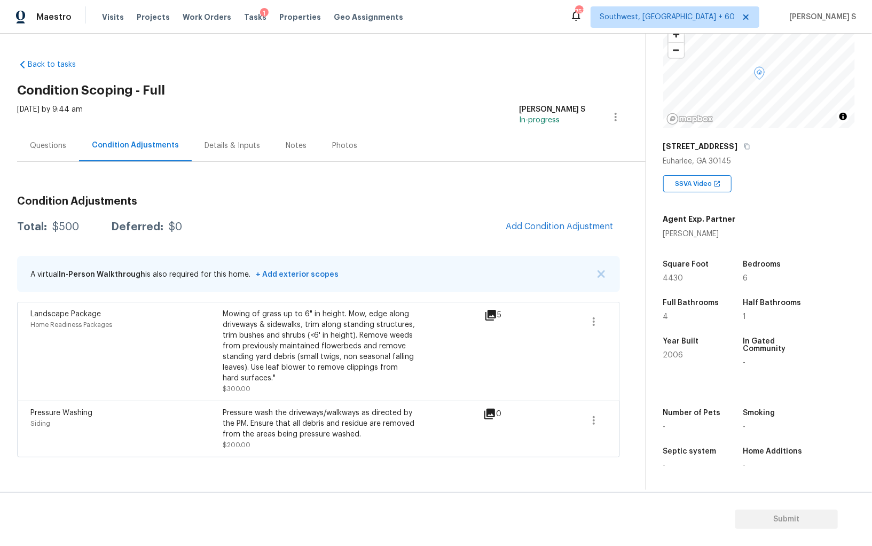
click at [379, 223] on div "Total: $500 Deferred: $0 Add Condition Adjustment" at bounding box center [318, 226] width 603 height 23
click at [331, 390] on div "Mowing of grass up to 6" in height. Mow, edge along driveways & sidewalks, trim…" at bounding box center [319, 351] width 192 height 85
click at [588, 224] on span "Add Condition Adjustment" at bounding box center [560, 227] width 108 height 10
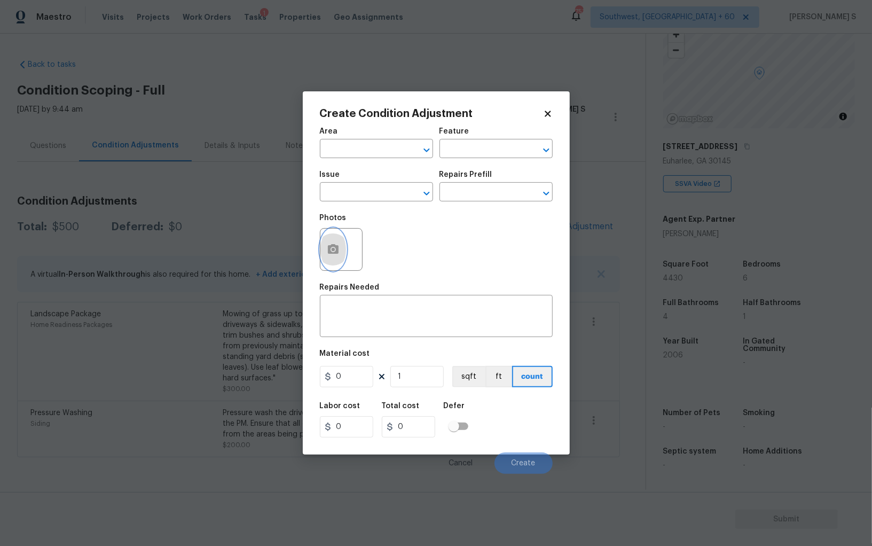
click at [340, 252] on button "button" at bounding box center [333, 250] width 26 height 42
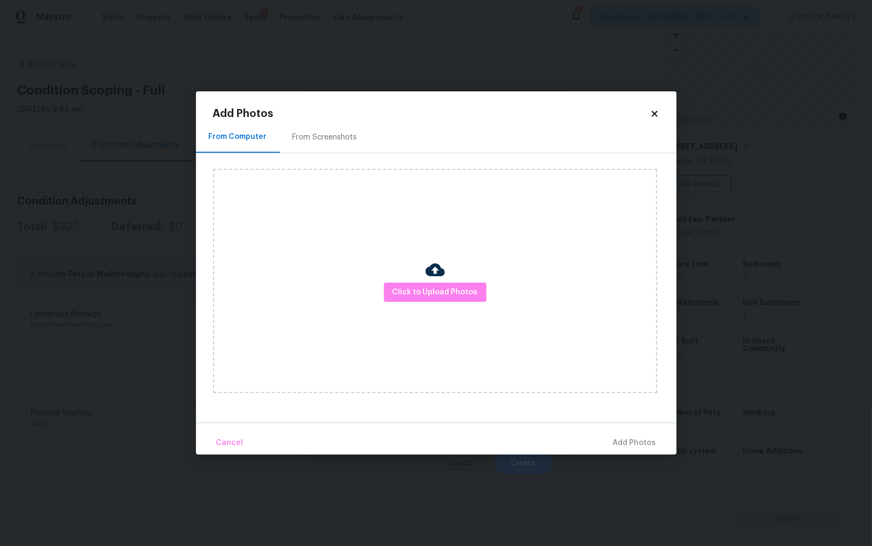
click at [338, 123] on div "From Screenshots" at bounding box center [325, 137] width 90 height 32
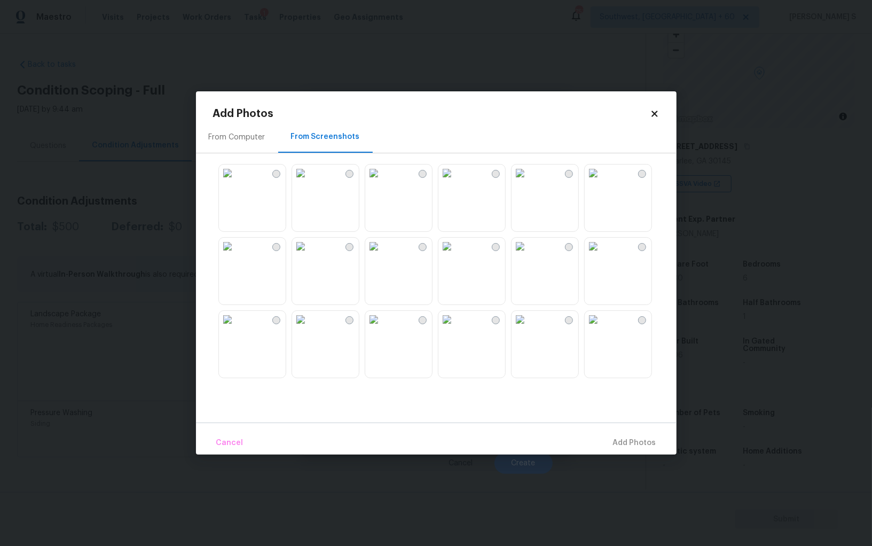
click at [382, 182] on img at bounding box center [373, 172] width 17 height 17
click at [456, 182] on img at bounding box center [446, 172] width 17 height 17
click at [236, 182] on img at bounding box center [227, 172] width 17 height 17
click at [309, 255] on img at bounding box center [300, 246] width 17 height 17
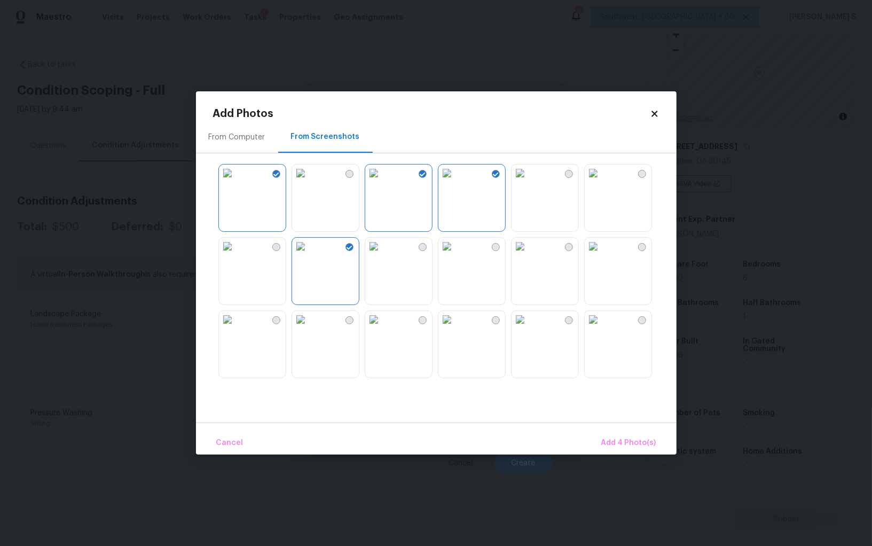
click at [309, 328] on img at bounding box center [300, 319] width 17 height 17
click at [236, 328] on img at bounding box center [227, 319] width 17 height 17
click at [309, 328] on img at bounding box center [300, 319] width 17 height 17
click at [382, 328] on img at bounding box center [373, 319] width 17 height 17
click at [382, 255] on img at bounding box center [373, 246] width 17 height 17
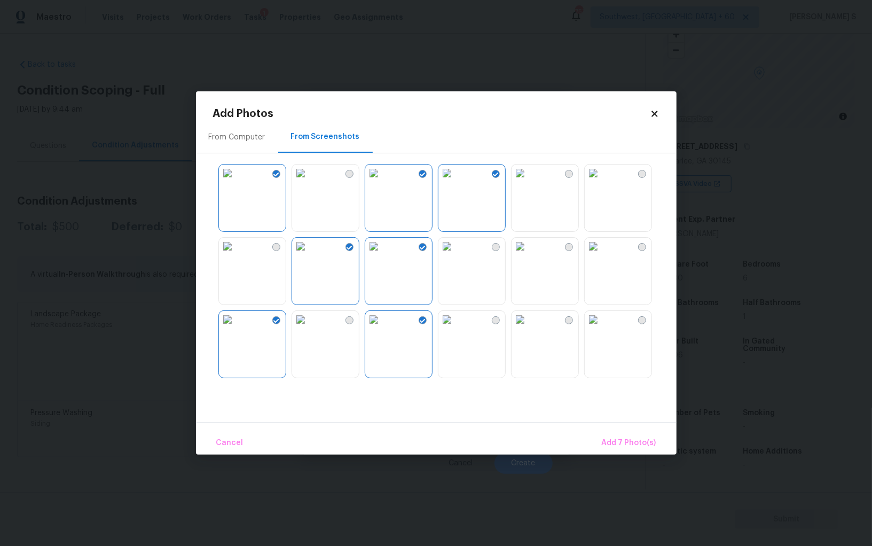
scroll to position [397, 0]
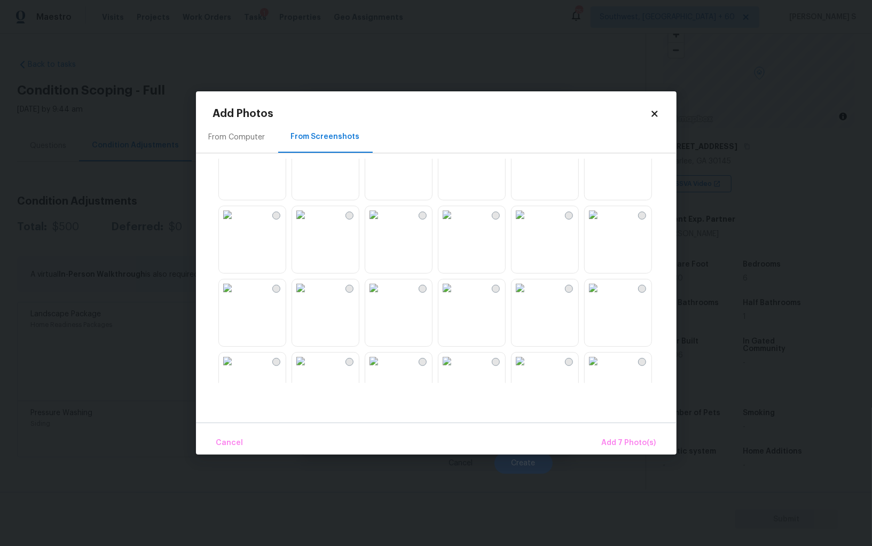
click at [382, 223] on img at bounding box center [373, 214] width 17 height 17
drag, startPoint x: 401, startPoint y: 242, endPoint x: 411, endPoint y: 229, distance: 16.5
click at [382, 223] on img at bounding box center [373, 214] width 17 height 17
click at [390, 202] on div at bounding box center [445, 271] width 464 height 224
click at [456, 150] on img at bounding box center [446, 141] width 17 height 17
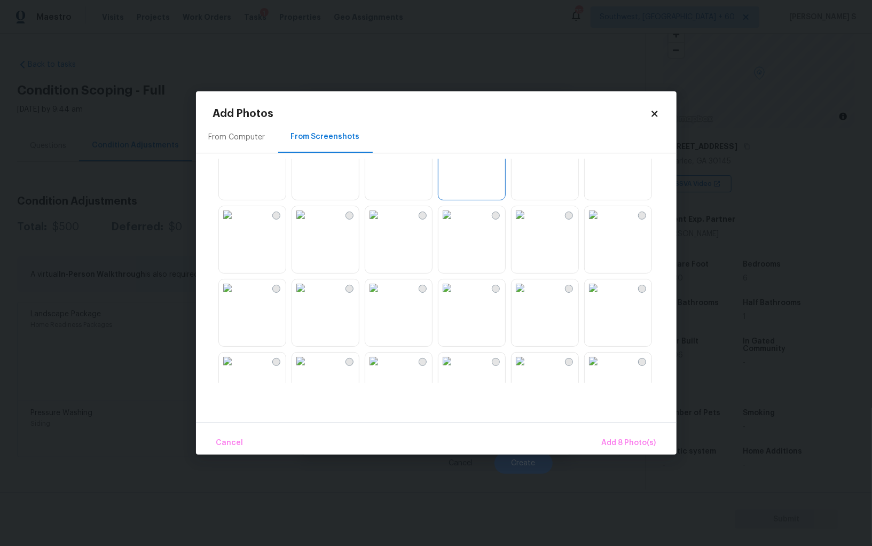
click at [382, 150] on img at bounding box center [373, 141] width 17 height 17
click at [456, 296] on img at bounding box center [446, 287] width 17 height 17
click at [366, 296] on img at bounding box center [373, 287] width 17 height 17
click at [309, 296] on img at bounding box center [300, 287] width 17 height 17
click at [236, 296] on img at bounding box center [227, 287] width 17 height 17
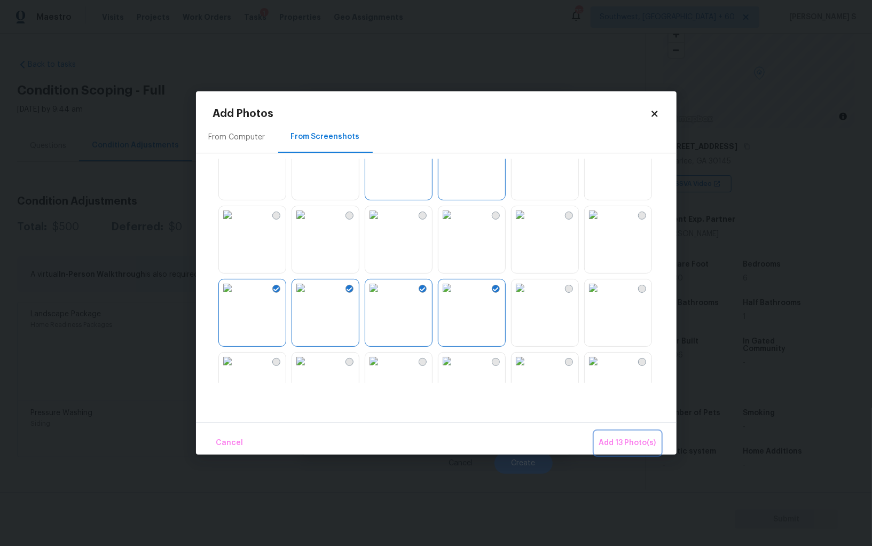
click at [614, 443] on span "Add 13 Photo(s)" at bounding box center [627, 442] width 57 height 13
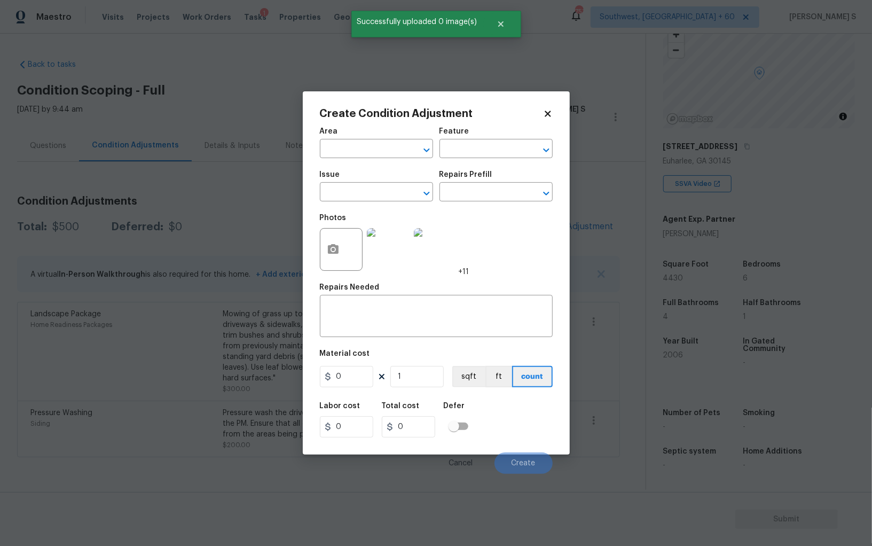
click at [373, 182] on div "Issue" at bounding box center [376, 178] width 113 height 14
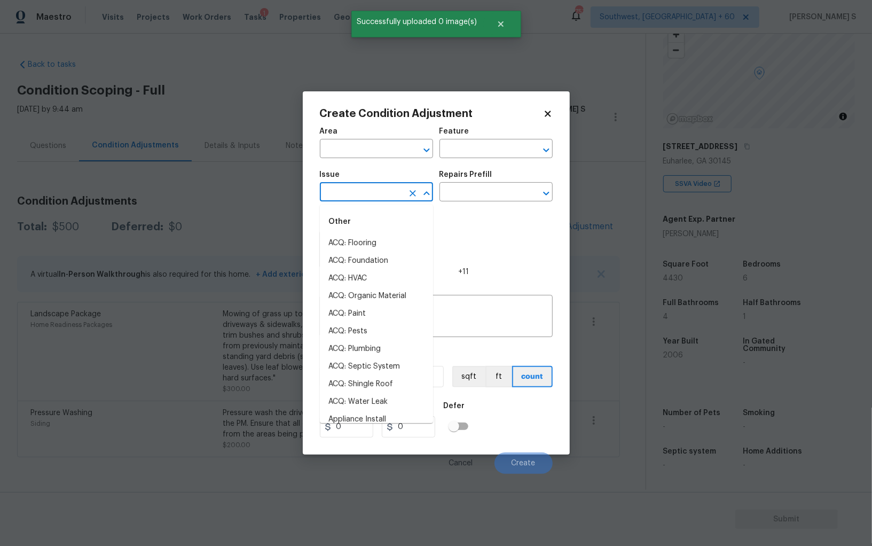
click at [373, 193] on input "text" at bounding box center [361, 193] width 83 height 17
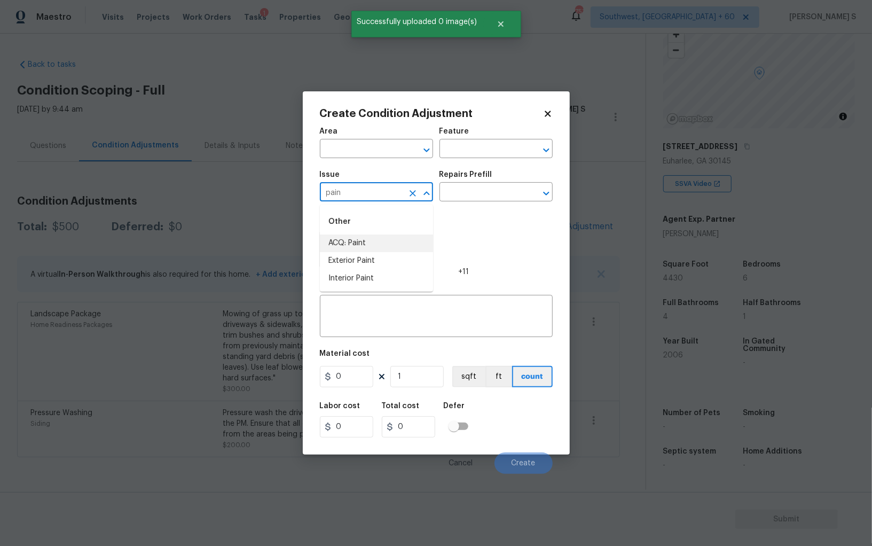
type input "ACQ: Paint"
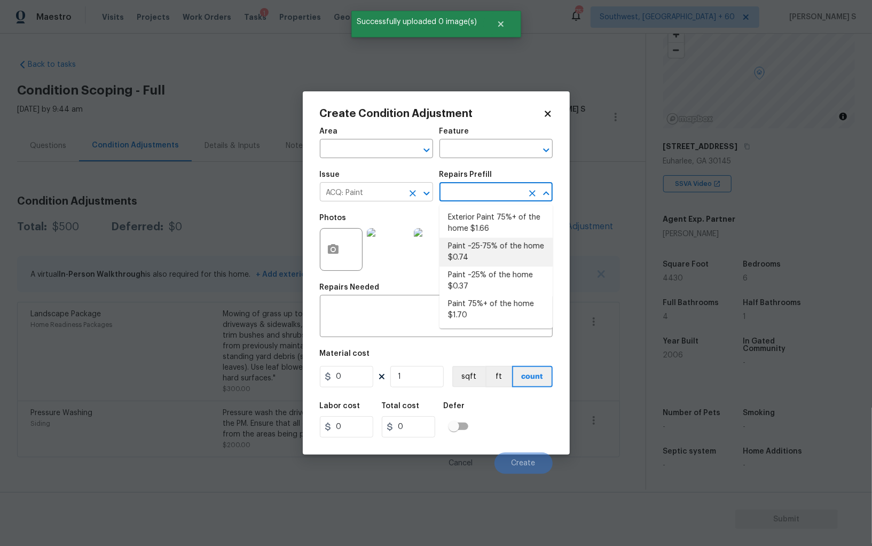
type input "Acquisition"
type textarea "Acquisition Scope: ~25 - 75% of the home needs interior paint"
type input "0.74"
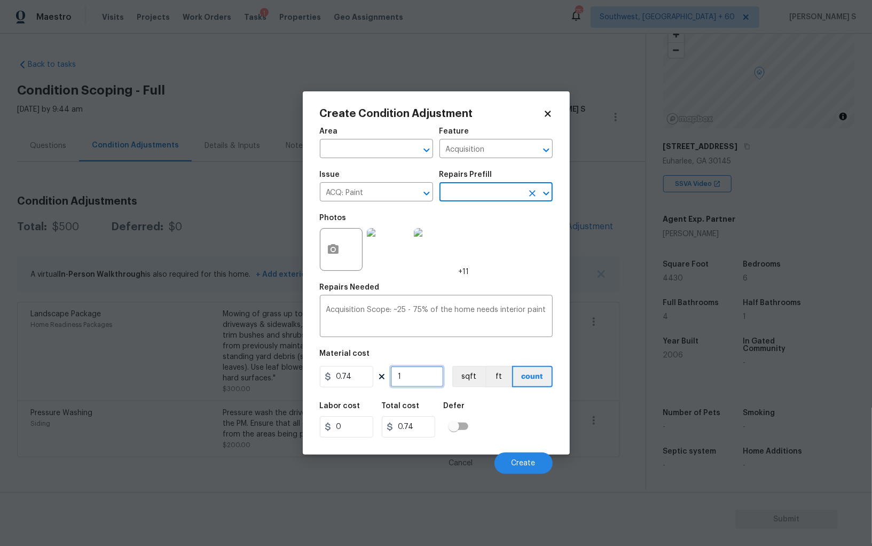
click at [425, 383] on input "1" at bounding box center [416, 376] width 53 height 21
type input "4"
type input "2.96"
type input "44"
type input "32.56"
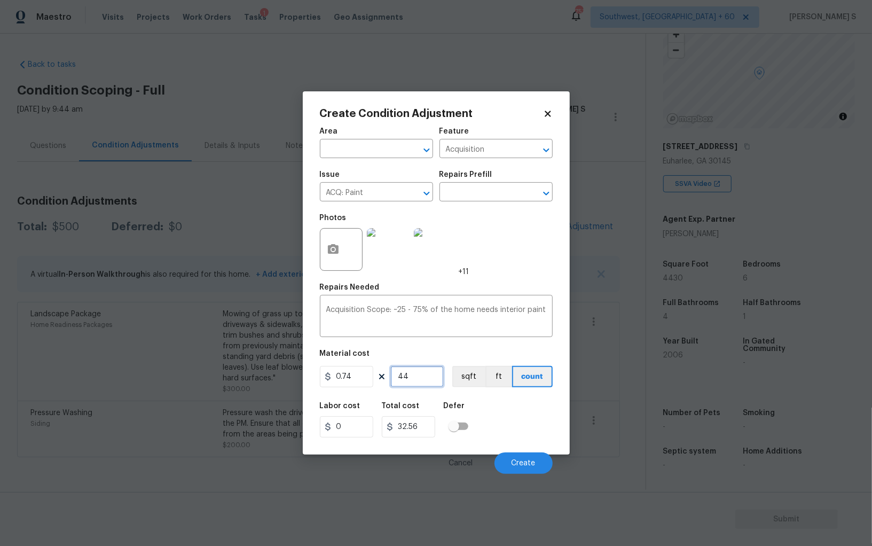
type input "443"
type input "327.82"
type input "4430"
type input "3278.2"
type input "4430"
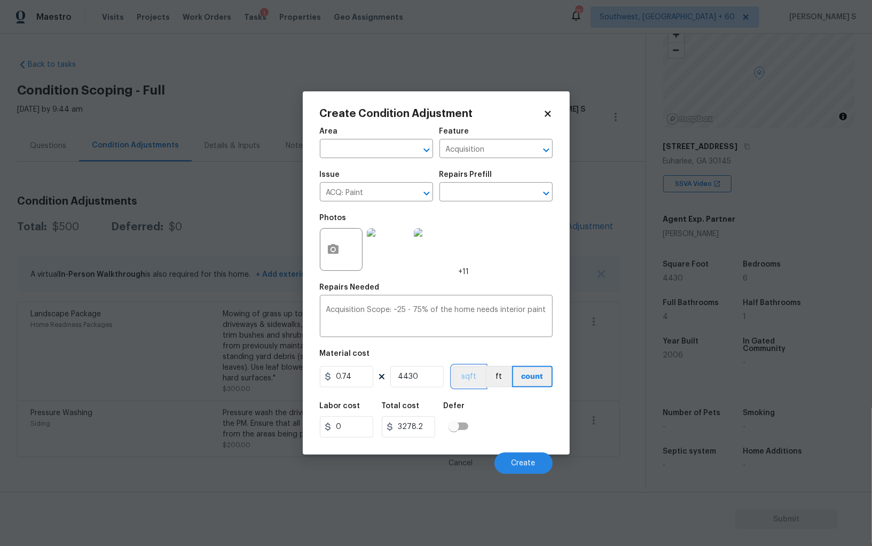
click at [464, 381] on button "sqft" at bounding box center [468, 376] width 33 height 21
click at [481, 423] on div "Labor cost 0 Total cost 3278.2 Defer" at bounding box center [436, 420] width 233 height 48
click at [524, 472] on button "Create" at bounding box center [523, 462] width 58 height 21
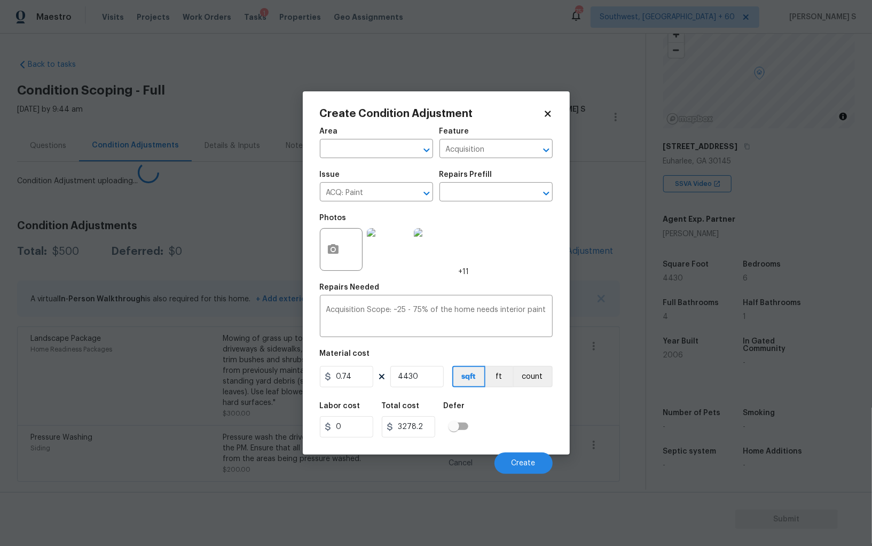
click at [126, 351] on body "Maestro Visits Projects Work Orders Tasks 1 Properties Geo Assignments 753 Sout…" at bounding box center [436, 273] width 872 height 546
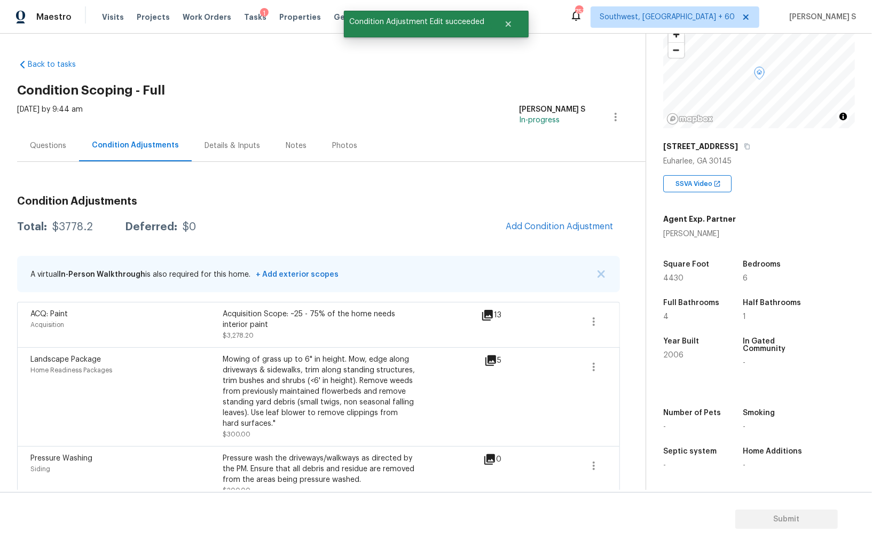
click at [537, 240] on div "Condition Adjustments Total: $3778.2 Deferred: $0 Add Condition Adjustment A vi…" at bounding box center [318, 344] width 603 height 315
click at [522, 232] on button "Add Condition Adjustment" at bounding box center [559, 226] width 121 height 22
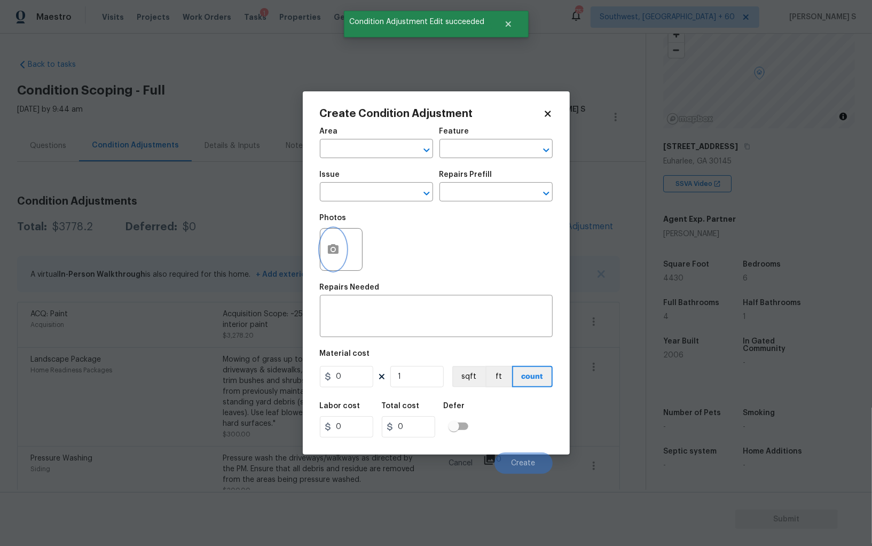
click at [332, 251] on circle "button" at bounding box center [332, 249] width 3 height 3
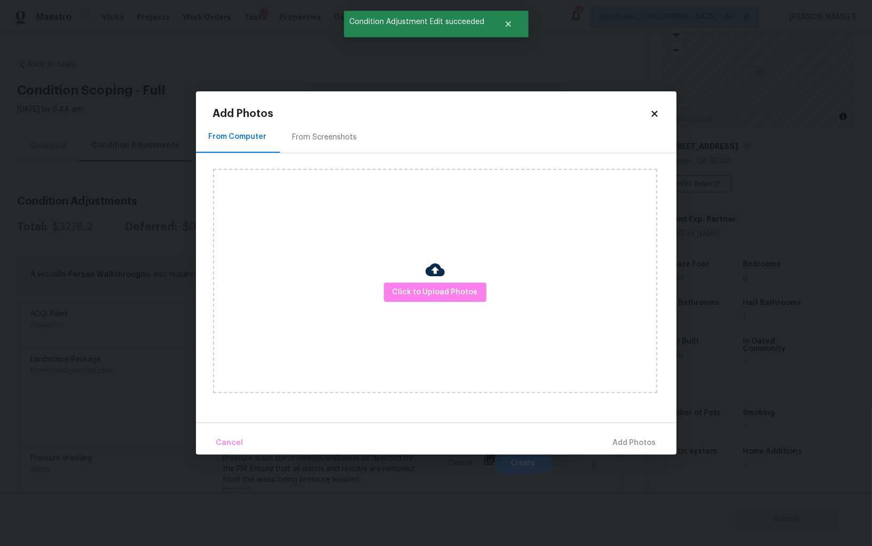
click at [334, 128] on div "From Screenshots" at bounding box center [325, 137] width 90 height 32
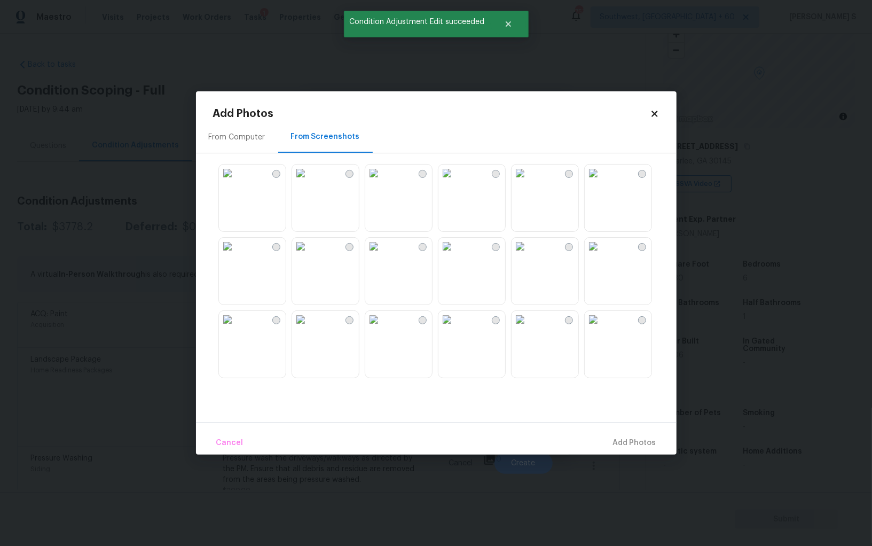
click at [448, 255] on img at bounding box center [446, 246] width 17 height 17
click at [371, 255] on img at bounding box center [373, 246] width 17 height 17
click at [309, 255] on img at bounding box center [300, 246] width 17 height 17
click at [236, 328] on img at bounding box center [227, 319] width 17 height 17
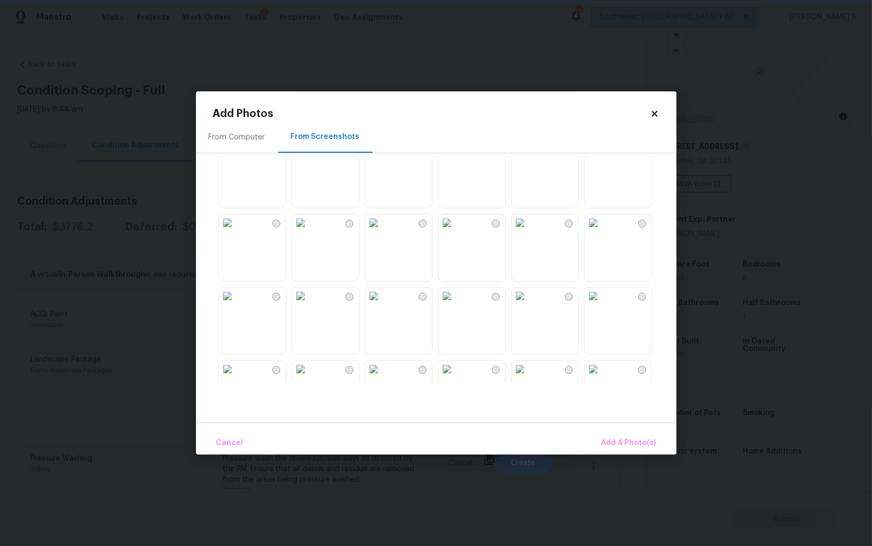
scroll to position [795, 0]
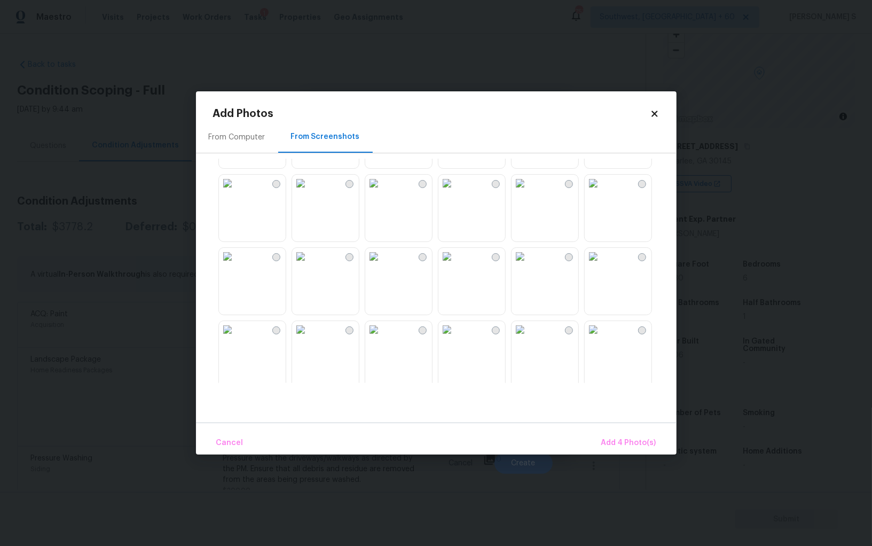
click at [382, 192] on img at bounding box center [373, 183] width 17 height 17
click at [309, 192] on img at bounding box center [300, 183] width 17 height 17
click at [236, 192] on img at bounding box center [227, 183] width 17 height 17
click at [309, 265] on img at bounding box center [300, 256] width 17 height 17
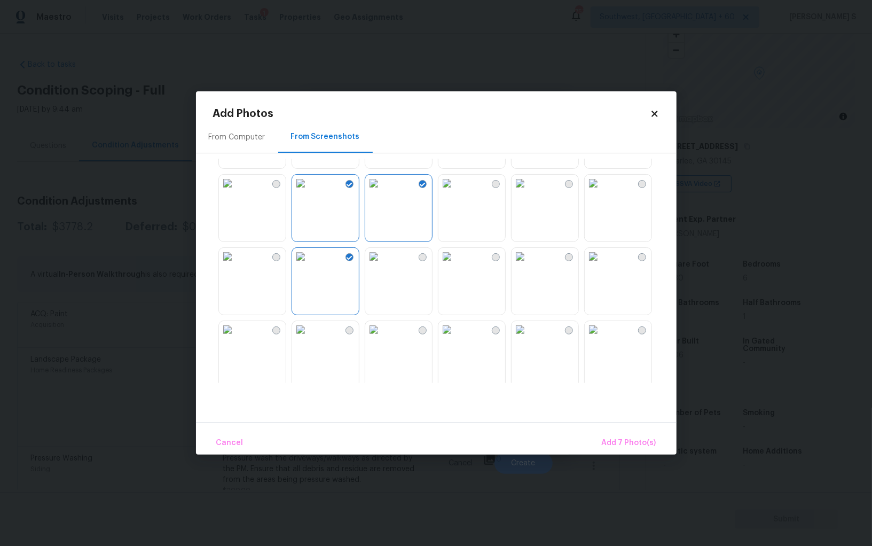
click at [523, 338] on img at bounding box center [520, 329] width 17 height 17
click at [638, 451] on button "Add 8 Photo(s)" at bounding box center [629, 442] width 63 height 23
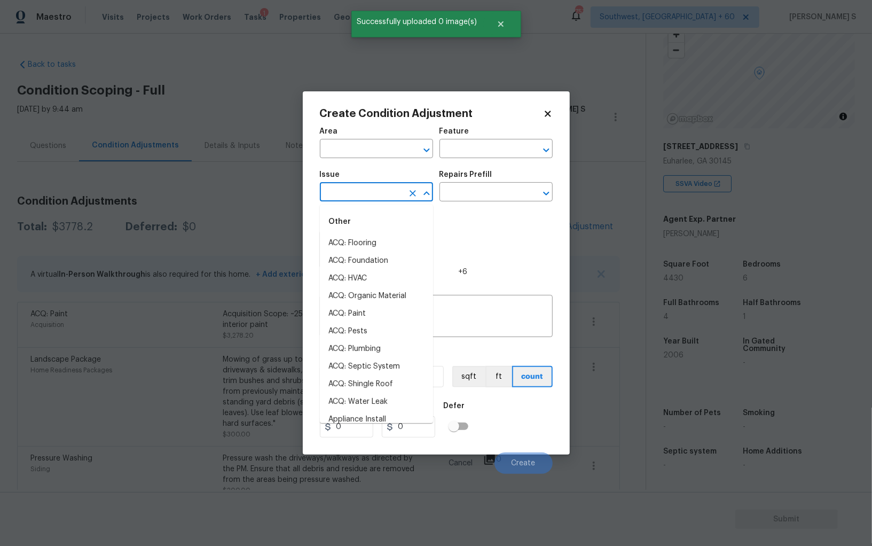
click at [372, 191] on input "text" at bounding box center [361, 193] width 83 height 17
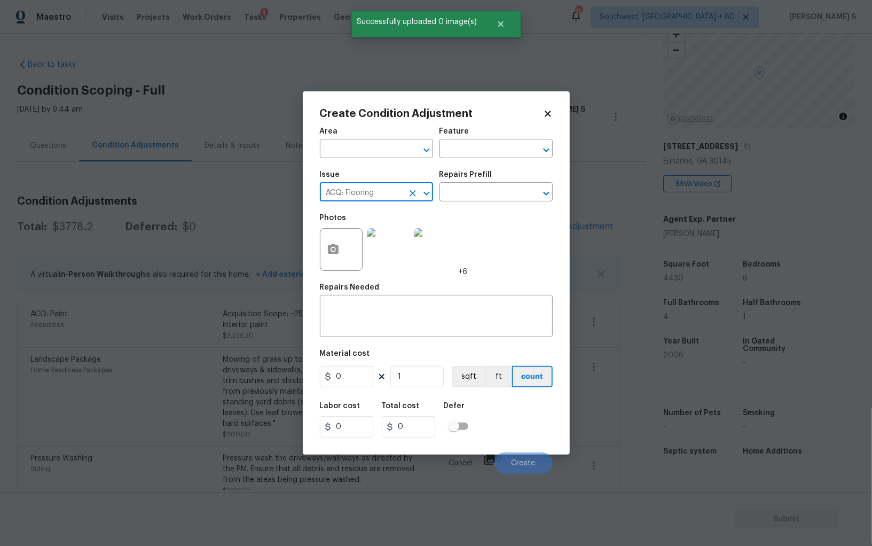
type input "ACQ: Flooring"
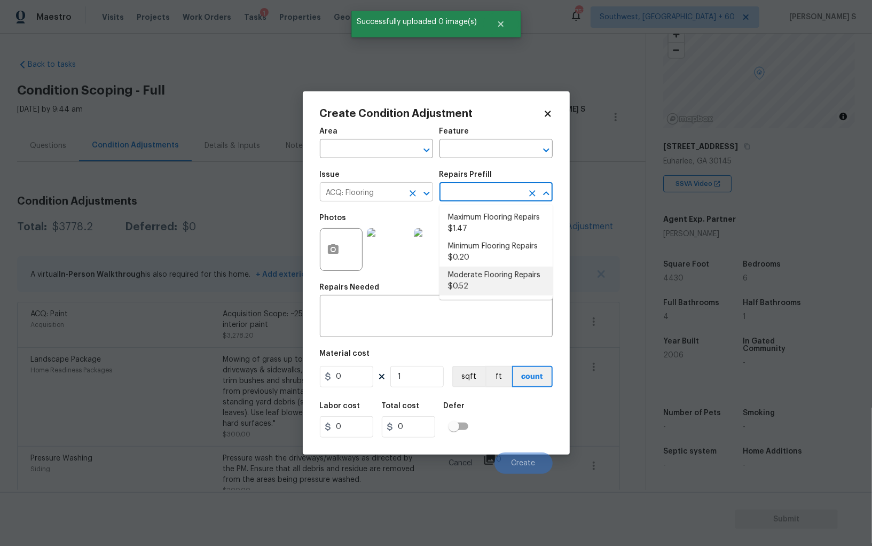
type input "Acquisition"
type textarea "Acquisition Scope: Moderate flooring repairs"
type input "0.52"
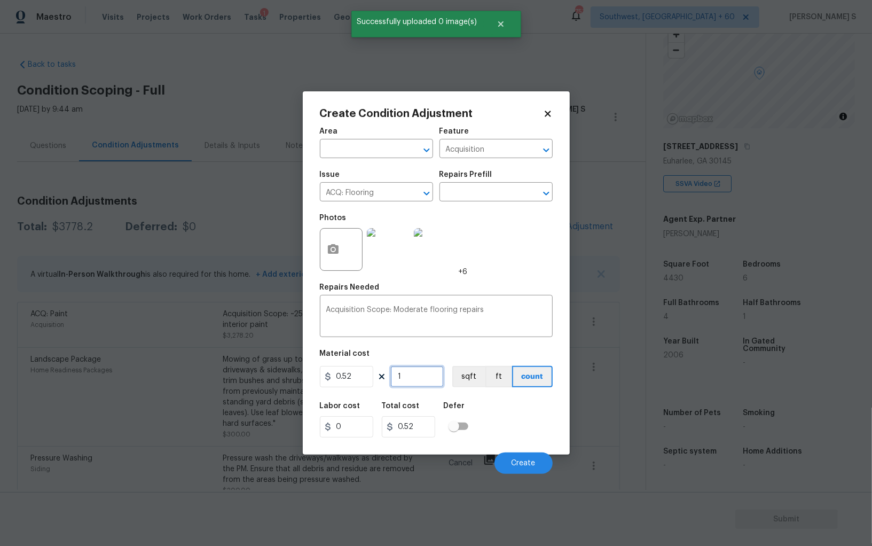
click at [428, 374] on input "1" at bounding box center [416, 376] width 53 height 21
paste input "4430"
type input "4430"
type input "2303.6"
type input "4430"
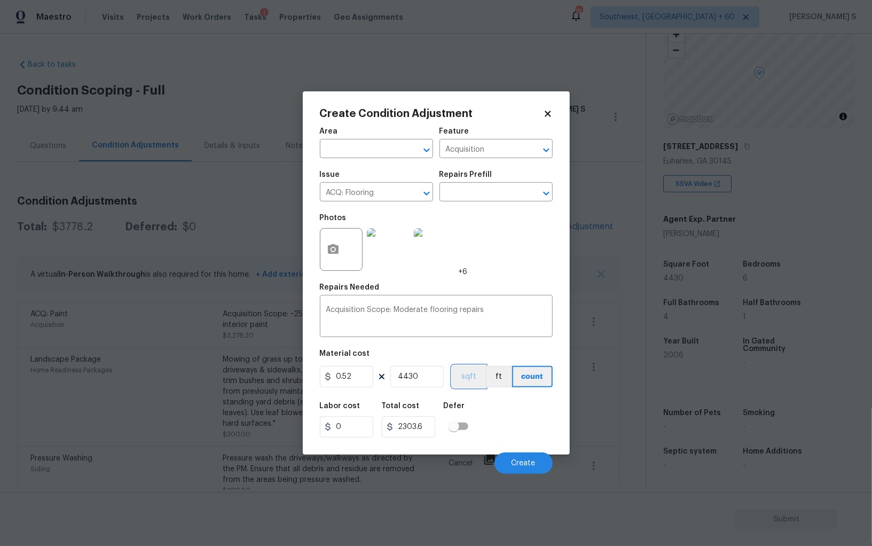
click at [471, 381] on button "sqft" at bounding box center [468, 376] width 33 height 21
click at [498, 440] on div "Labor cost 0 Total cost 2303.6 Defer" at bounding box center [436, 420] width 233 height 48
click at [523, 466] on span "Create" at bounding box center [524, 463] width 24 height 8
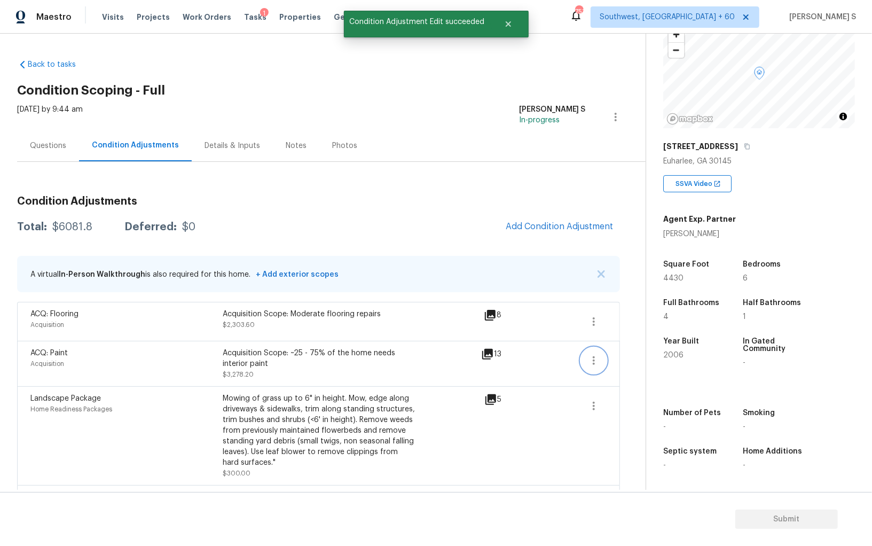
click at [601, 357] on button "button" at bounding box center [594, 361] width 26 height 26
click at [635, 357] on div "Edit" at bounding box center [654, 357] width 83 height 11
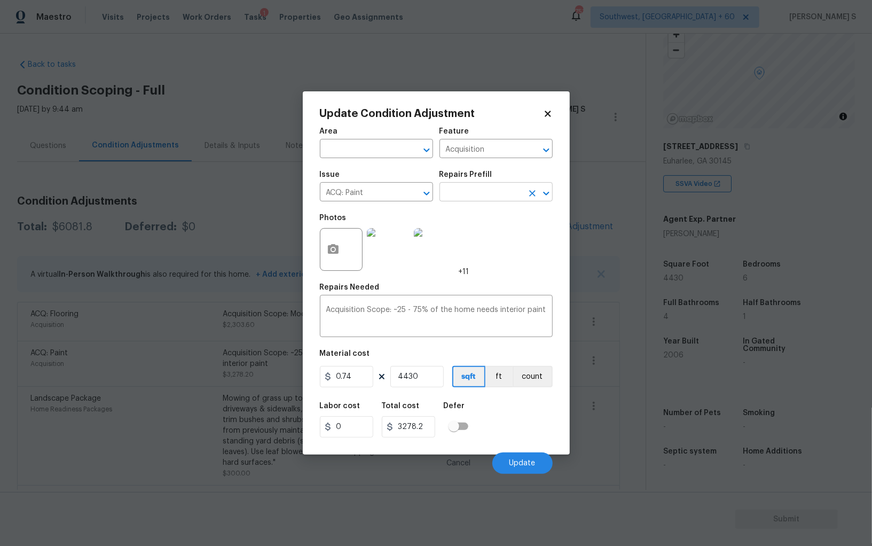
click at [499, 185] on input "text" at bounding box center [480, 193] width 83 height 17
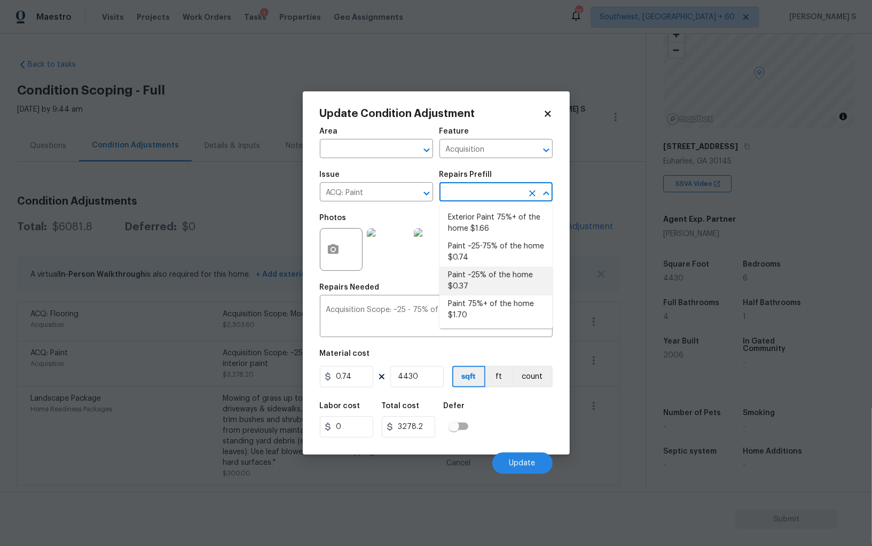
click at [484, 274] on li "Paint ~25% of the home $0.37" at bounding box center [495, 280] width 113 height 29
type textarea "Acquisition Scope: ~25% of the home needs interior paint"
type input "0.37"
type input "1639.1"
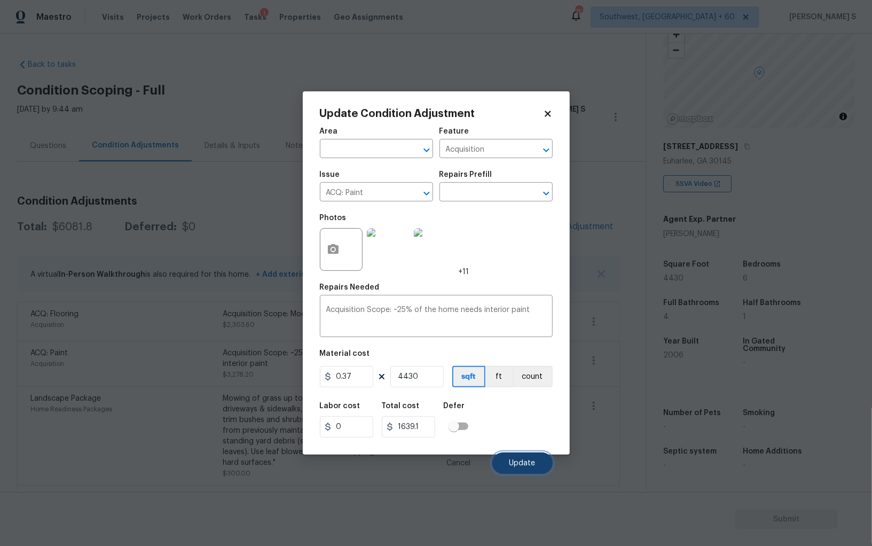
click at [531, 469] on button "Update" at bounding box center [522, 462] width 60 height 21
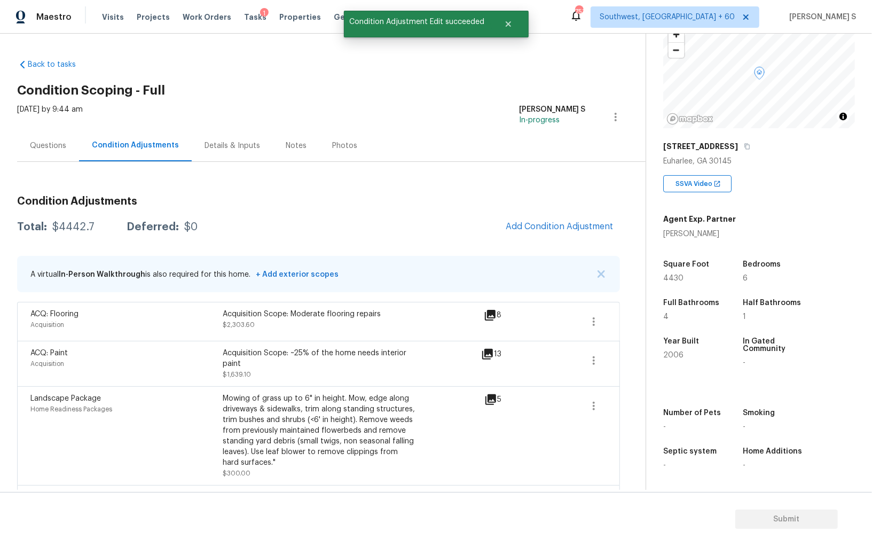
click at [148, 365] on div "Acquisition" at bounding box center [126, 363] width 192 height 11
click at [590, 313] on button "button" at bounding box center [594, 322] width 26 height 26
click at [656, 313] on div "Edit" at bounding box center [654, 318] width 83 height 11
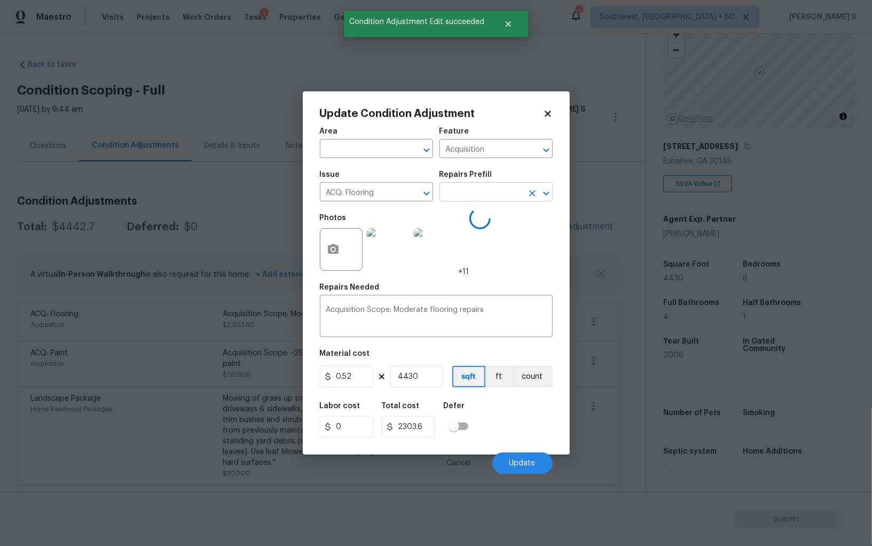
click at [498, 195] on input "text" at bounding box center [480, 193] width 83 height 17
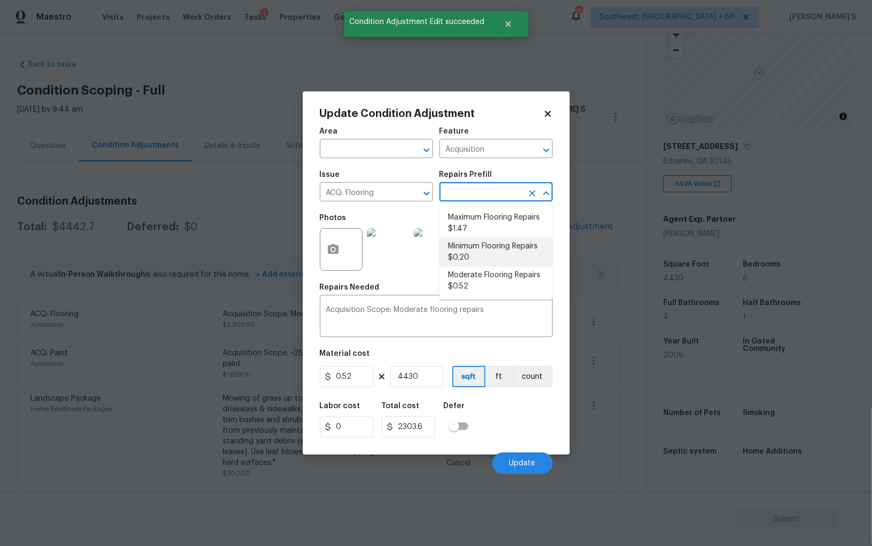
click at [481, 249] on li "Minimum Flooring Repairs $0.20" at bounding box center [495, 252] width 113 height 29
type textarea "Acquisition Scope: Minimum flooring repairs"
type input "0.2"
type input "886"
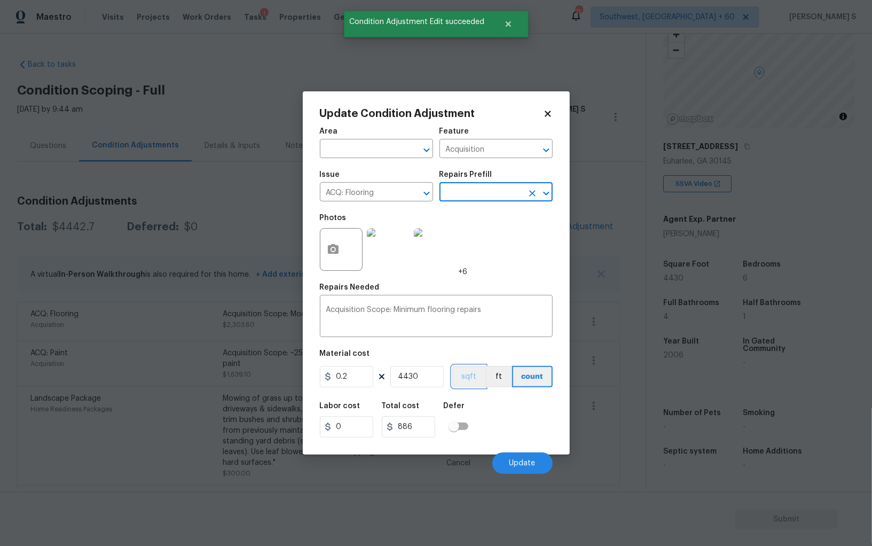
click at [473, 382] on button "sqft" at bounding box center [468, 376] width 33 height 21
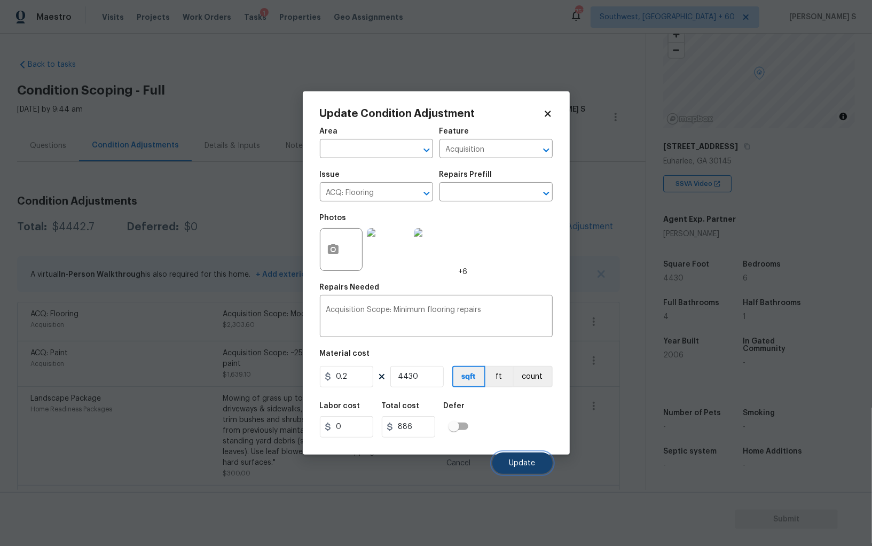
click at [522, 464] on span "Update" at bounding box center [522, 463] width 26 height 8
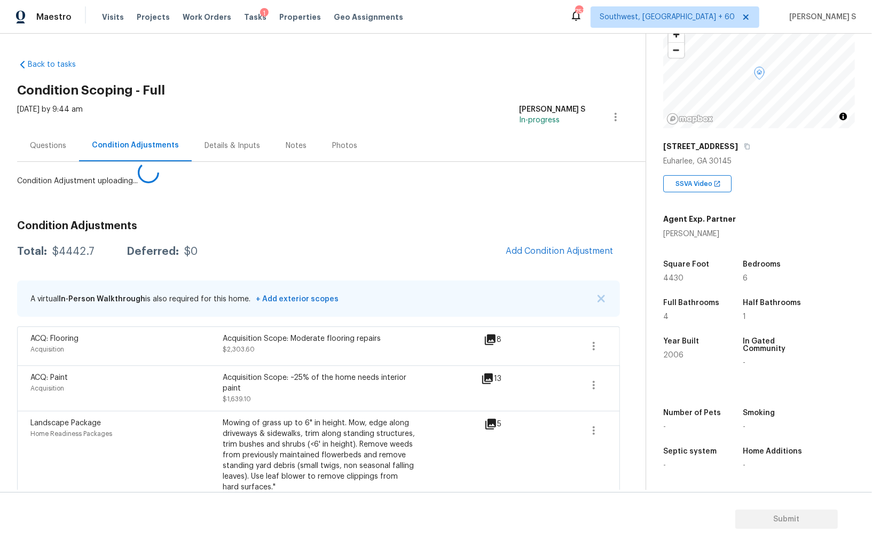
click at [153, 409] on body "Maestro Visits Projects Work Orders Tasks 1 Properties Geo Assignments 753 Sout…" at bounding box center [436, 273] width 872 height 546
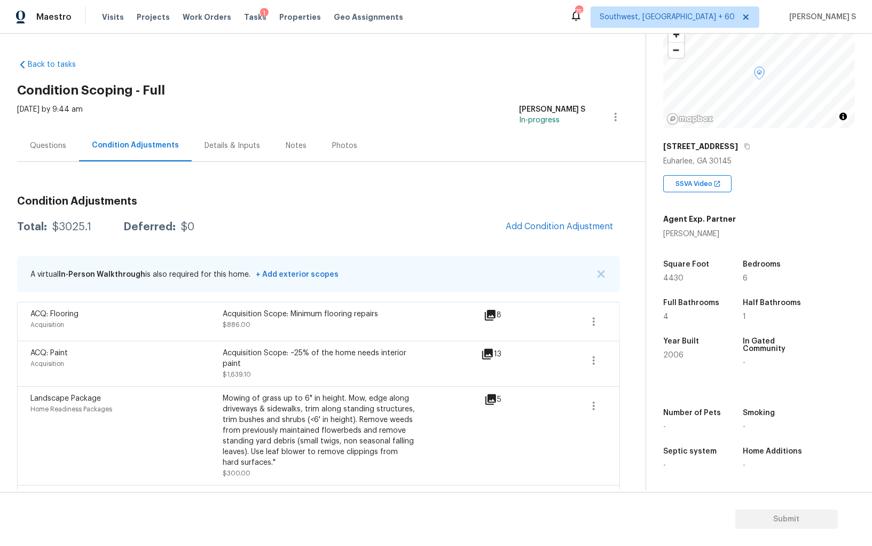
click at [60, 144] on div "Questions" at bounding box center [48, 145] width 36 height 11
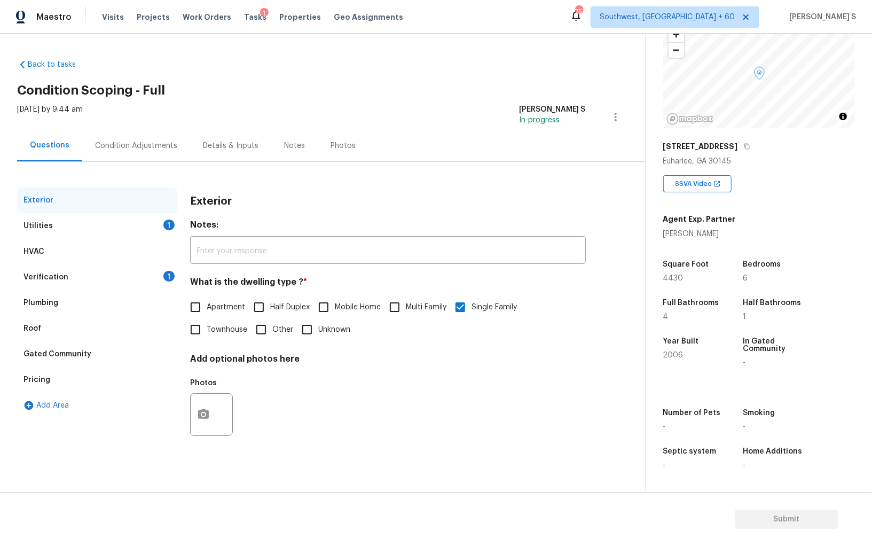
click at [45, 382] on div "Pricing" at bounding box center [36, 379] width 27 height 11
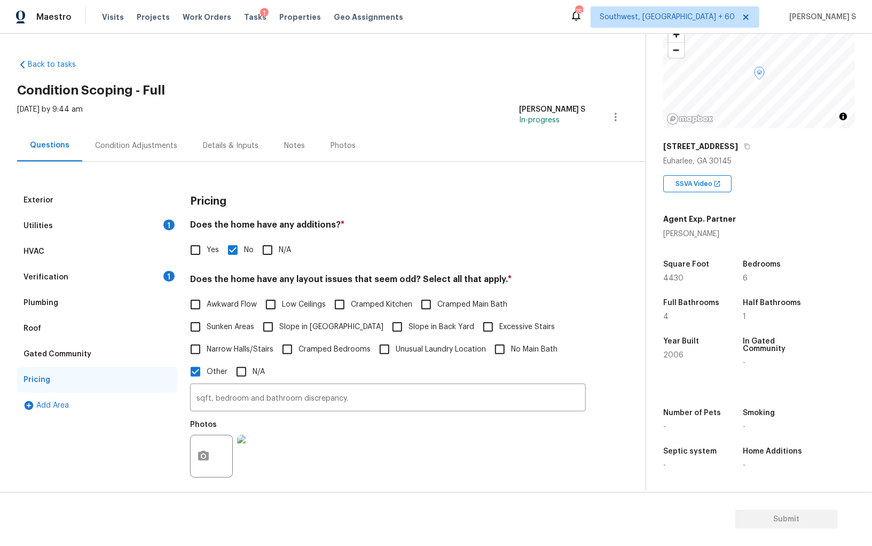
drag, startPoint x: 309, startPoint y: 325, endPoint x: 334, endPoint y: 325, distance: 24.6
click at [309, 325] on span "Slope in [GEOGRAPHIC_DATA]" at bounding box center [331, 326] width 104 height 11
click at [279, 325] on input "Slope in [GEOGRAPHIC_DATA]" at bounding box center [268, 327] width 22 height 22
checkbox input "true"
click at [409, 325] on span "Slope in Back Yard" at bounding box center [442, 328] width 66 height 11
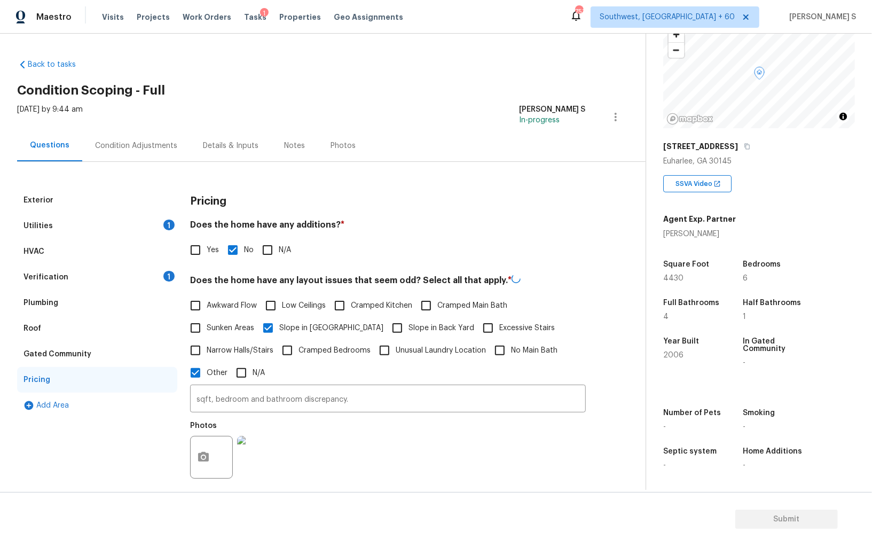
click at [386, 325] on input "Slope in Back Yard" at bounding box center [397, 328] width 22 height 22
checkbox input "true"
drag, startPoint x: 57, startPoint y: 223, endPoint x: 311, endPoint y: 322, distance: 272.7
click at [57, 223] on div "Utilities 1" at bounding box center [97, 226] width 160 height 26
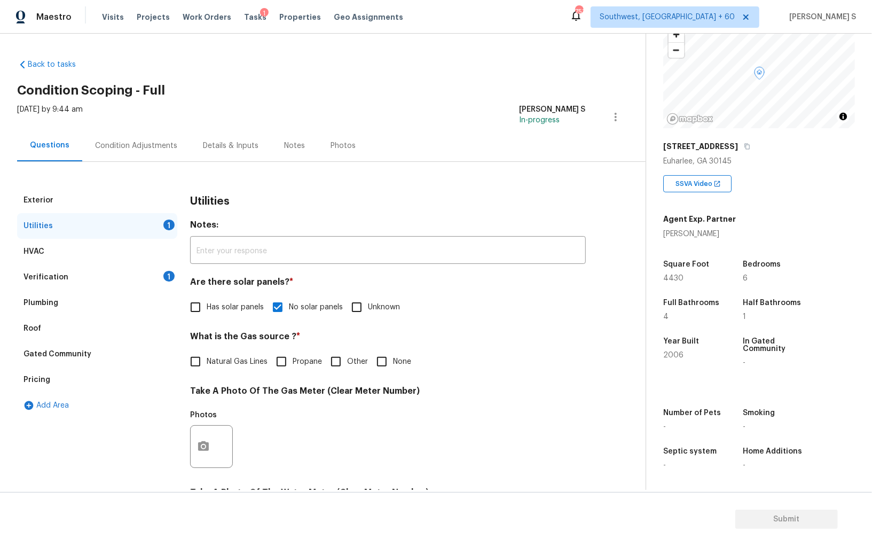
click at [222, 367] on label "Natural Gas Lines" at bounding box center [225, 361] width 83 height 22
click at [207, 367] on input "Natural Gas Lines" at bounding box center [195, 361] width 22 height 22
checkbox input "true"
click at [144, 141] on div "Condition Adjustments" at bounding box center [136, 145] width 82 height 11
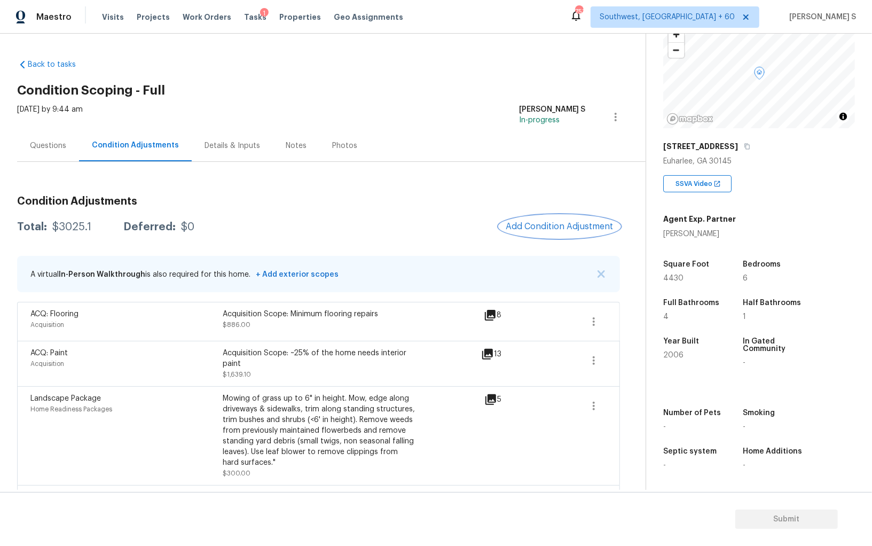
click at [548, 229] on span "Add Condition Adjustment" at bounding box center [560, 227] width 108 height 10
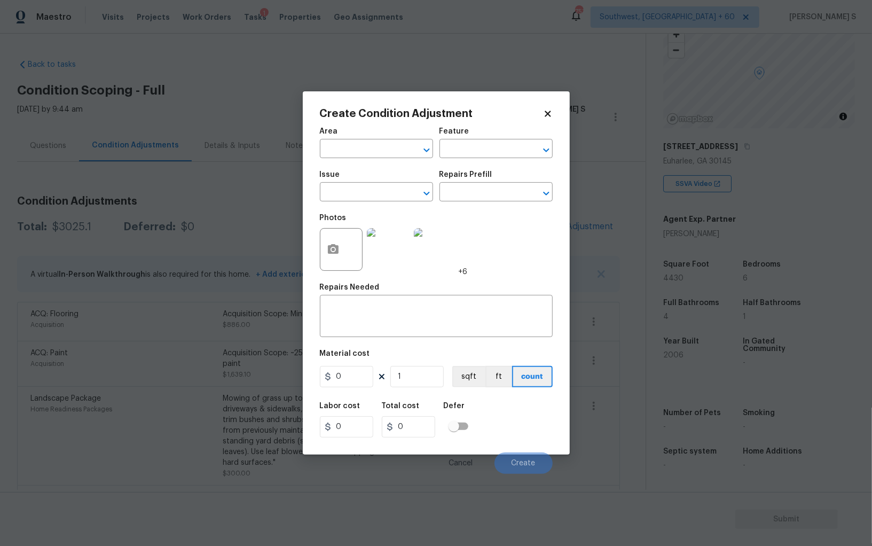
click at [350, 185] on div "Issue" at bounding box center [376, 178] width 113 height 14
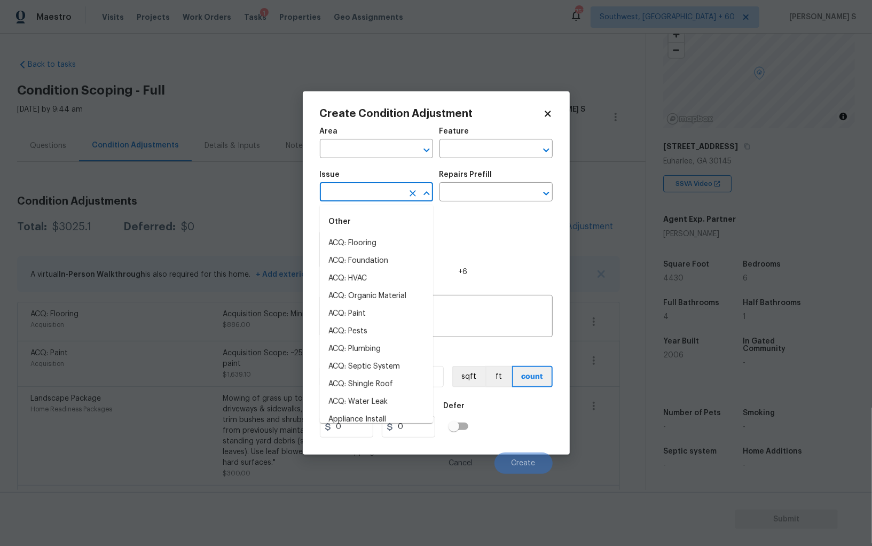
click at [351, 186] on input "text" at bounding box center [361, 193] width 83 height 17
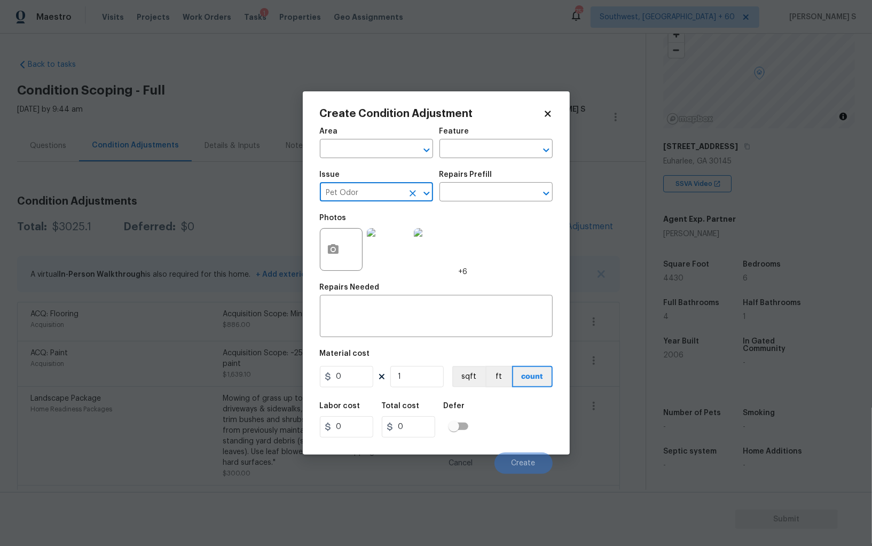
type input "Pet Odor"
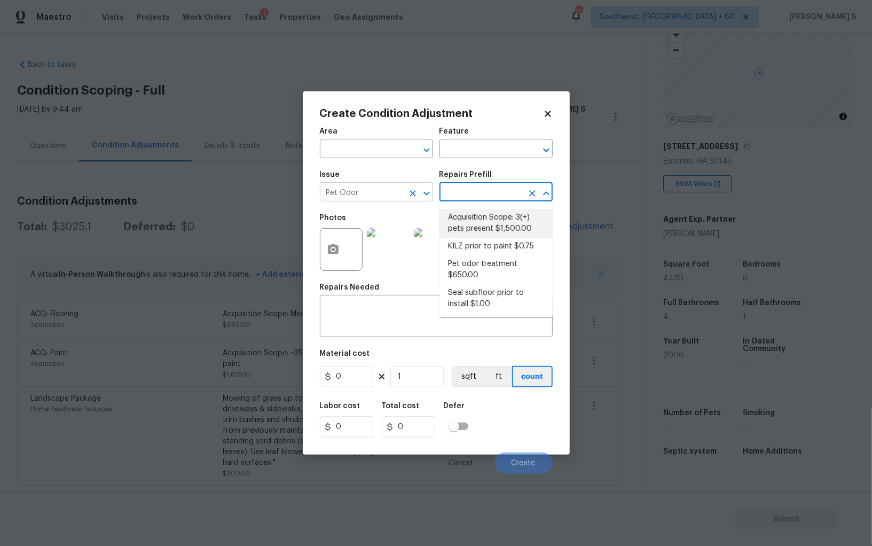
type textarea "Acquisition Scope: 3(+) pets present"
type input "1500"
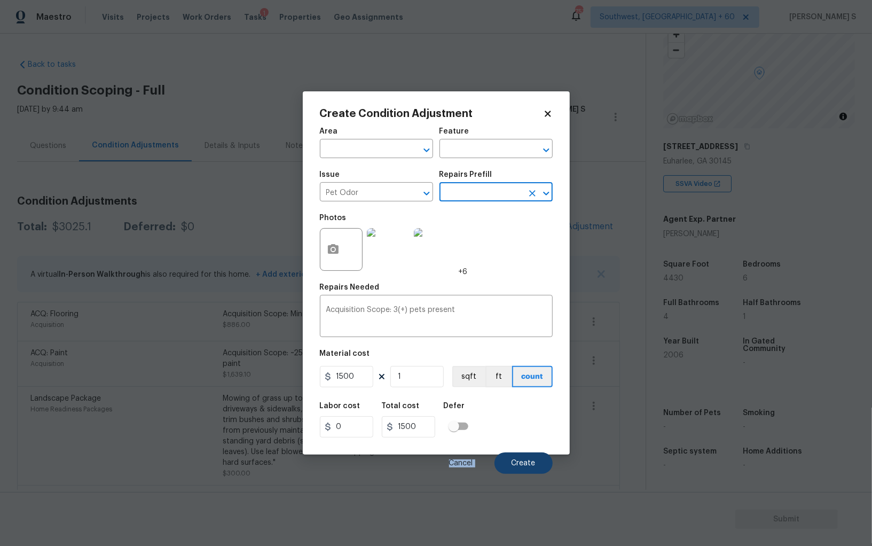
click at [514, 453] on div "Cancel Create" at bounding box center [436, 459] width 233 height 30
click at [538, 467] on button "Create" at bounding box center [523, 462] width 58 height 21
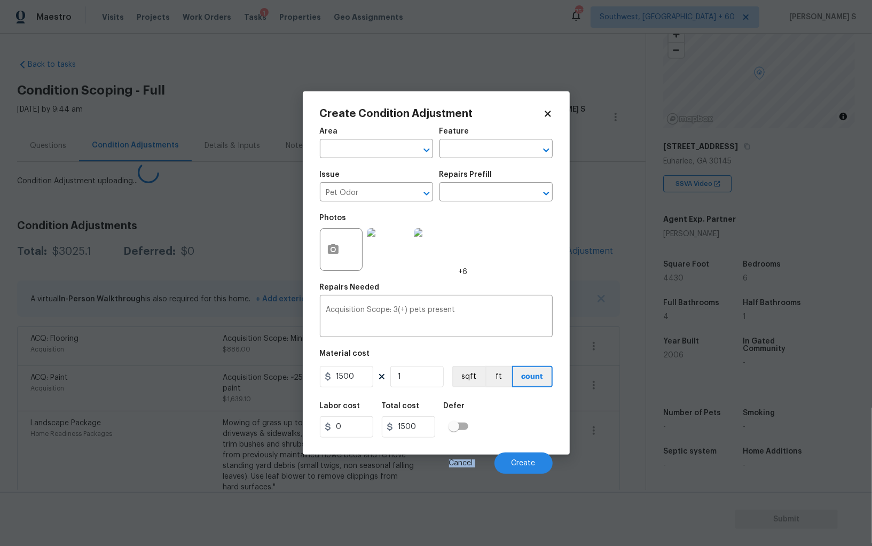
click at [205, 332] on body "Maestro Visits Projects Work Orders Tasks 1 Properties Geo Assignments 753 Sout…" at bounding box center [436, 273] width 872 height 546
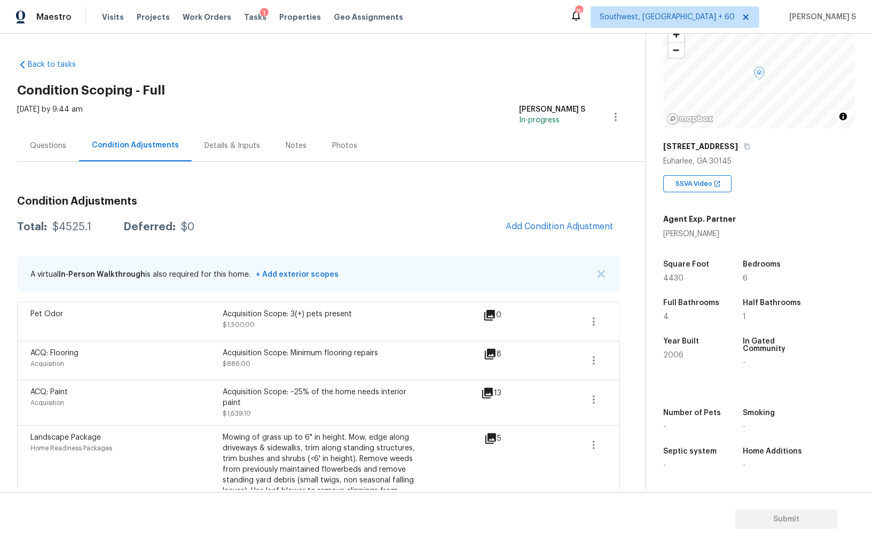
click at [48, 143] on div "Questions" at bounding box center [48, 145] width 36 height 11
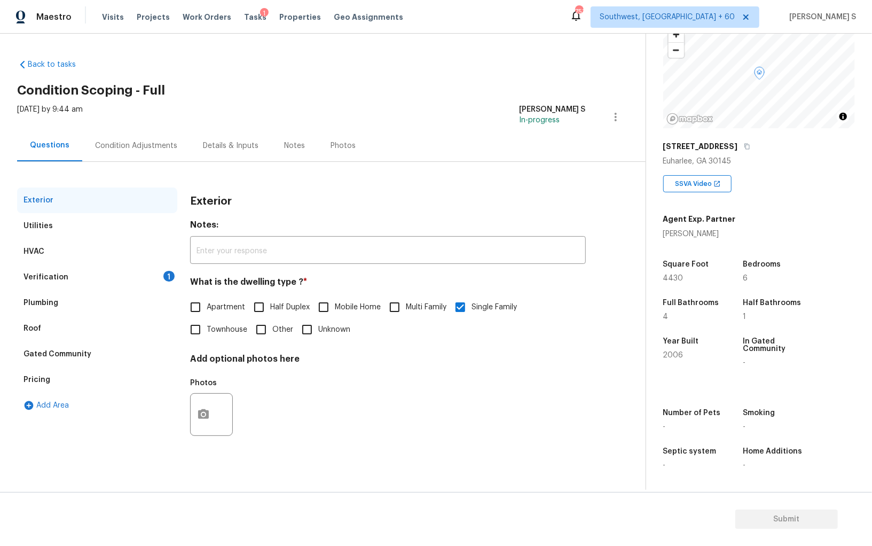
click at [44, 337] on div "Roof" at bounding box center [97, 329] width 160 height 26
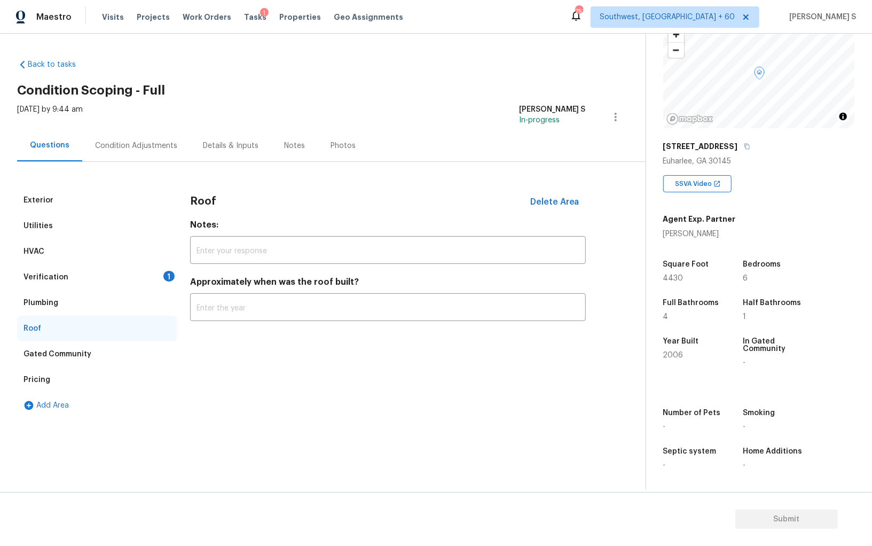
click at [45, 380] on div "Pricing" at bounding box center [36, 379] width 27 height 11
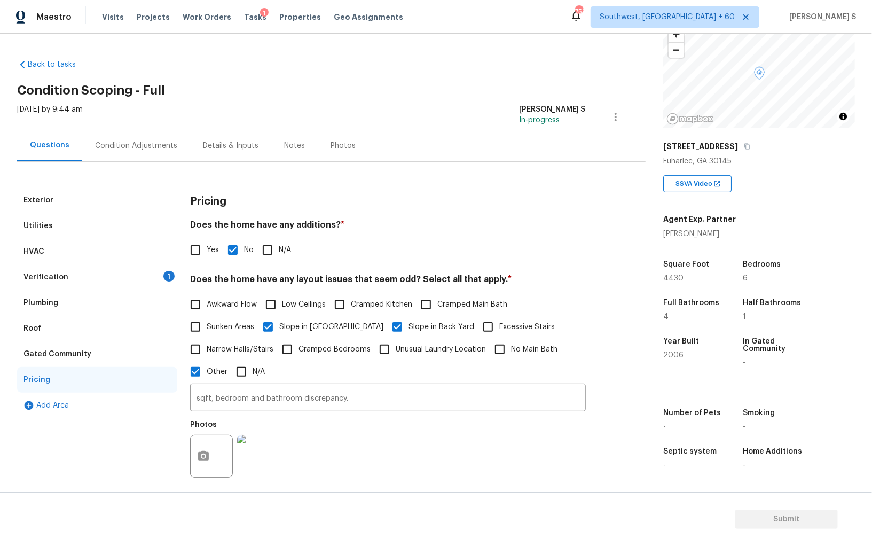
click at [198, 250] on input "Yes" at bounding box center [195, 250] width 22 height 22
checkbox input "true"
checkbox input "false"
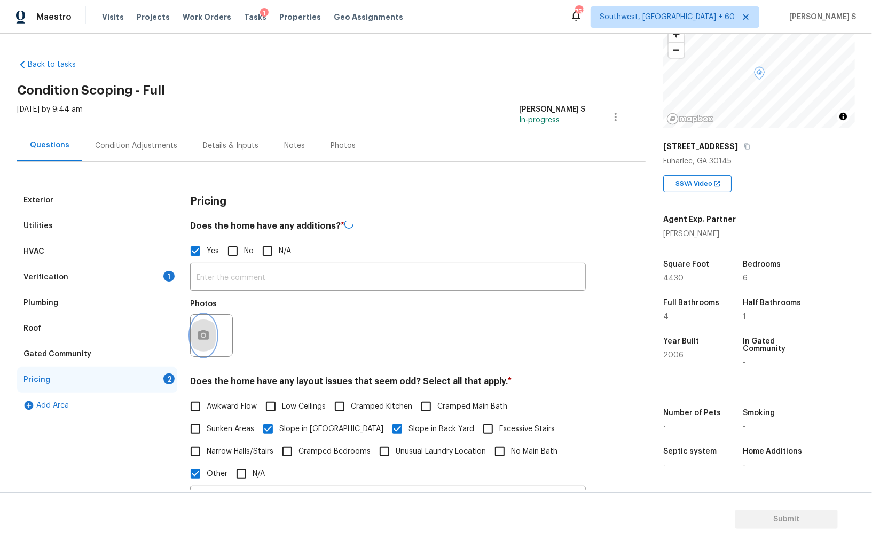
click at [193, 322] on button "button" at bounding box center [204, 336] width 26 height 42
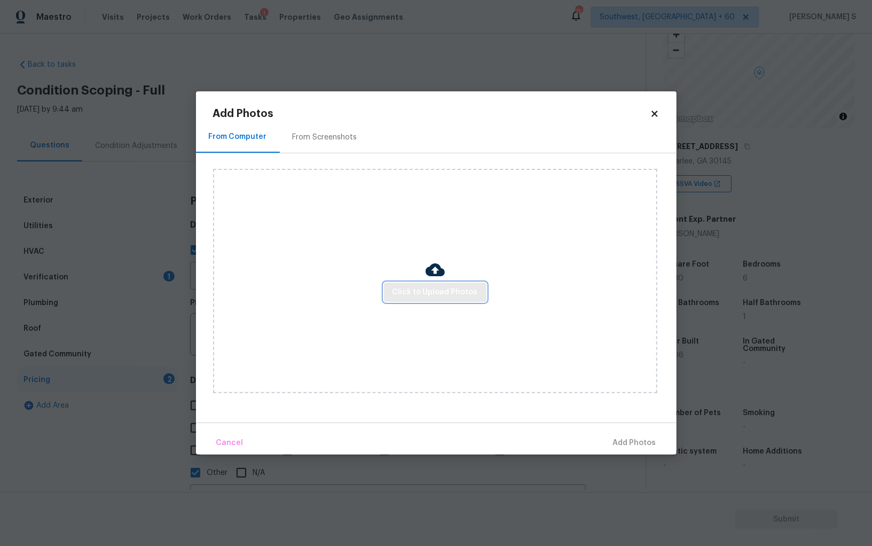
click at [404, 292] on span "Click to Upload Photos" at bounding box center [435, 292] width 85 height 13
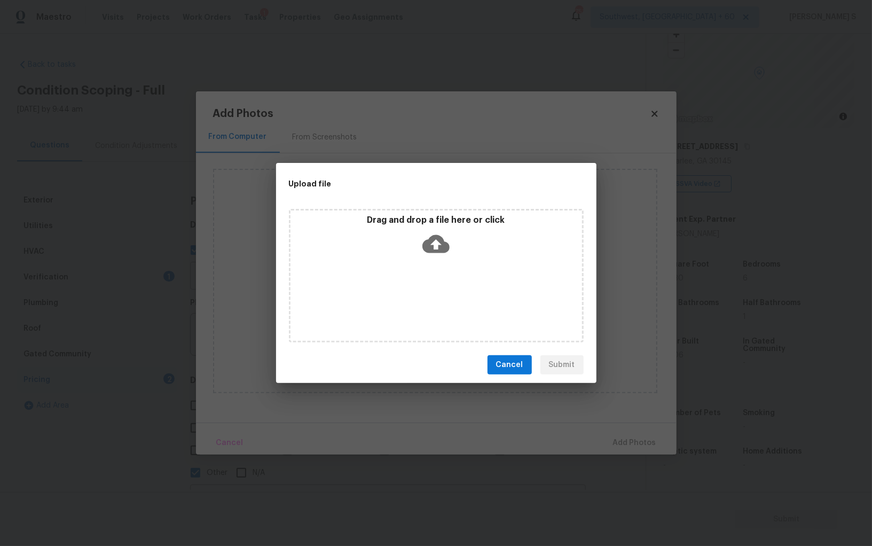
click at [542, 317] on div "Drag and drop a file here or click" at bounding box center [436, 276] width 295 height 134
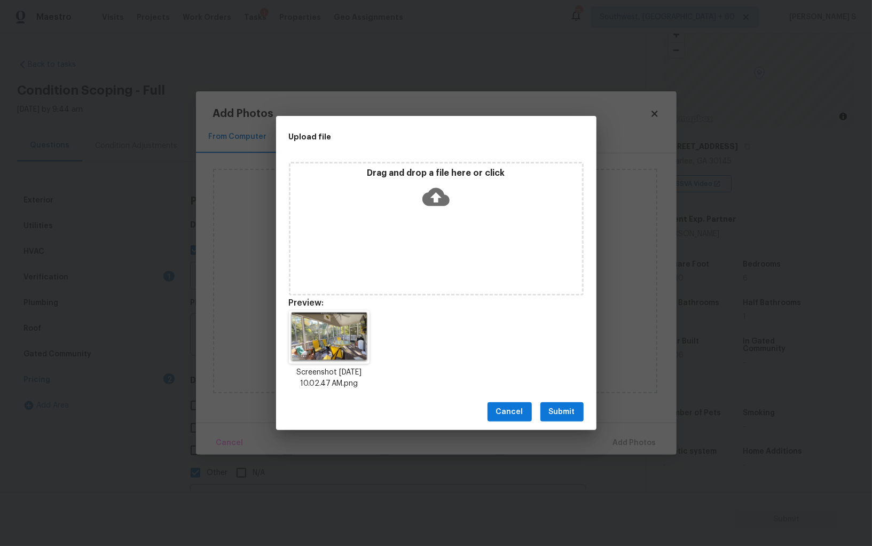
click at [569, 406] on span "Submit" at bounding box center [562, 411] width 26 height 13
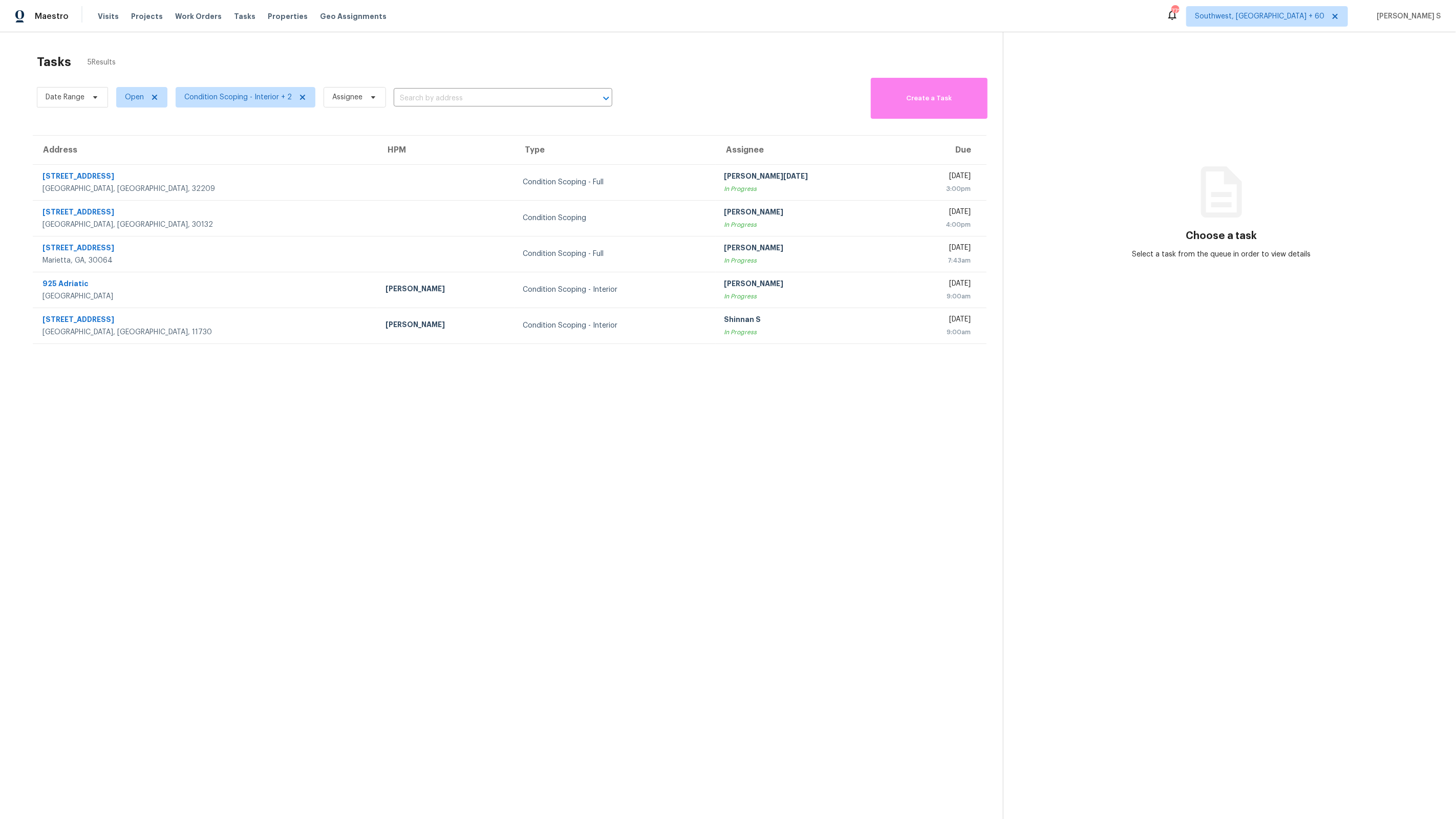
click at [312, 63] on div "Tasks 5 Results" at bounding box center [520, 62] width 966 height 27
click at [470, 428] on section "Tasks 5 Results Date Range Open Condition Scoping - Interior + 2 Assignee ​ Cre…" at bounding box center [509, 450] width 986 height 803
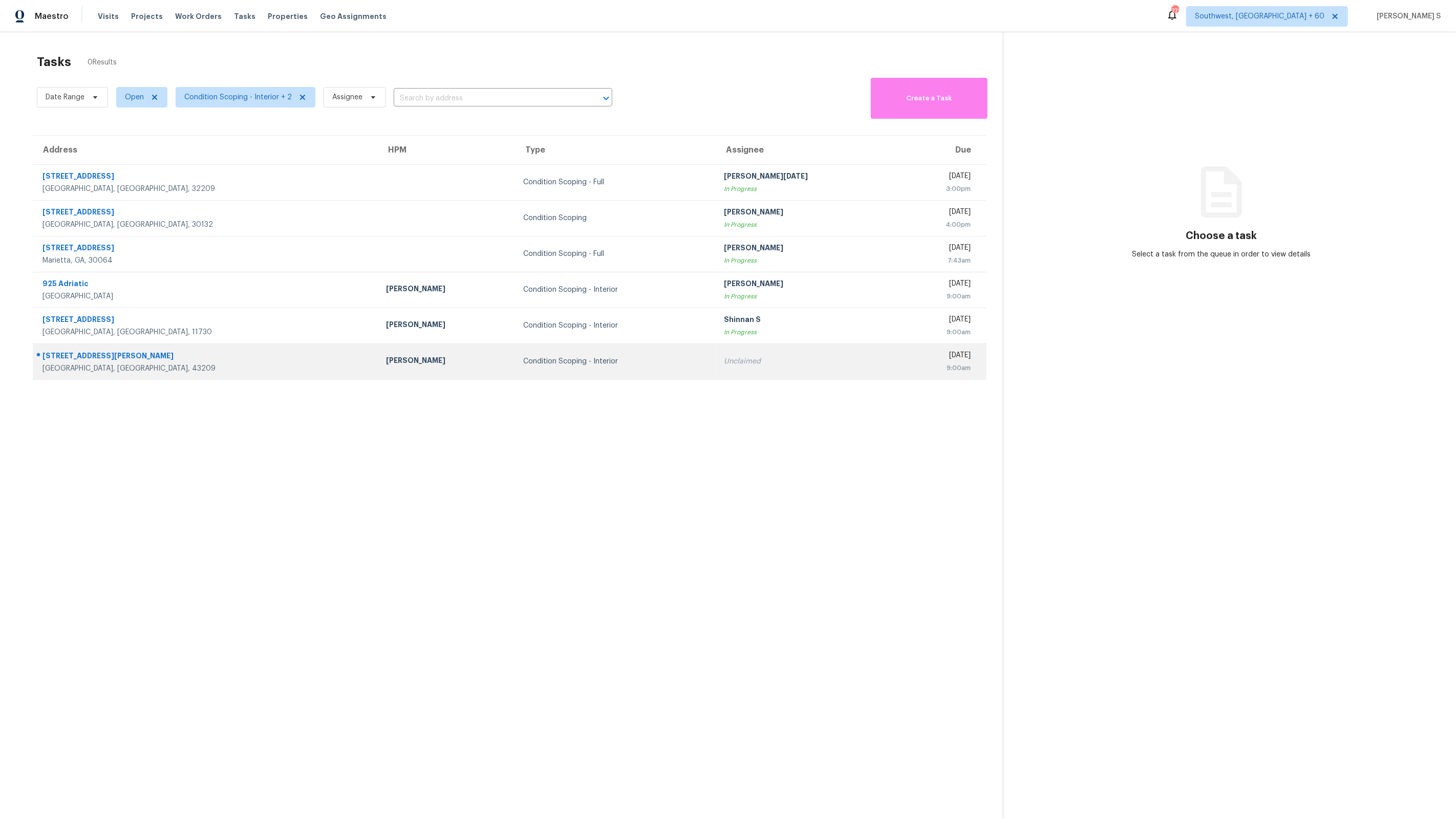
click at [379, 373] on td "[PERSON_NAME]" at bounding box center [447, 361] width 137 height 35
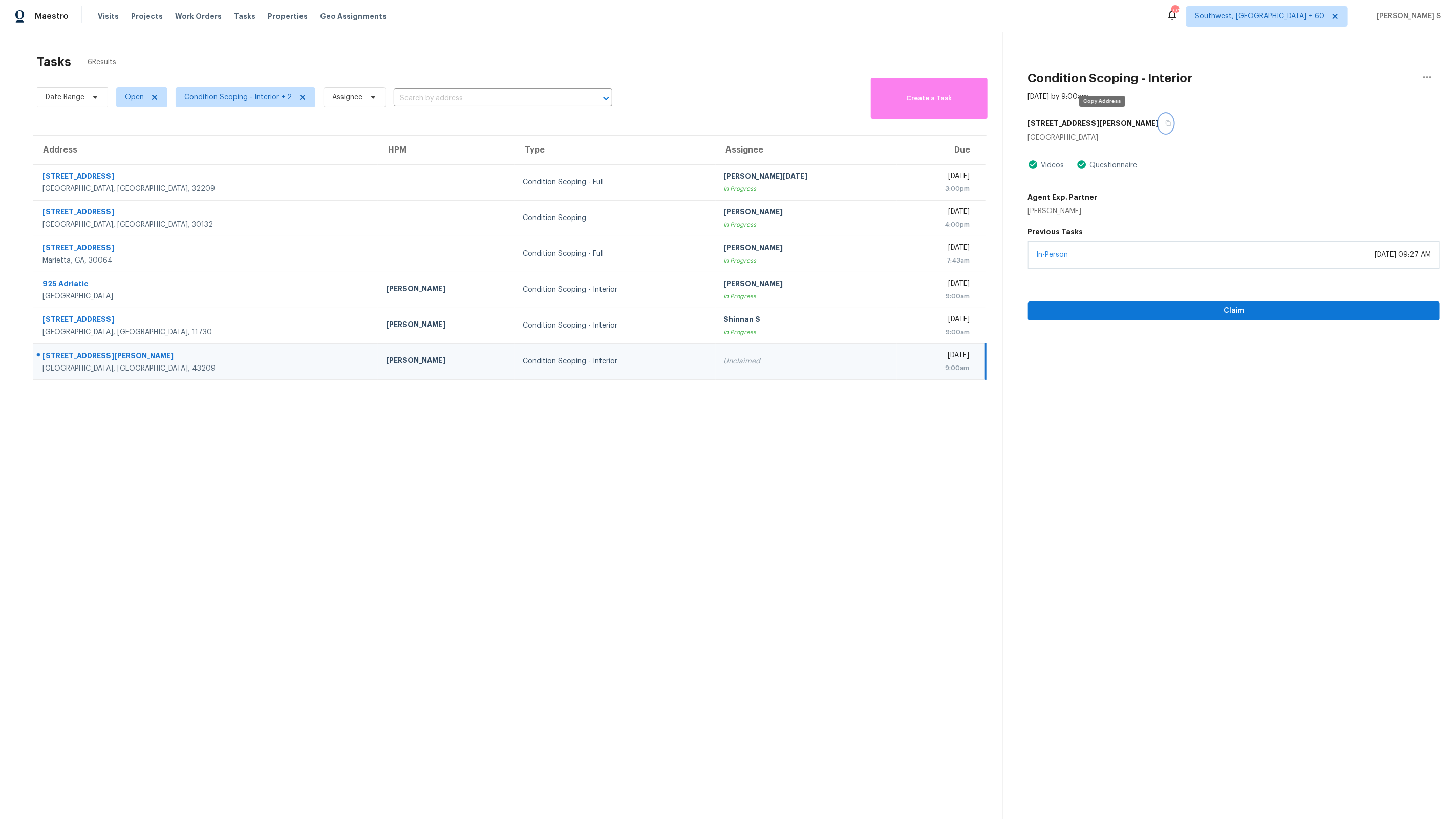
click at [1165, 124] on icon "button" at bounding box center [1167, 123] width 6 height 6
click at [539, 553] on section "Tasks 6 Results Date Range Open Condition Scoping - Interior + 2 Assignee ​ Cre…" at bounding box center [509, 450] width 986 height 803
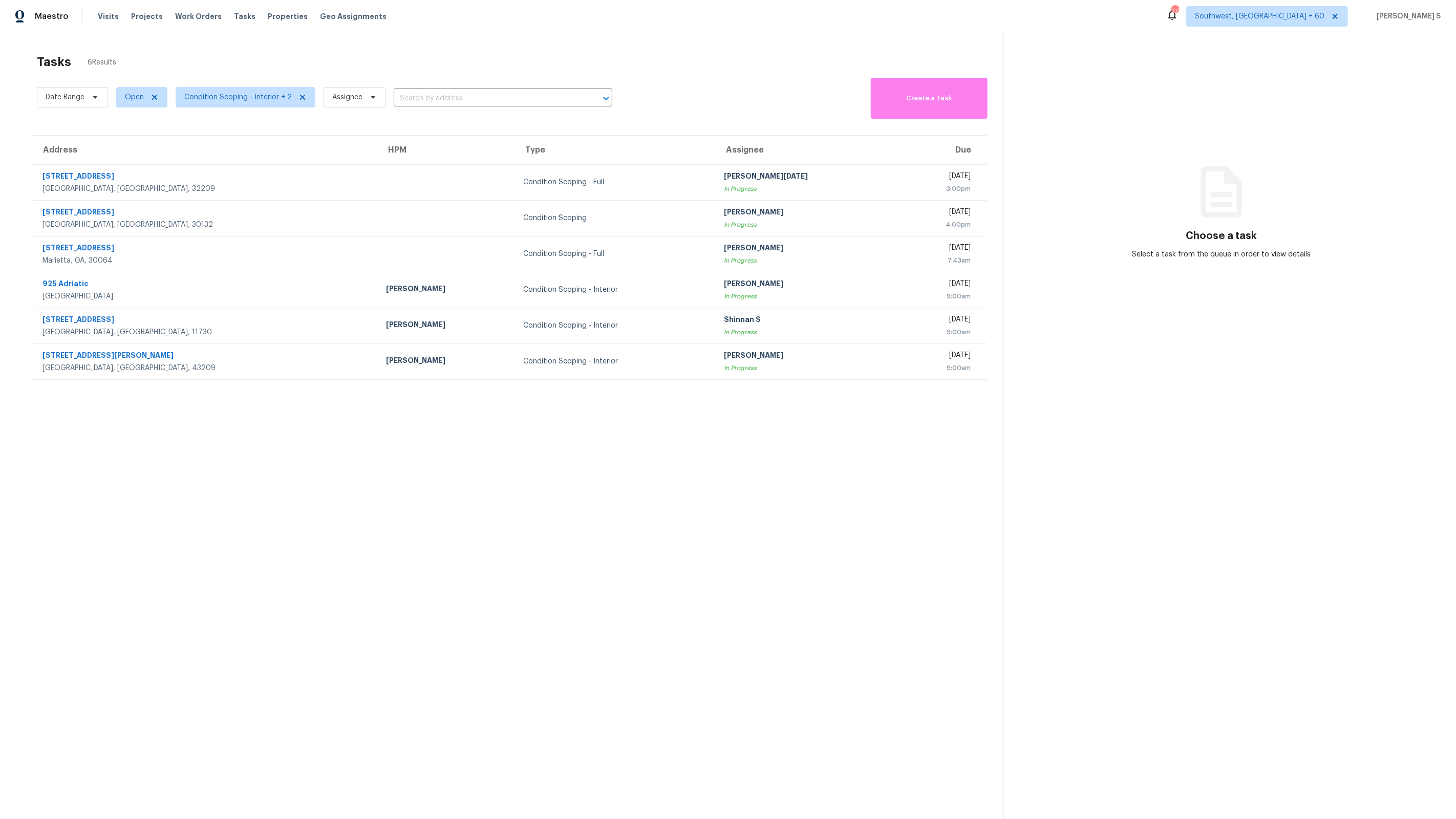
click at [876, 412] on section "Tasks 6 Results Date Range Open Condition Scoping - Interior + 2 Assignee ​ Cre…" at bounding box center [509, 450] width 986 height 803
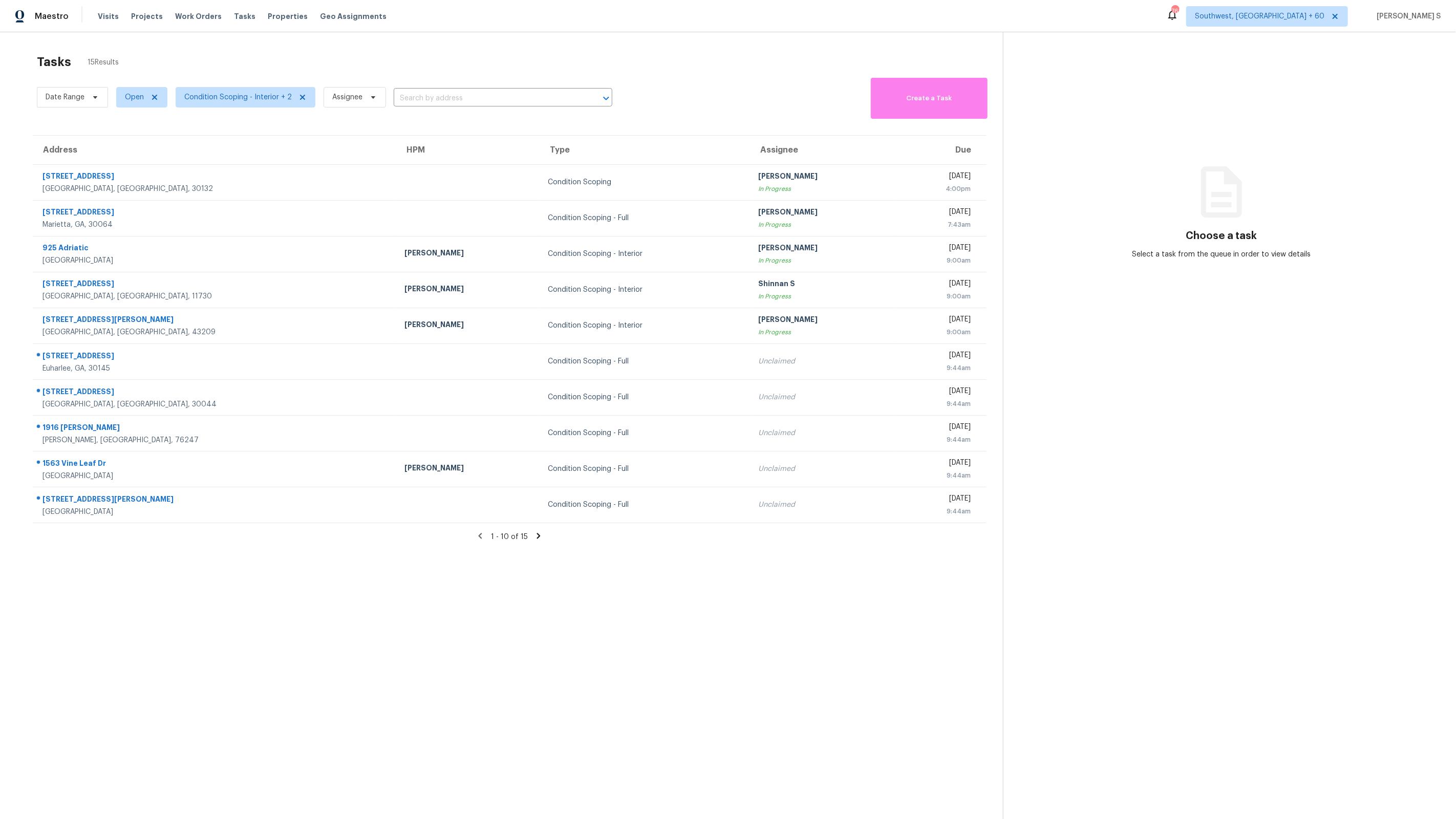
click at [540, 537] on icon at bounding box center [539, 536] width 10 height 10
click at [434, 96] on input "text" at bounding box center [489, 99] width 190 height 16
paste input "[STREET_ADDRESS][PERSON_NAME][PERSON_NAME]"
type input "[STREET_ADDRESS][PERSON_NAME][PERSON_NAME]"
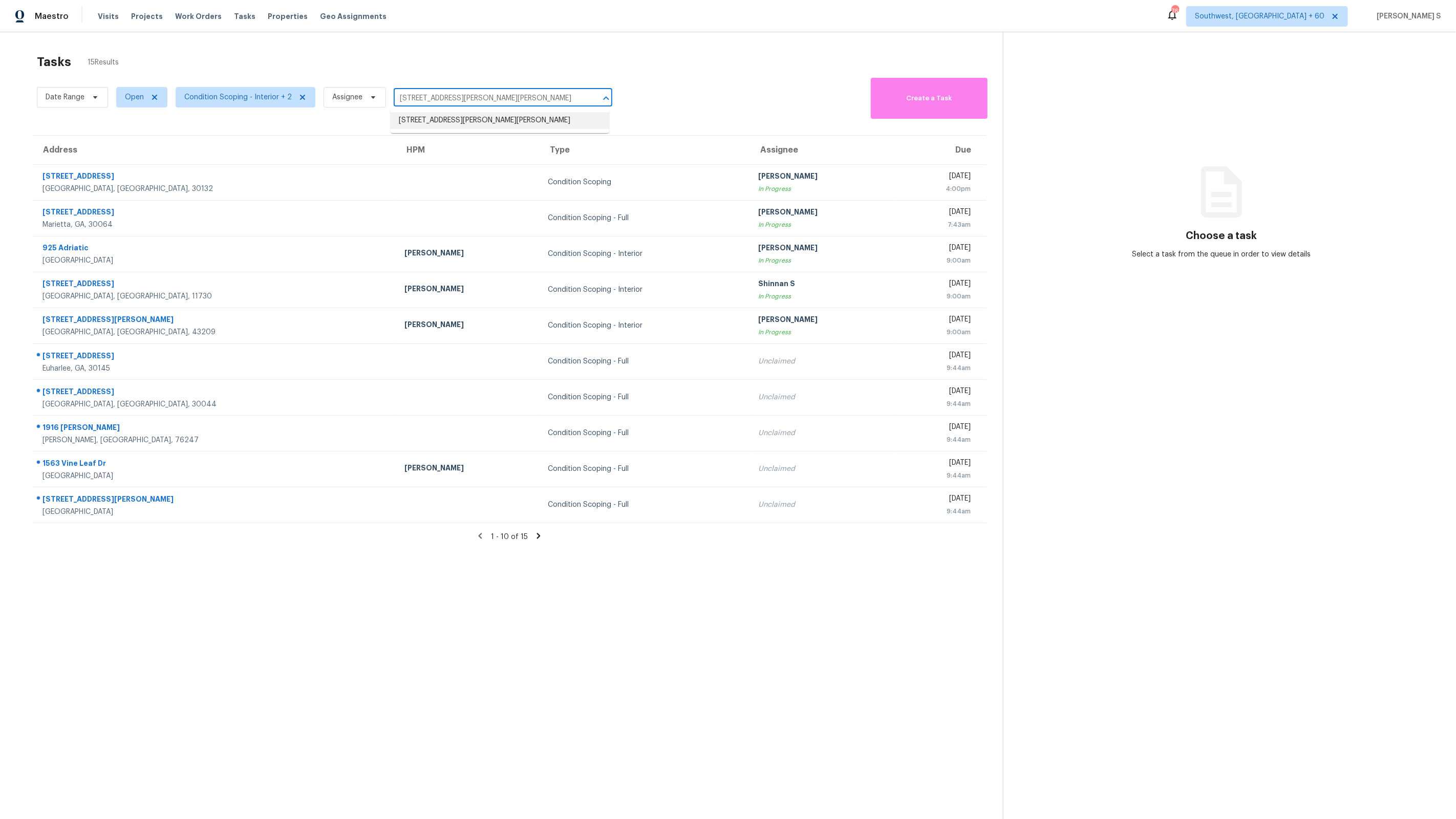
click at [445, 119] on li "[STREET_ADDRESS][PERSON_NAME][PERSON_NAME]" at bounding box center [499, 121] width 219 height 17
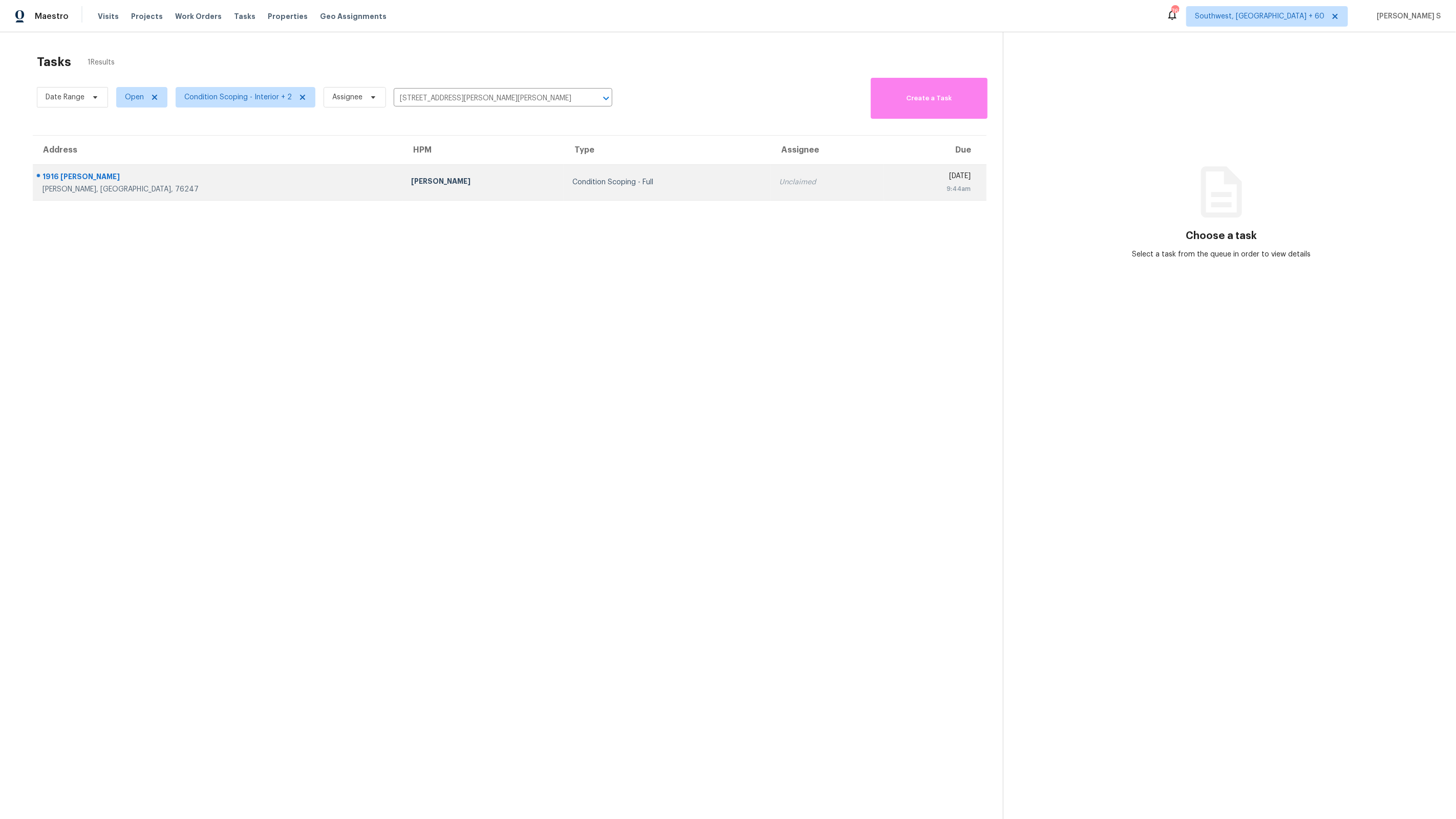
click at [564, 196] on td "Condition Scoping - Full" at bounding box center [667, 181] width 207 height 35
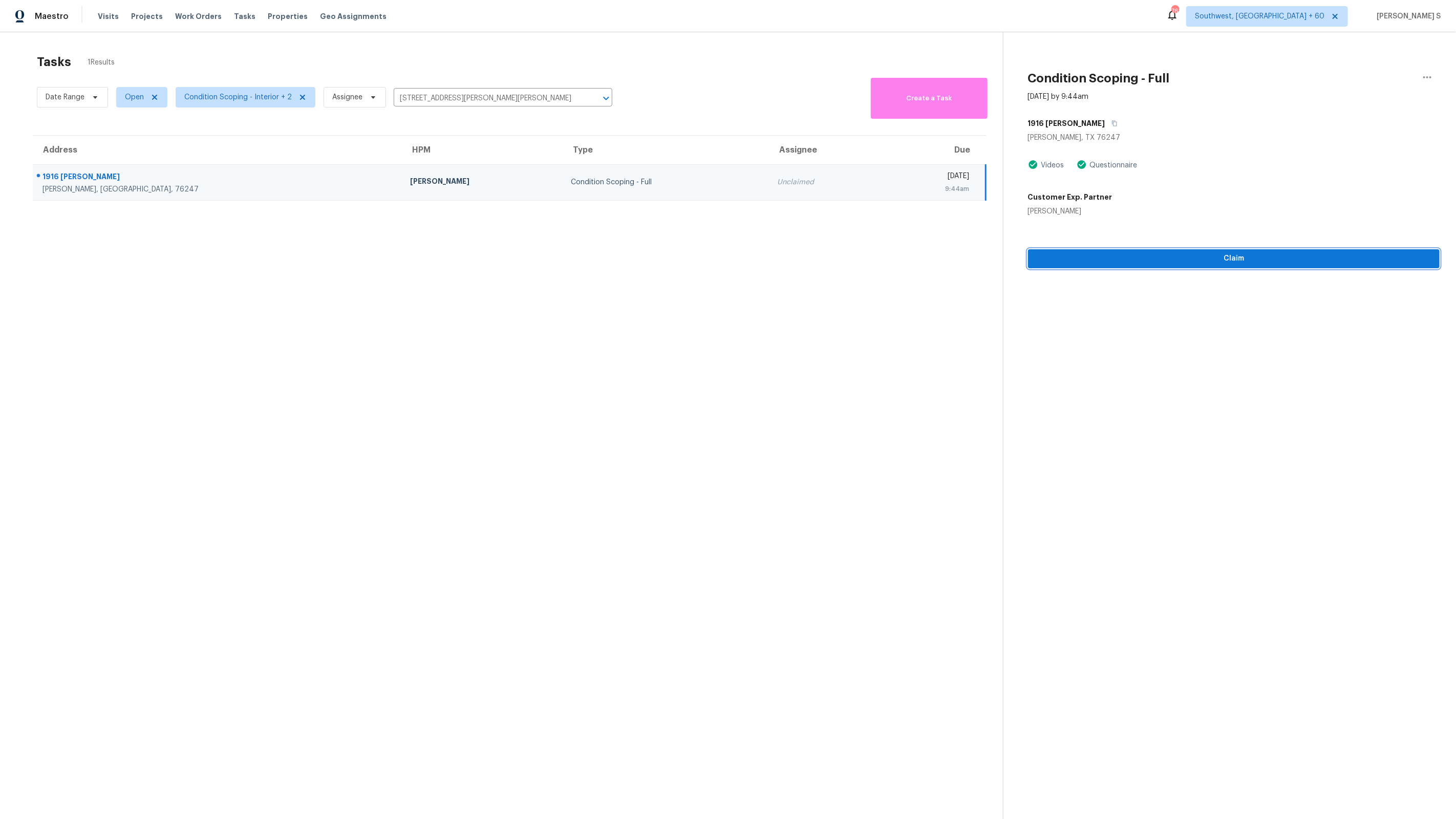
click at [1144, 255] on span "Claim" at bounding box center [1234, 258] width 395 height 12
click at [589, 101] on icon "Clear" at bounding box center [592, 98] width 11 height 11
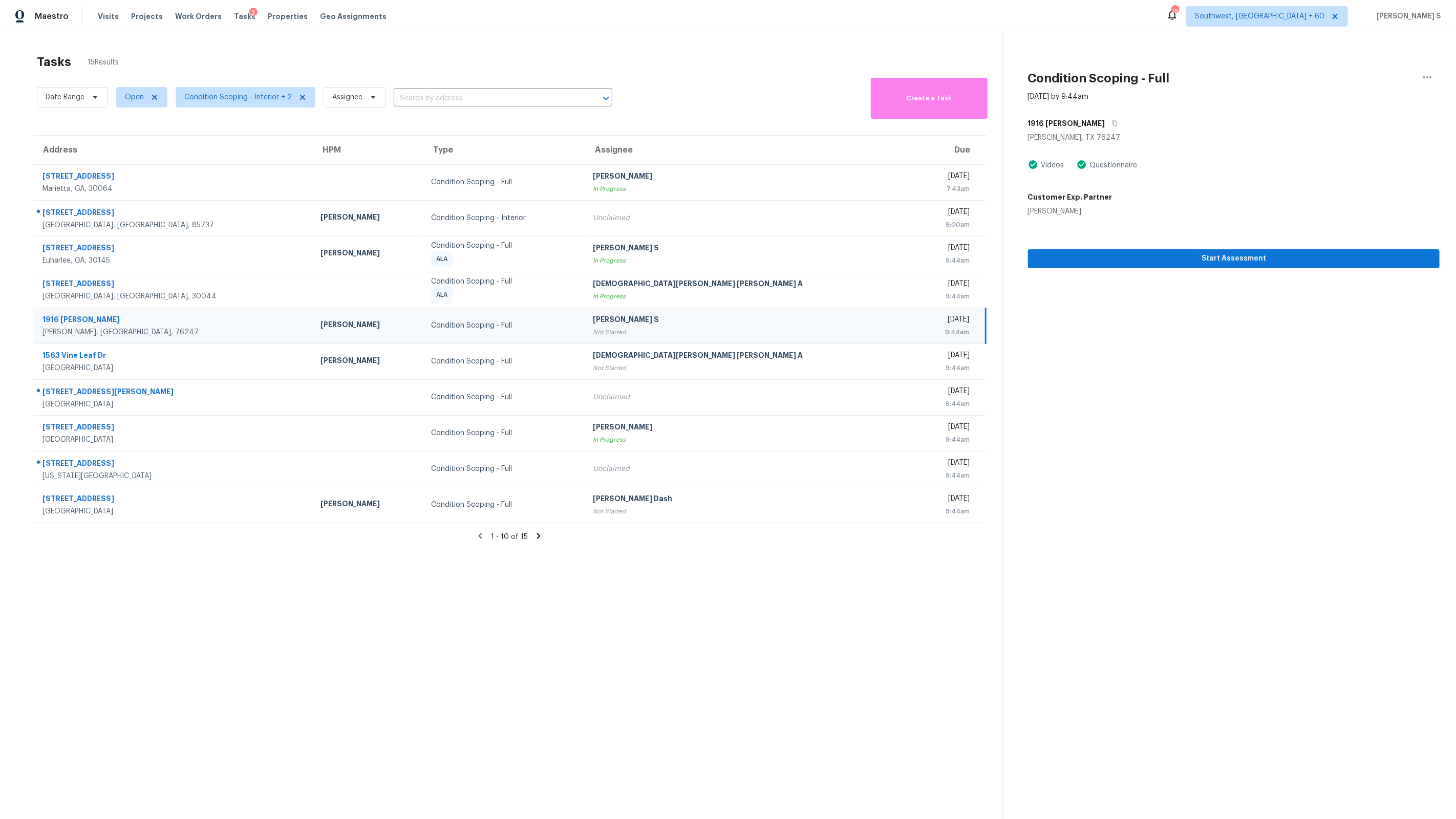
click at [788, 561] on section "Tasks 15 Results Date Range Open Condition Scoping - Interior + 2 Assignee ​ Cr…" at bounding box center [509, 450] width 986 height 803
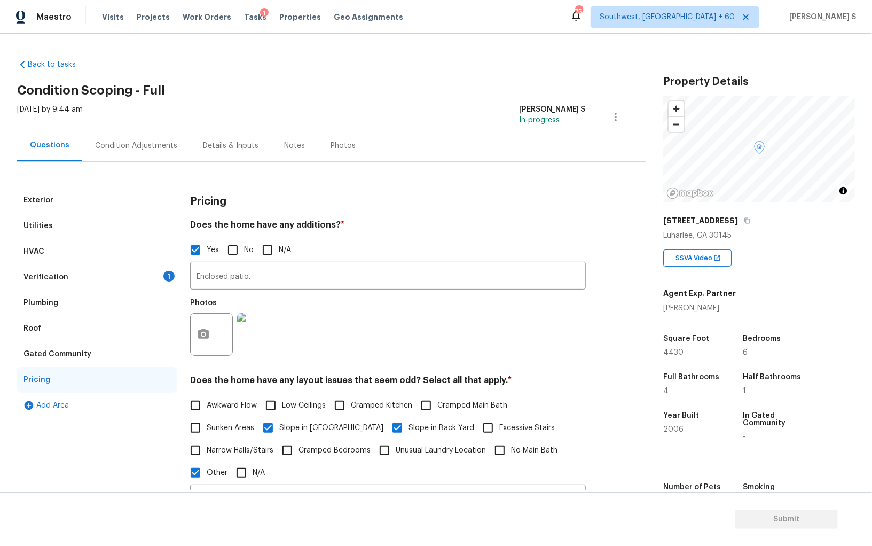
scroll to position [74, 0]
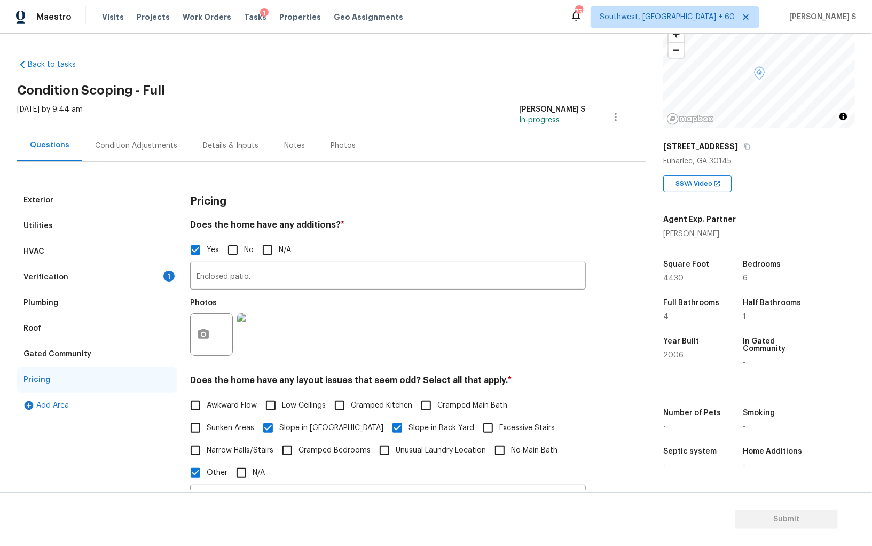
click at [148, 279] on div "Verification 1" at bounding box center [97, 277] width 160 height 26
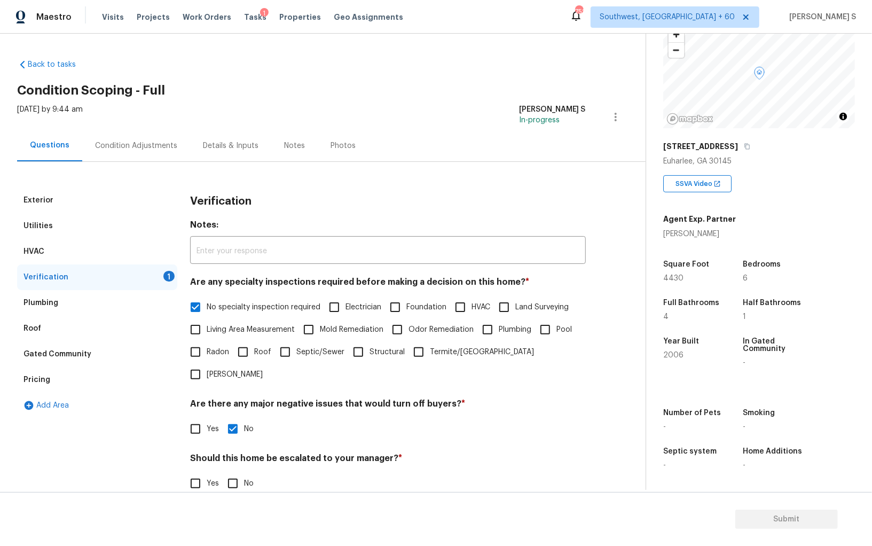
click at [239, 472] on input "No" at bounding box center [233, 483] width 22 height 22
checkbox input "true"
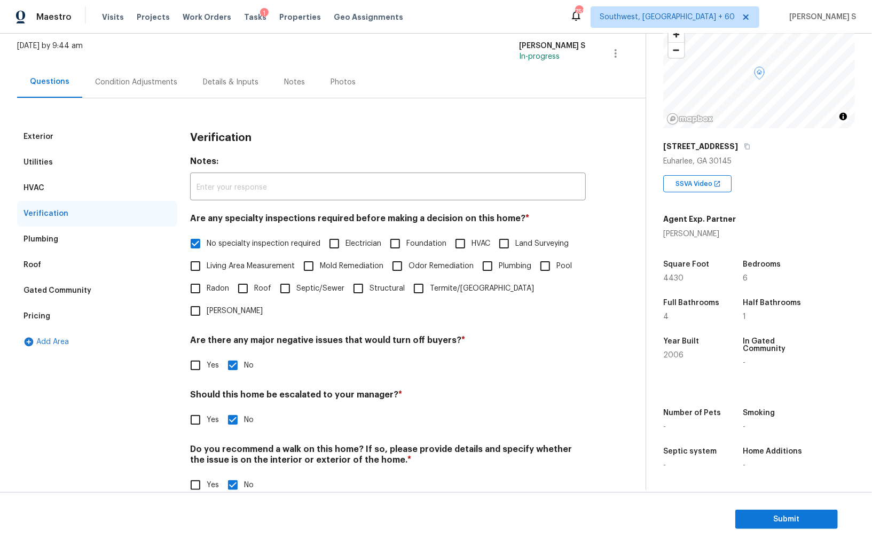
scroll to position [0, 0]
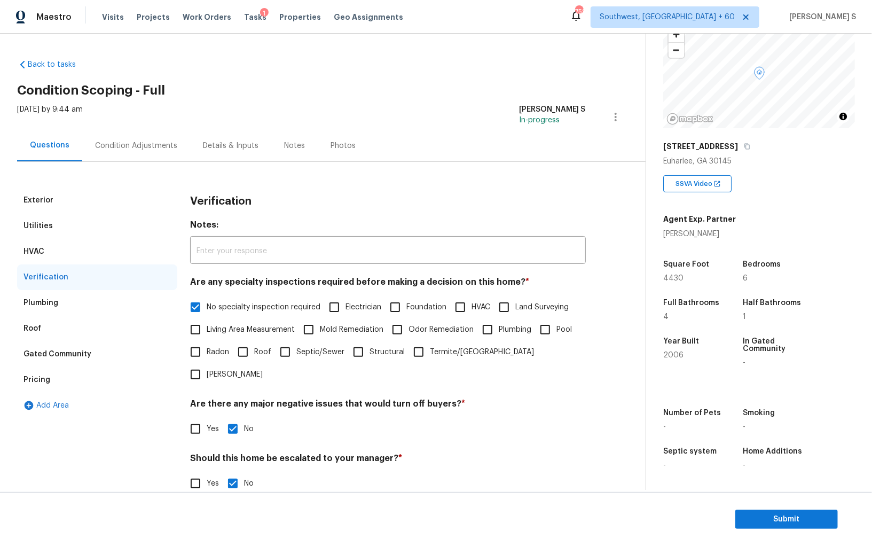
click at [164, 140] on div "Condition Adjustments" at bounding box center [136, 145] width 82 height 11
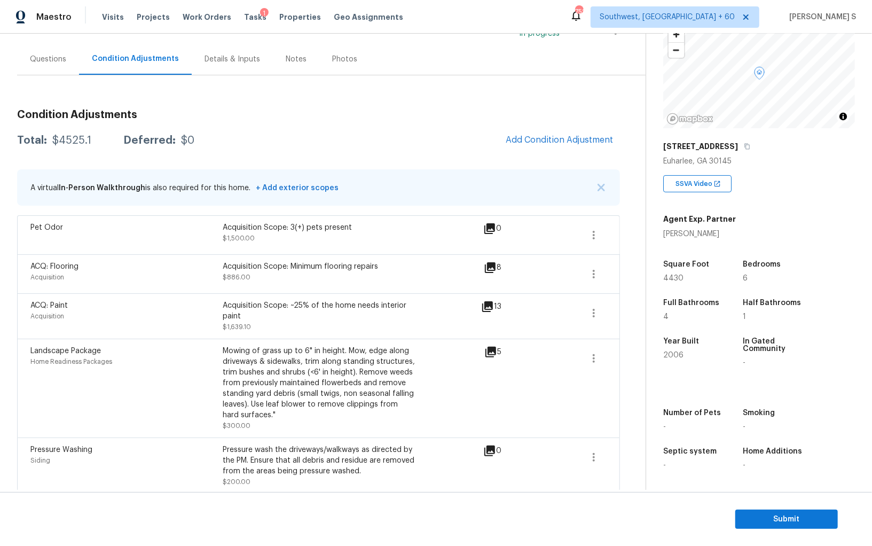
scroll to position [93, 0]
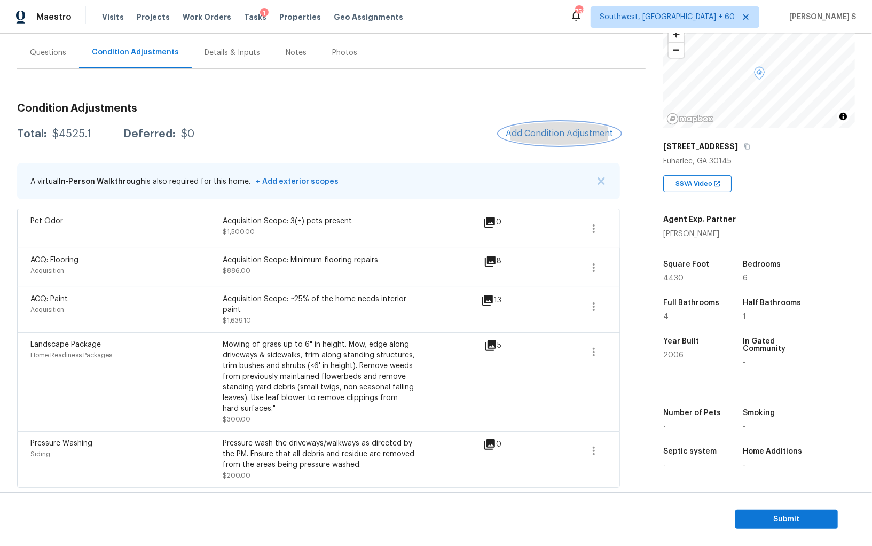
click at [525, 142] on button "Add Condition Adjustment" at bounding box center [559, 133] width 121 height 22
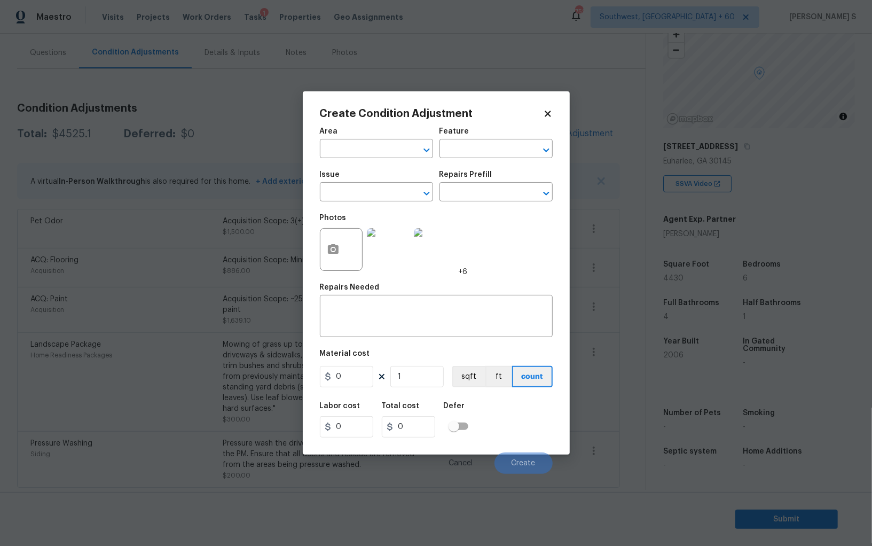
click at [253, 292] on body "Maestro Visits Projects Work Orders Tasks 1 Properties Geo Assignments [GEOGRAP…" at bounding box center [436, 273] width 872 height 546
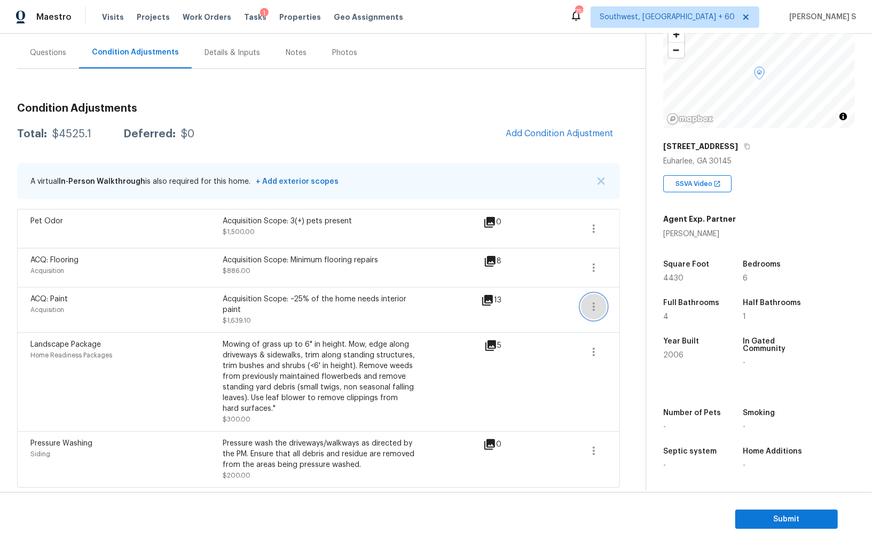
drag, startPoint x: 591, startPoint y: 305, endPoint x: 605, endPoint y: 305, distance: 13.4
click at [591, 305] on icon "button" at bounding box center [593, 306] width 13 height 13
click at [619, 305] on div "Edit" at bounding box center [654, 303] width 83 height 11
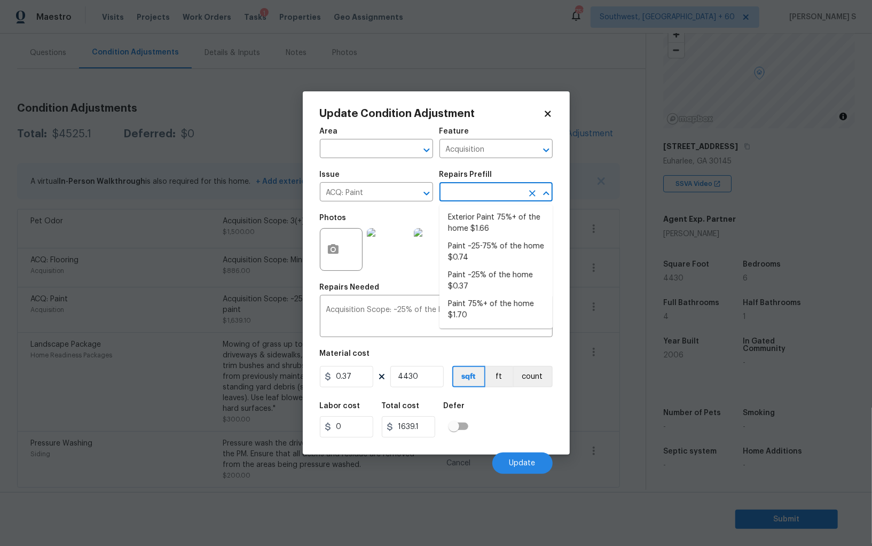
click at [484, 201] on input "text" at bounding box center [480, 193] width 83 height 17
click at [471, 257] on li "Paint ~25-75% of the home $0.74" at bounding box center [495, 252] width 113 height 29
type textarea "Acquisition Scope: ~25 - 75% of the home needs interior paint"
type input "0.74"
type input "3278.2"
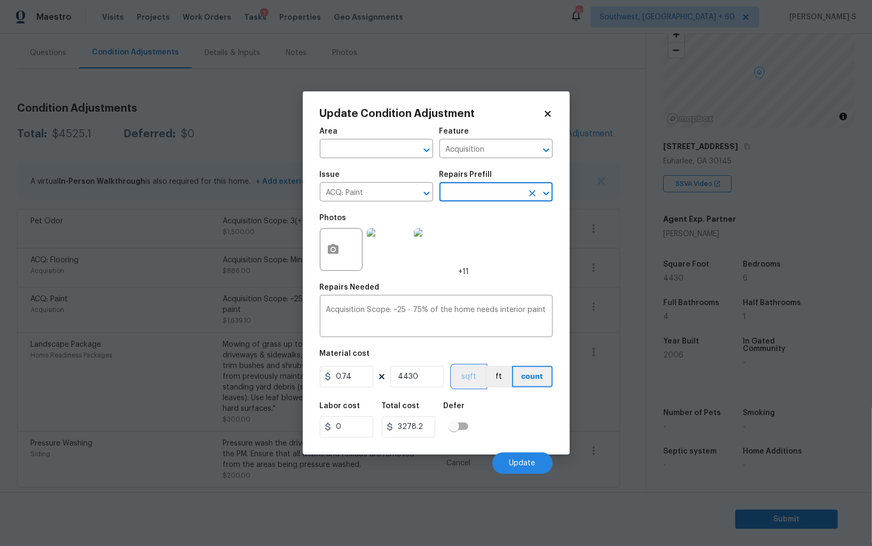
click at [463, 372] on button "sqft" at bounding box center [468, 376] width 33 height 21
click at [477, 422] on div "Labor cost 0 Total cost 3278.2 Defer" at bounding box center [436, 420] width 233 height 48
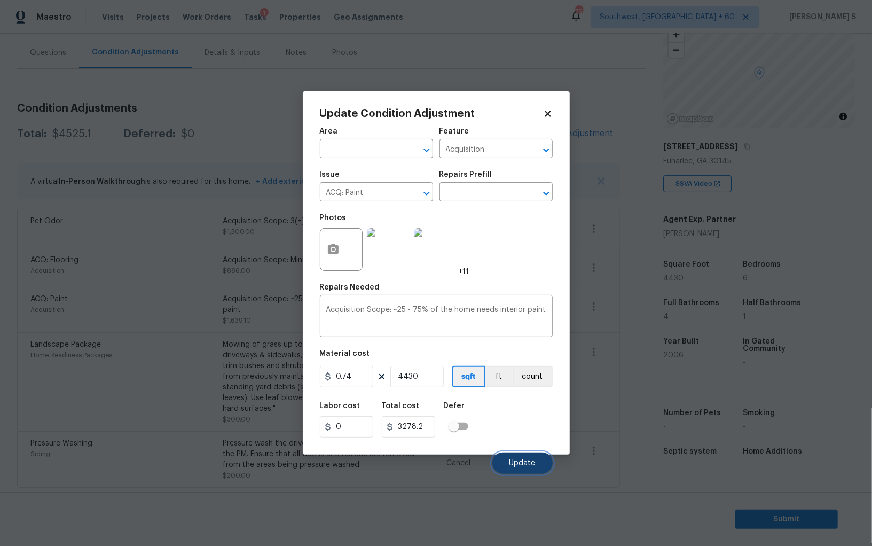
click at [501, 458] on button "Update" at bounding box center [522, 462] width 60 height 21
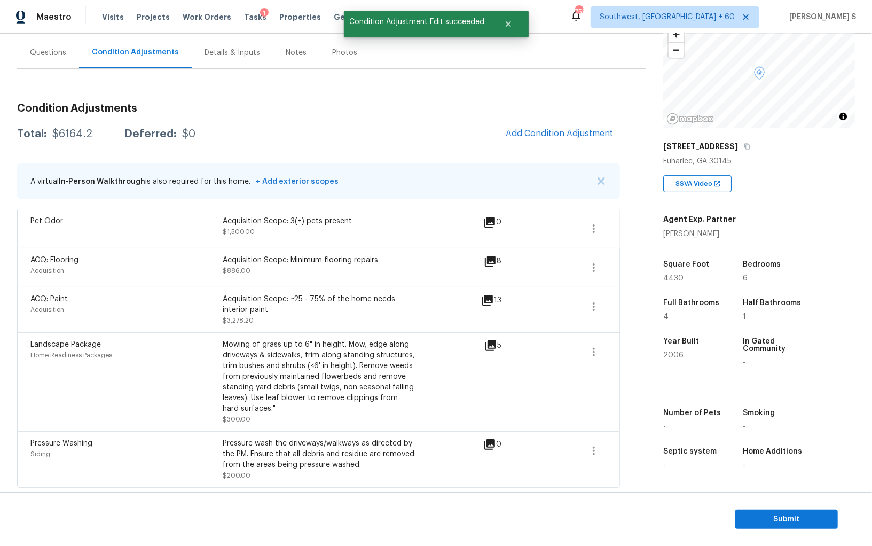
click at [179, 404] on body "Maestro Visits Projects Work Orders Tasks 1 Properties Geo Assignments [GEOGRAP…" at bounding box center [436, 273] width 872 height 546
click at [549, 127] on button "Add Condition Adjustment" at bounding box center [559, 133] width 121 height 22
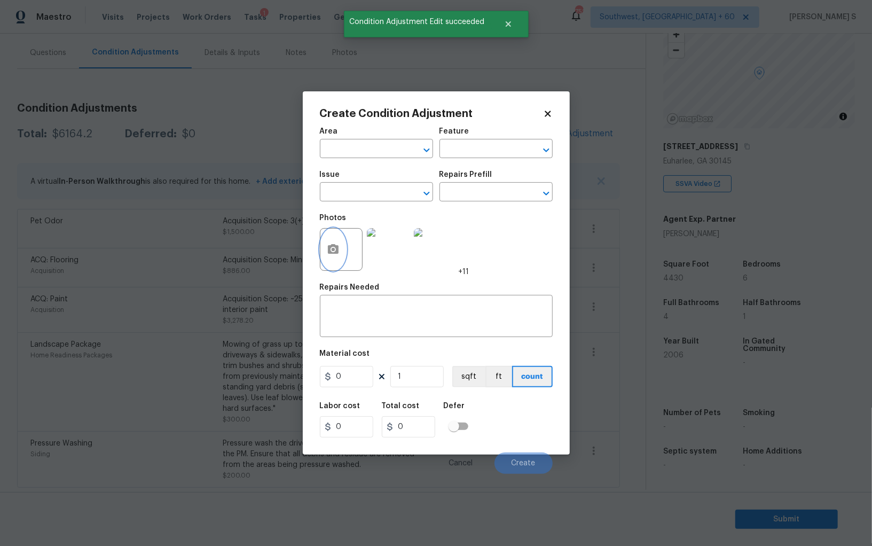
click at [336, 246] on icon "button" at bounding box center [333, 249] width 13 height 13
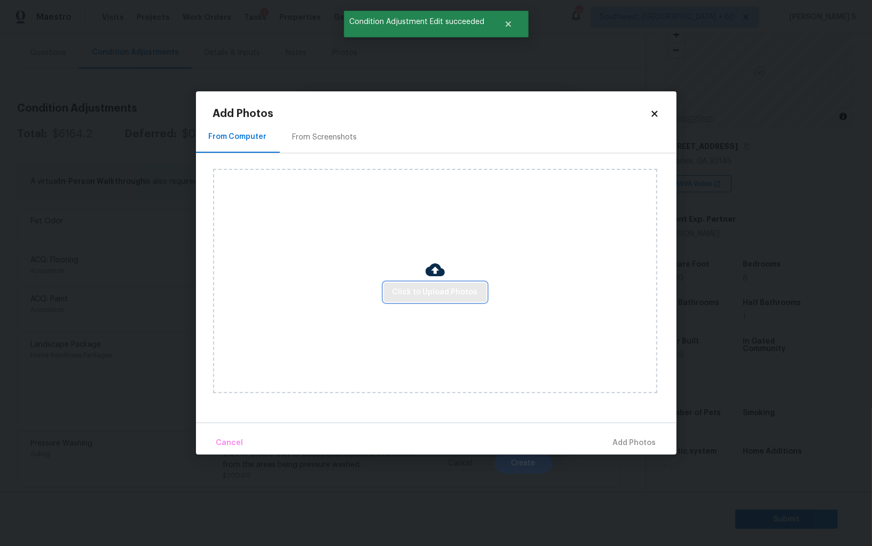
click at [433, 287] on span "Click to Upload Photos" at bounding box center [435, 292] width 85 height 13
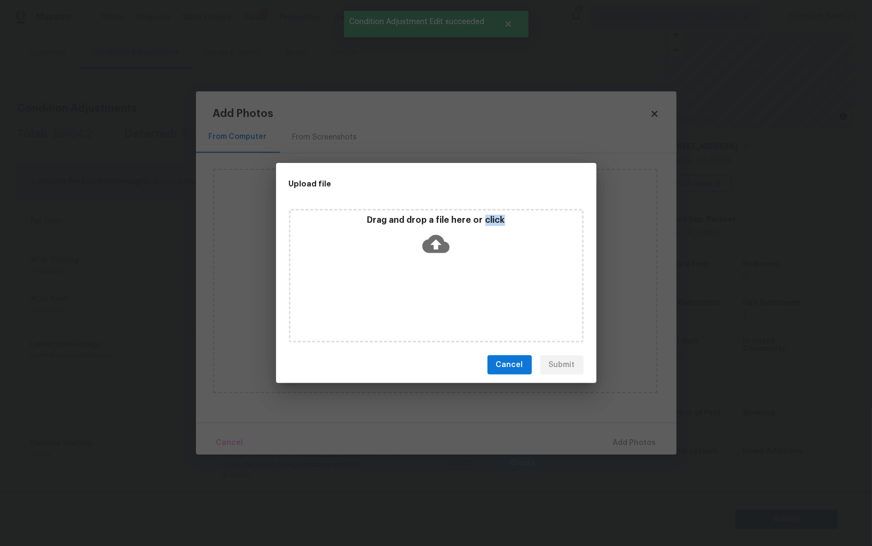
click at [433, 287] on div "Drag and drop a file here or click" at bounding box center [436, 276] width 295 height 134
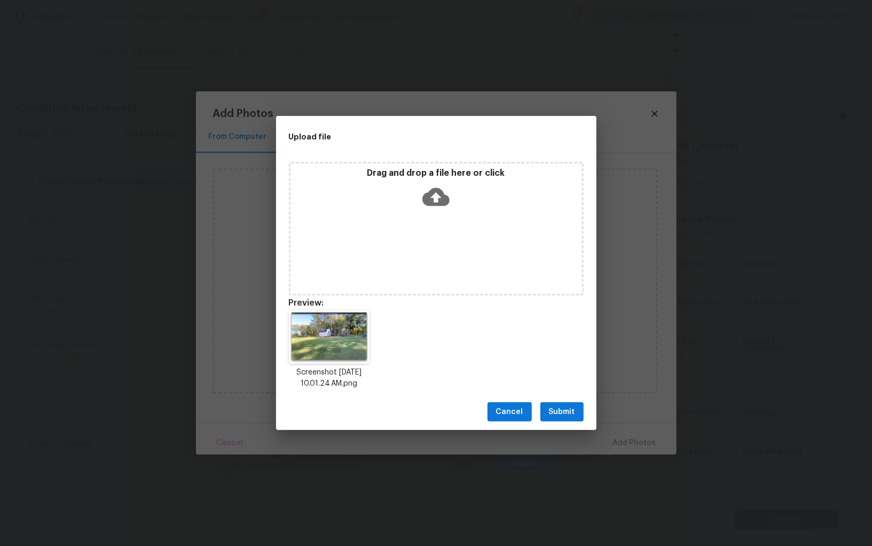
click at [561, 435] on div "Upload file Drag and drop a file here or click Preview: Screenshot [DATE] 10.01…" at bounding box center [436, 273] width 872 height 546
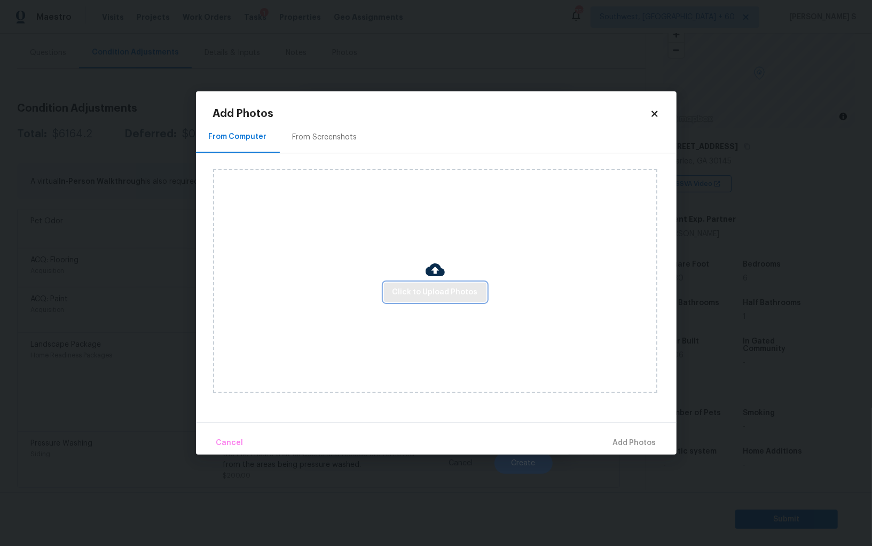
click at [452, 286] on span "Click to Upload Photos" at bounding box center [435, 292] width 85 height 13
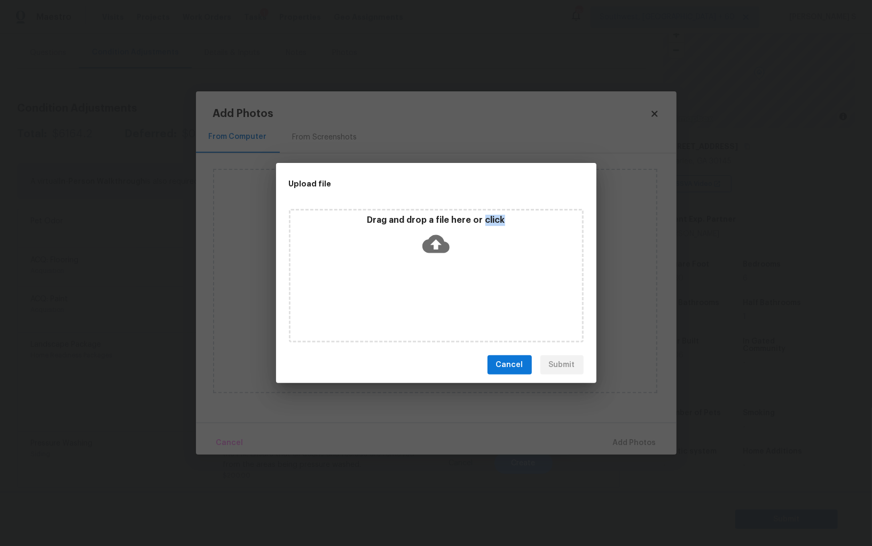
click at [452, 286] on div "Drag and drop a file here or click" at bounding box center [436, 276] width 295 height 134
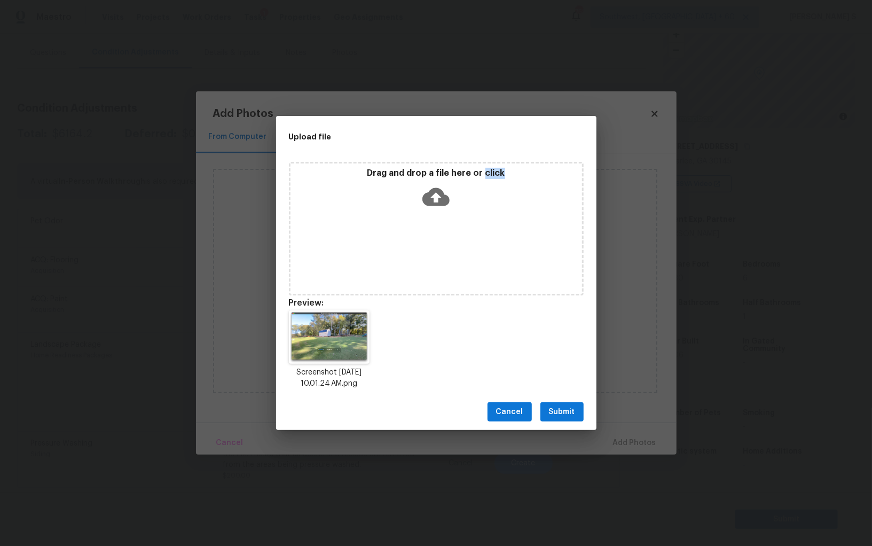
click at [576, 421] on button "Submit" at bounding box center [561, 412] width 43 height 20
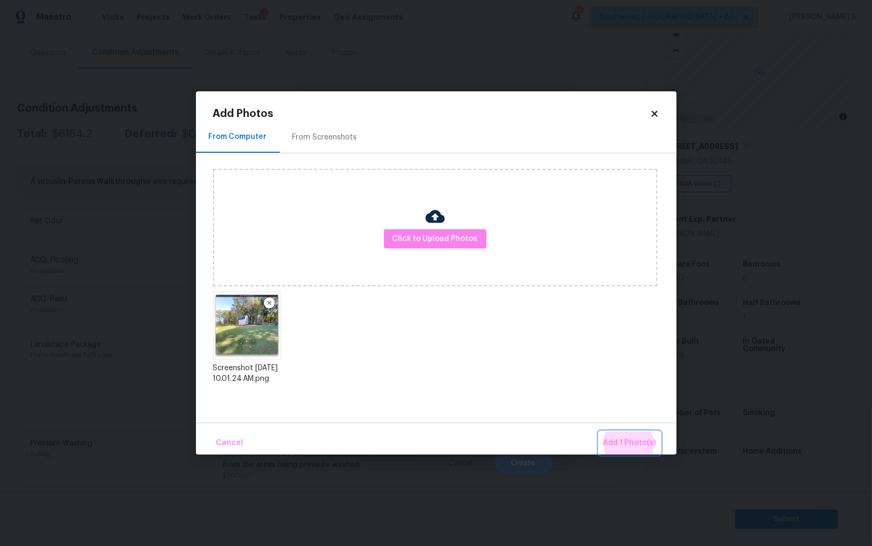
click at [599, 431] on button "Add 1 Photo(s)" at bounding box center [629, 442] width 61 height 23
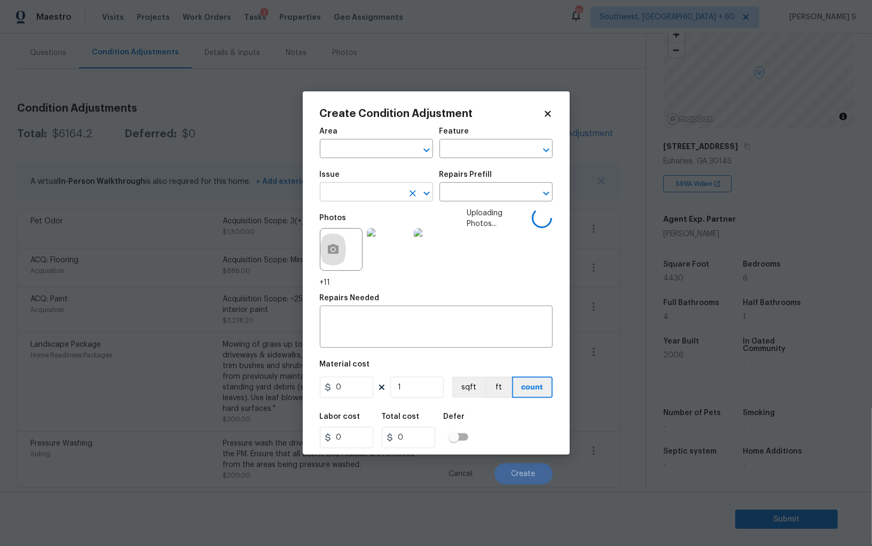
click at [396, 195] on input "text" at bounding box center [361, 193] width 83 height 17
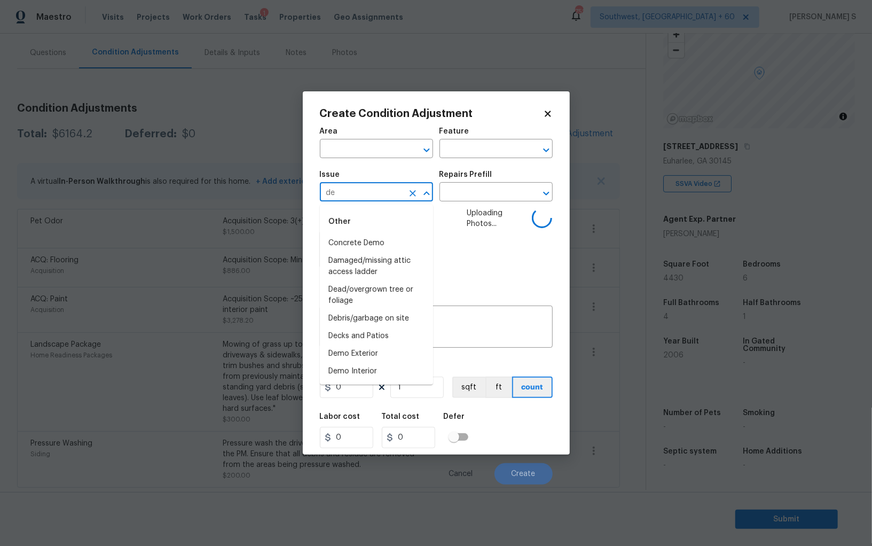
type input "dem"
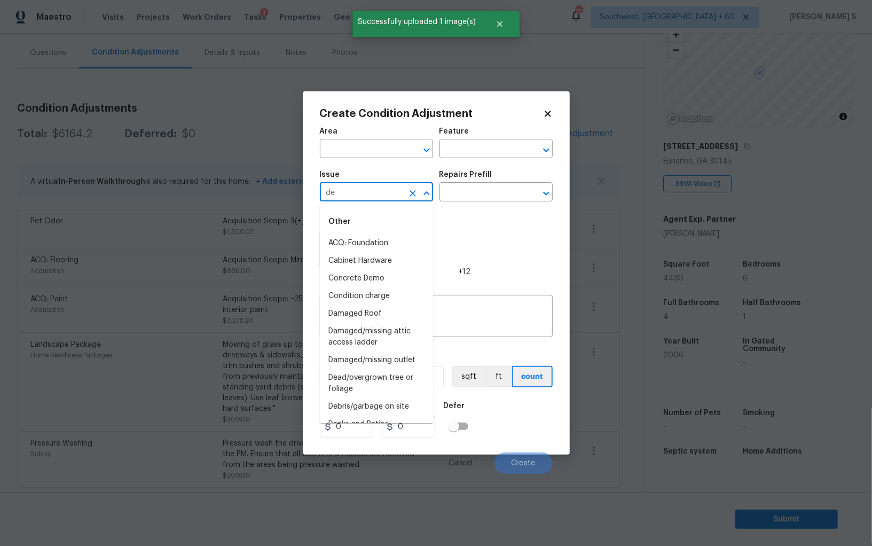
type input "dem"
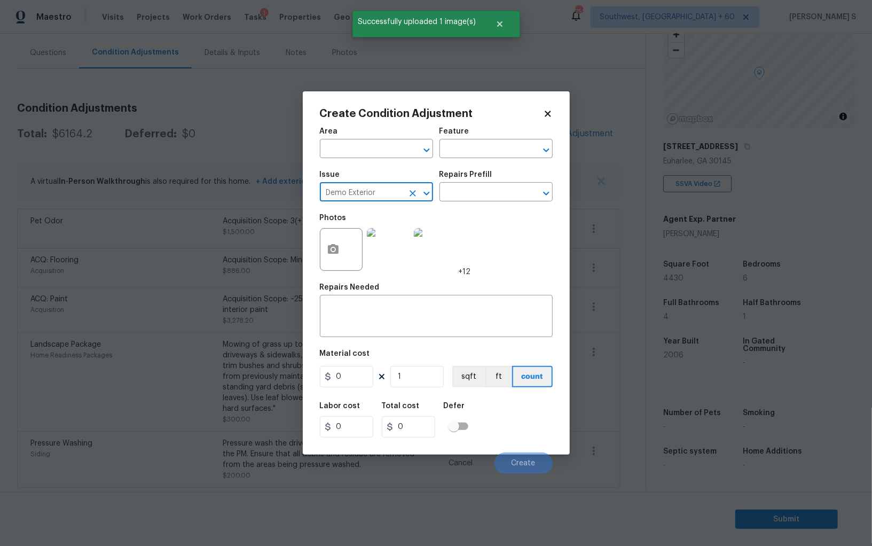
type input "Demo Exterior"
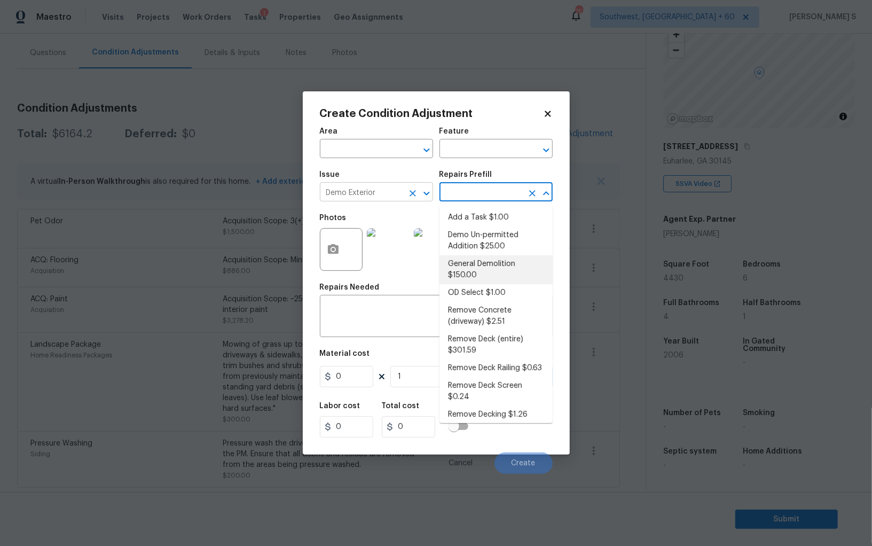
type input "Demolition"
type textarea "Decks, sheds, above ground pools,"
type input "150"
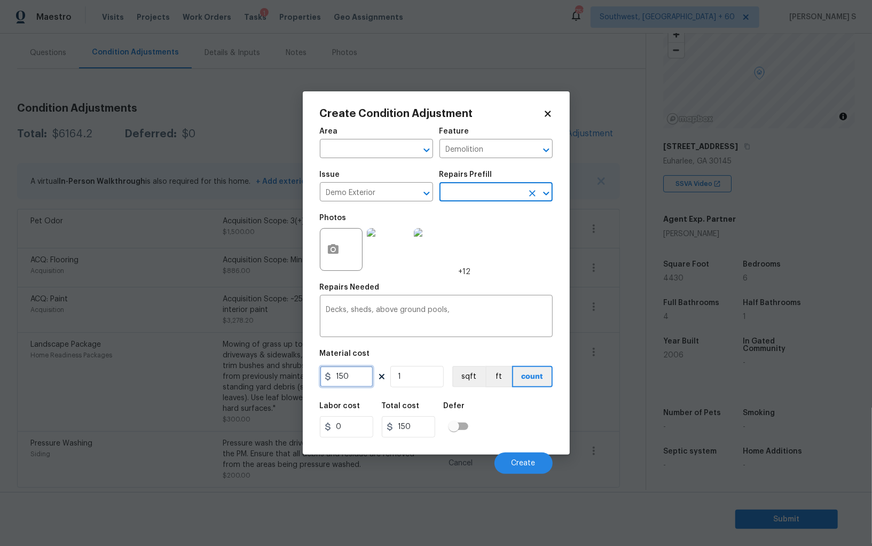
click at [361, 387] on input "150" at bounding box center [346, 376] width 53 height 21
type input "1000"
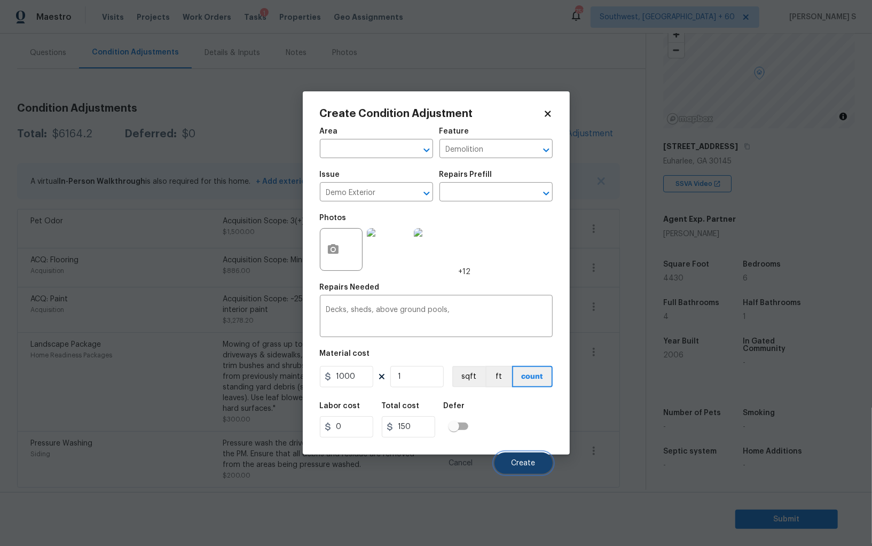
type input "1000"
click at [534, 463] on span "Create" at bounding box center [524, 463] width 24 height 8
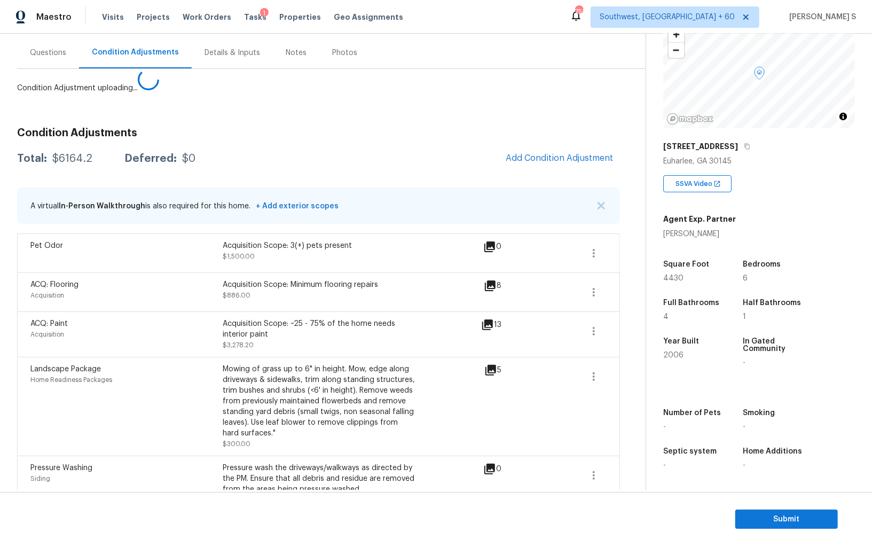
click at [248, 377] on body "Maestro Visits Projects Work Orders Tasks 1 Properties Geo Assignments [GEOGRAP…" at bounding box center [436, 273] width 872 height 546
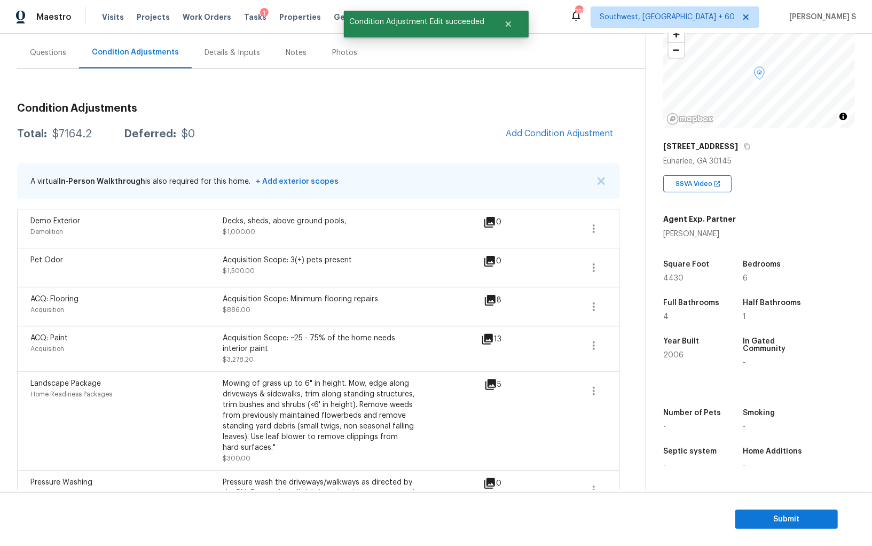
click at [556, 116] on div "Condition Adjustments Total: $7164.2 Deferred: $0 Add Condition Adjustment A vi…" at bounding box center [318, 311] width 603 height 432
click at [567, 138] on button "Add Condition Adjustment" at bounding box center [559, 133] width 121 height 22
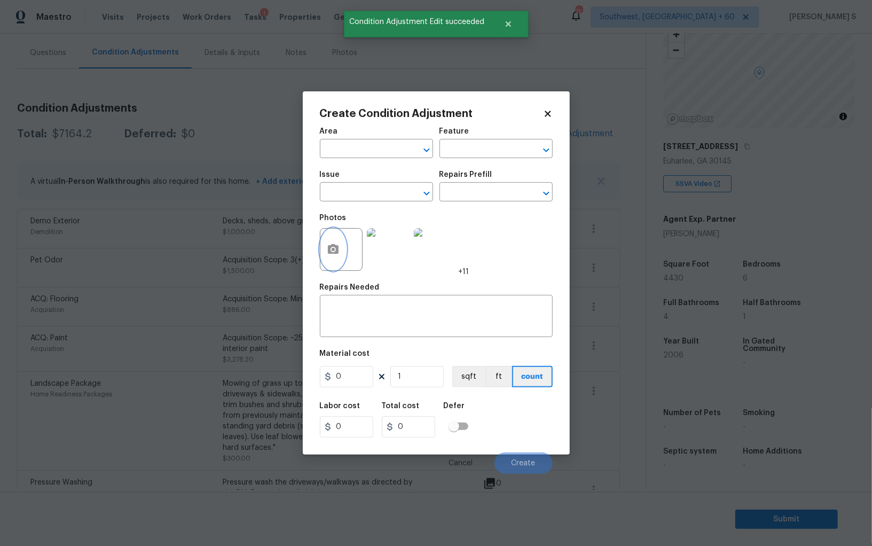
click at [325, 262] on button "button" at bounding box center [333, 250] width 26 height 42
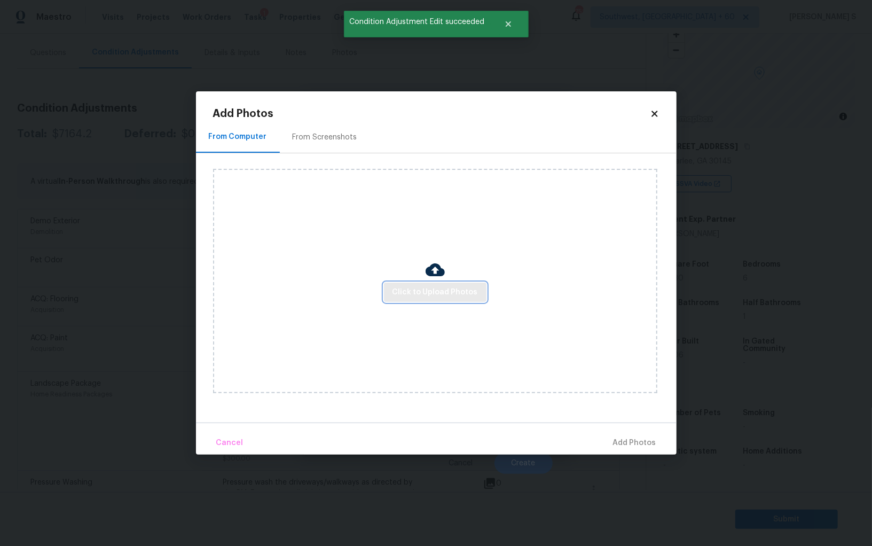
click at [421, 299] on button "Click to Upload Photos" at bounding box center [435, 292] width 103 height 20
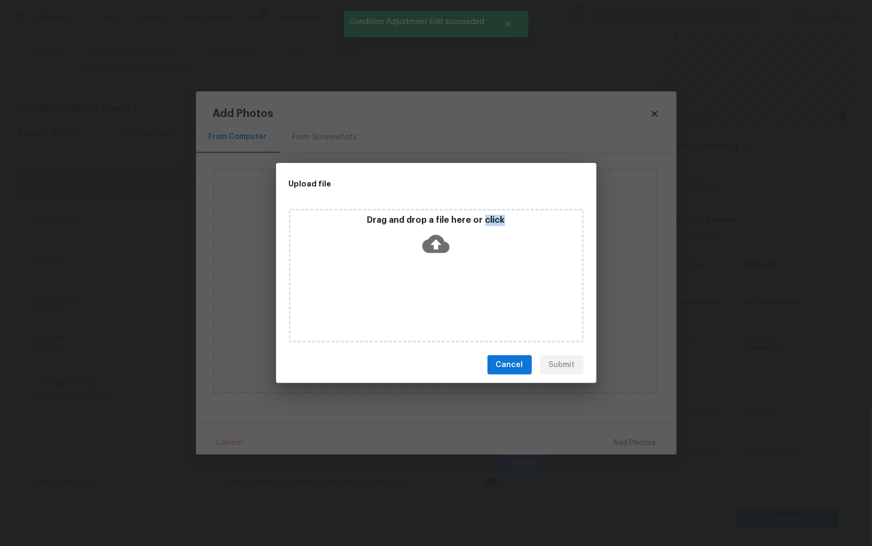
click at [421, 299] on div "Drag and drop a file here or click" at bounding box center [436, 276] width 295 height 134
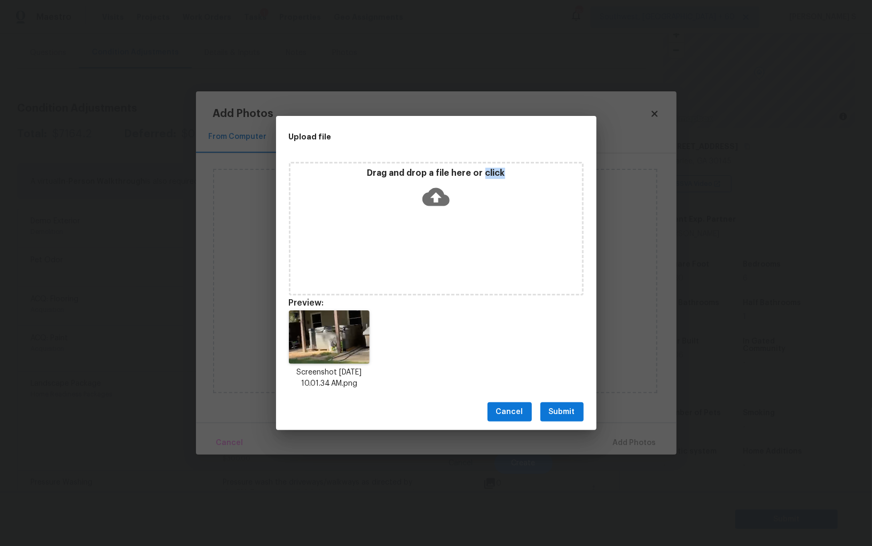
click at [568, 408] on span "Submit" at bounding box center [562, 411] width 26 height 13
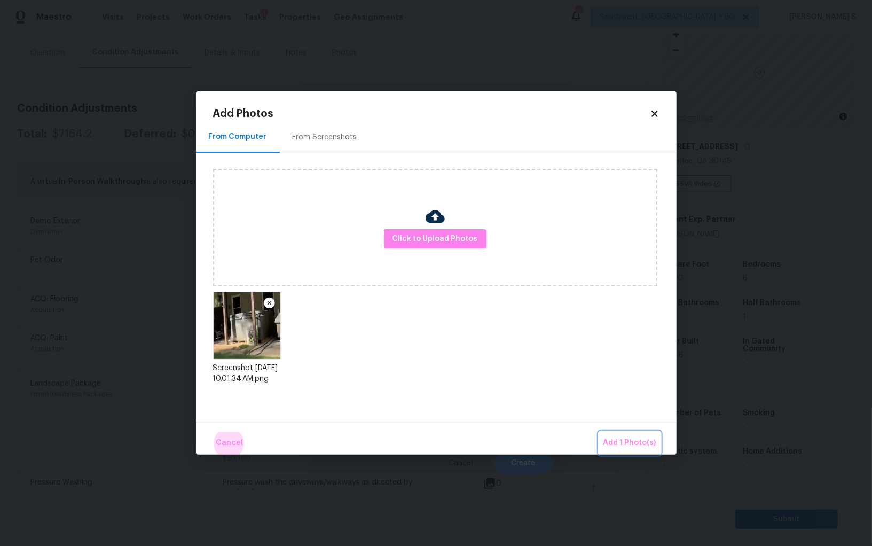
click at [599, 431] on button "Add 1 Photo(s)" at bounding box center [629, 442] width 61 height 23
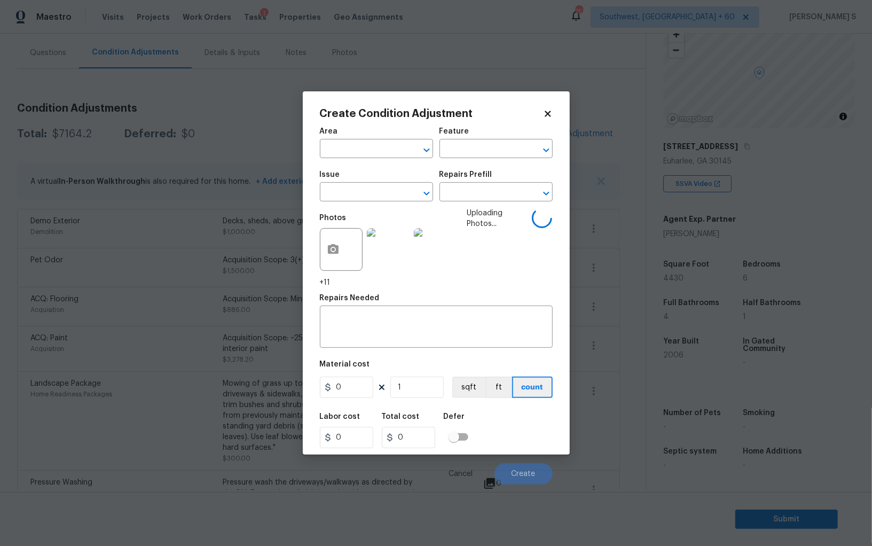
click at [365, 185] on div "Issue" at bounding box center [376, 178] width 113 height 14
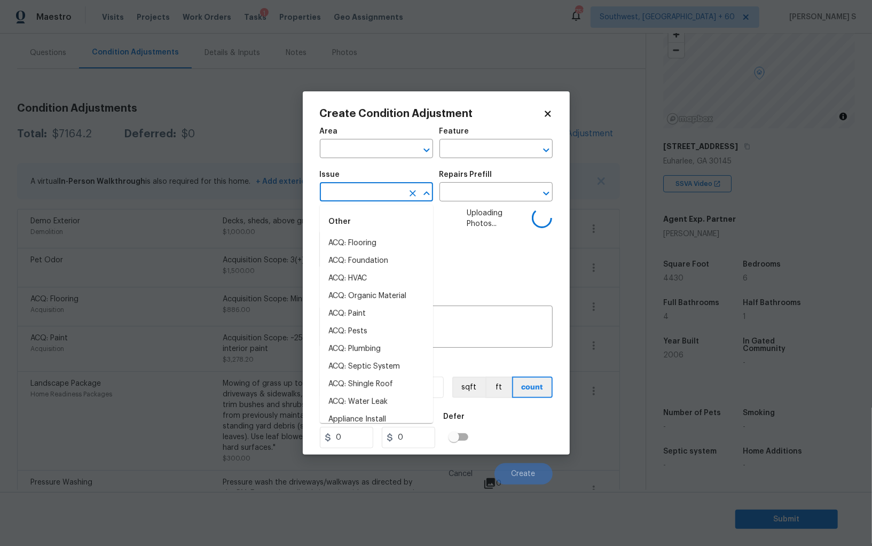
click at [366, 193] on input "text" at bounding box center [361, 193] width 83 height 17
type input "de"
type input "m"
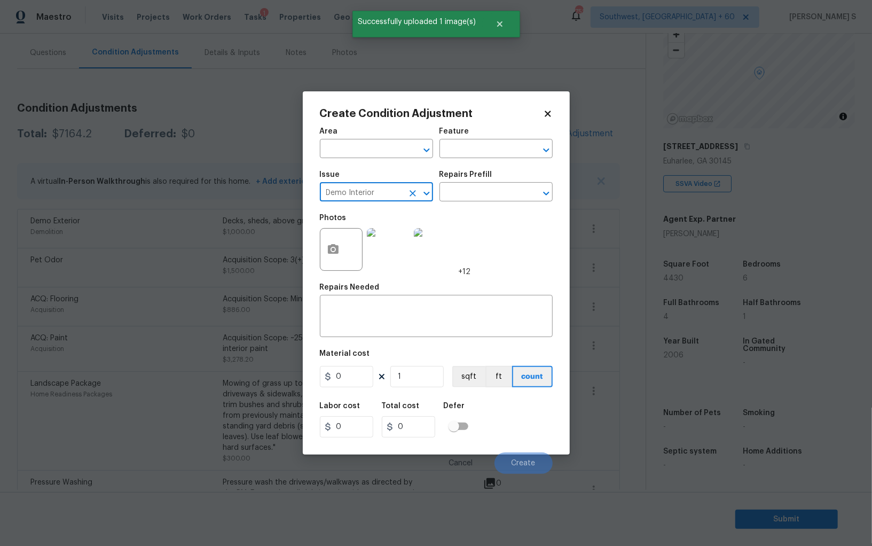
type input "Demo Interior"
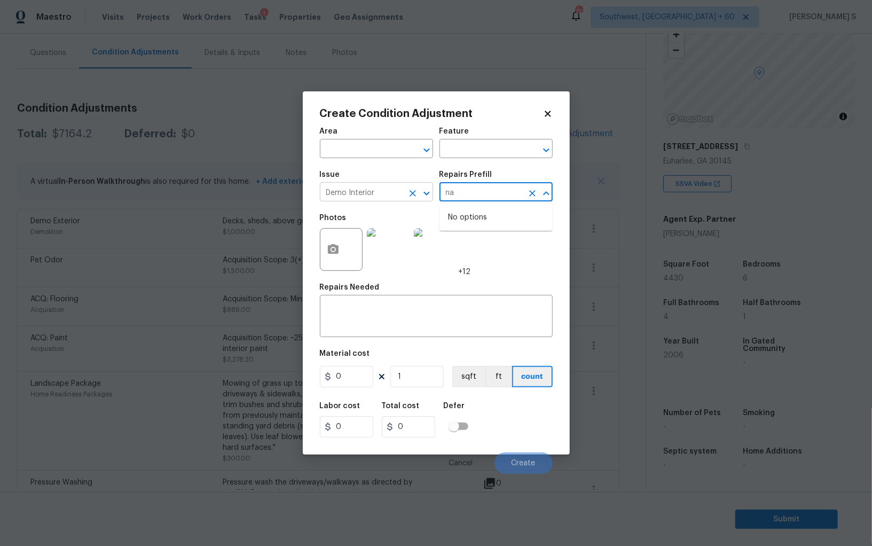
type input "na"
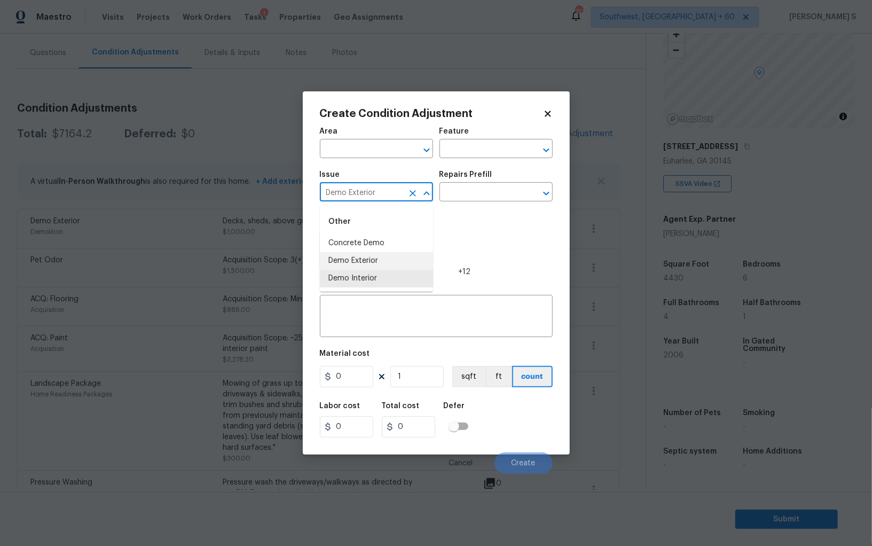
type input "Demo Exterior"
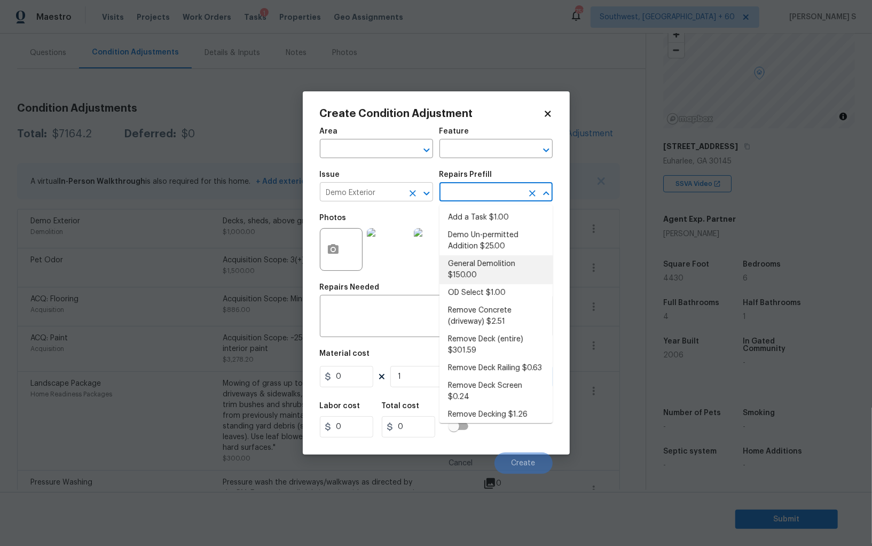
type input "Demolition"
type textarea "Decks, sheds, above ground pools,"
type input "150"
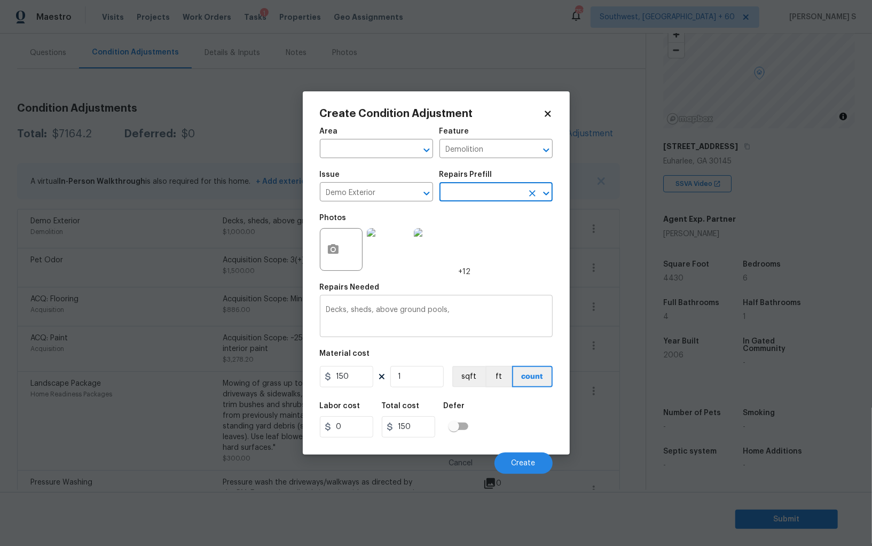
click at [383, 316] on textarea "Decks, sheds, above ground pools," at bounding box center [436, 317] width 220 height 22
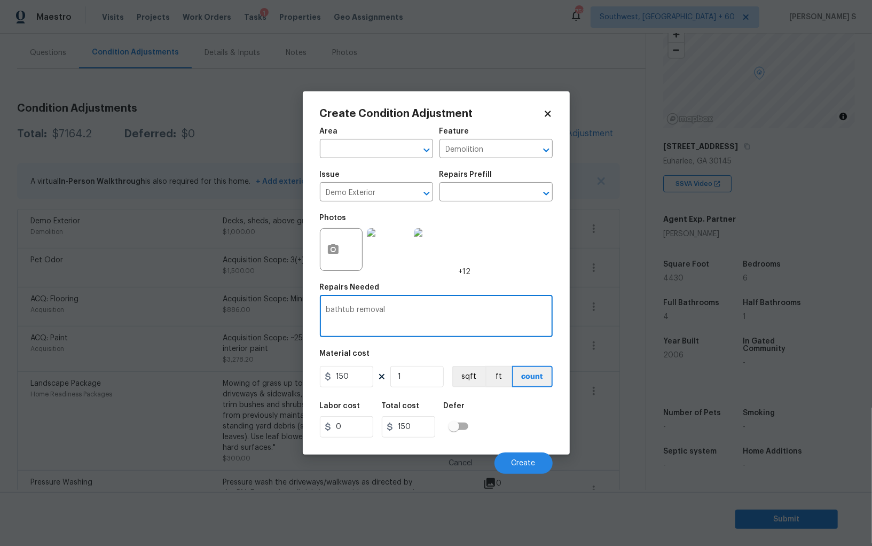
click at [335, 312] on textarea "bathtub removal" at bounding box center [436, 317] width 220 height 22
type textarea "hottub removal"
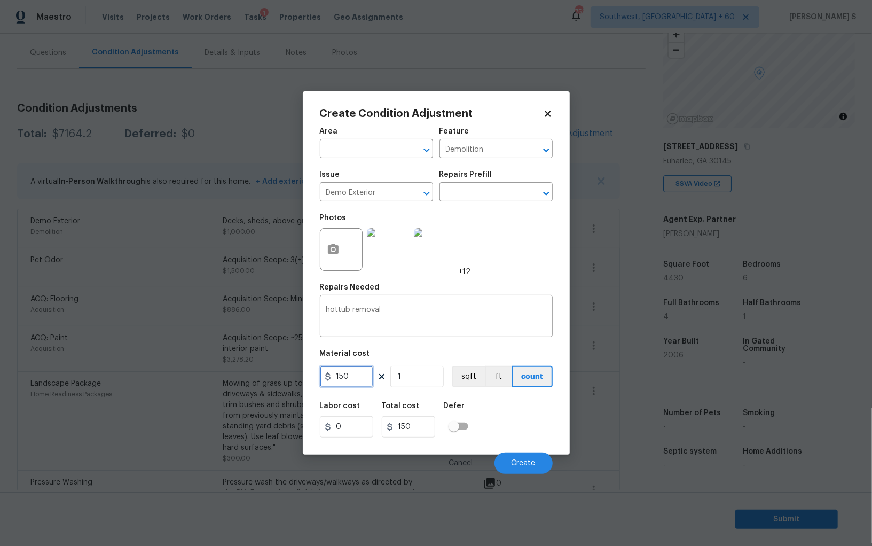
click at [333, 374] on input "150" at bounding box center [346, 376] width 53 height 21
type input "600"
click at [518, 467] on span "Create" at bounding box center [524, 463] width 24 height 8
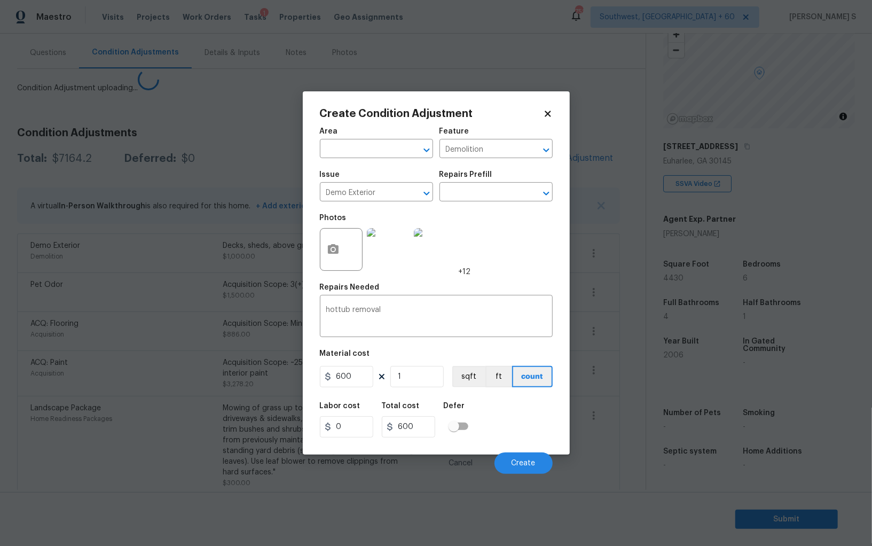
click at [140, 352] on body "Maestro Visits Projects Work Orders Tasks 1 Properties Geo Assignments [GEOGRAP…" at bounding box center [436, 273] width 872 height 546
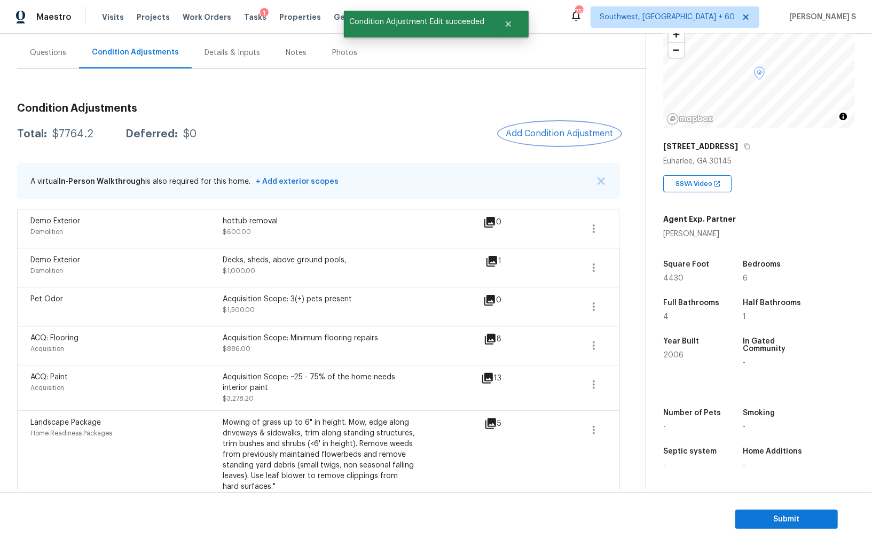
click at [559, 143] on button "Add Condition Adjustment" at bounding box center [559, 133] width 121 height 22
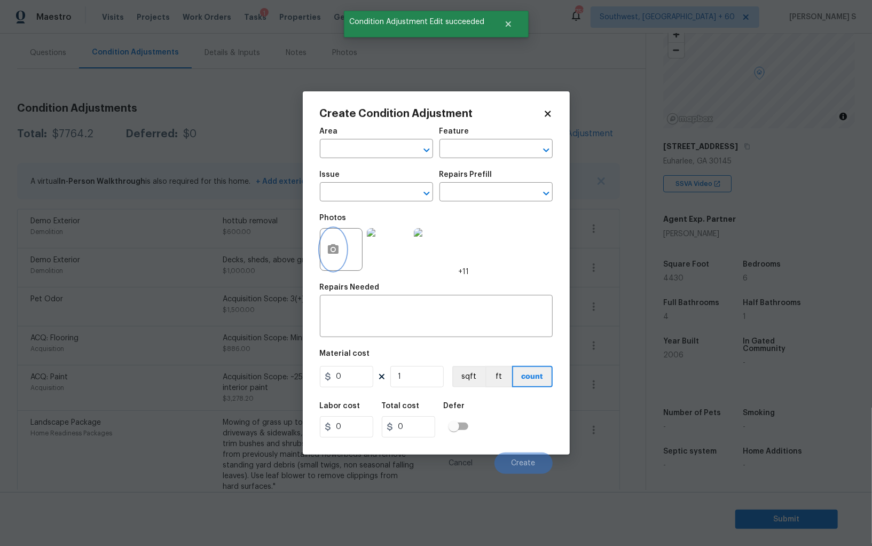
click at [329, 242] on button "button" at bounding box center [333, 250] width 26 height 42
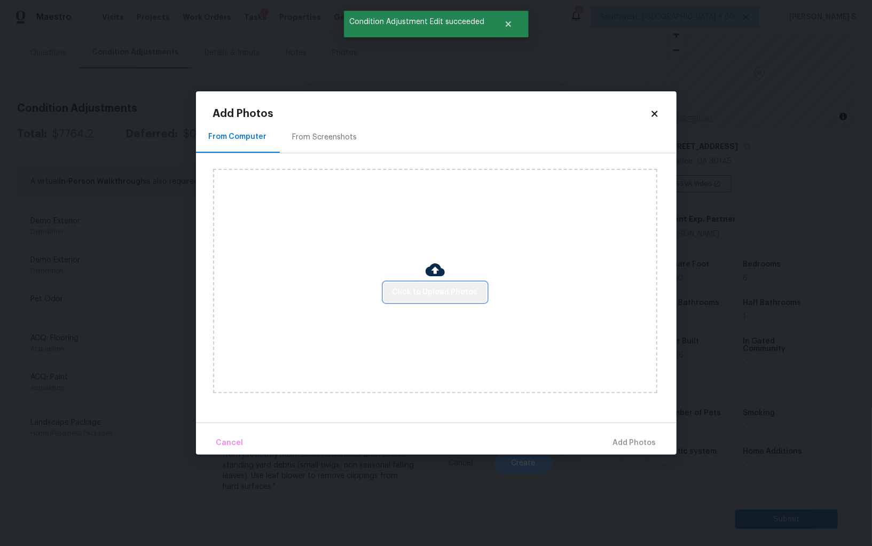
click at [469, 292] on span "Click to Upload Photos" at bounding box center [435, 292] width 85 height 13
